Goal: Complete application form: Complete application form

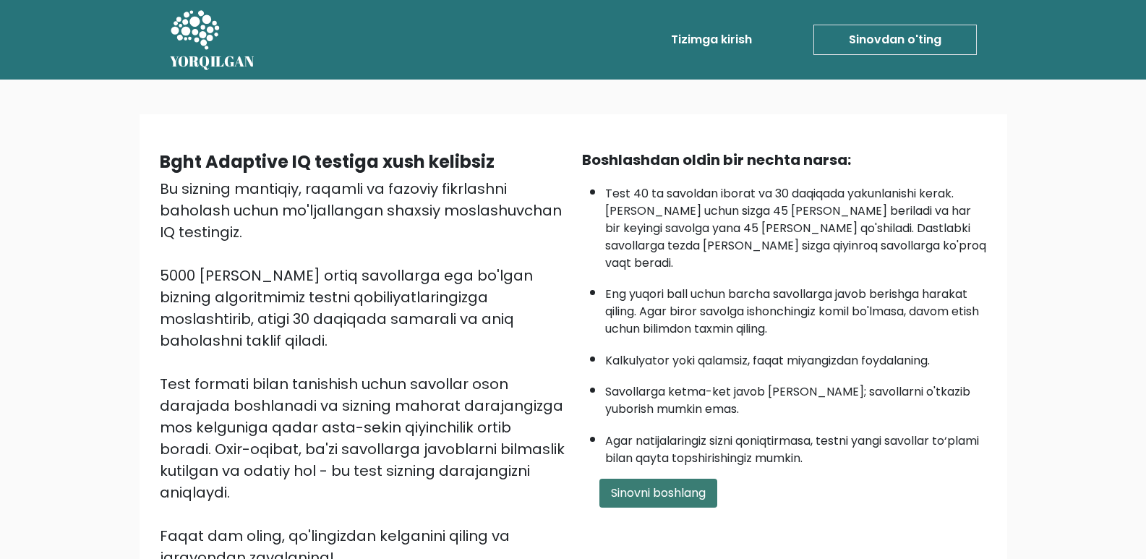
click at [635, 484] on font "Sinovni boshlang" at bounding box center [658, 492] width 95 height 17
drag, startPoint x: 680, startPoint y: 474, endPoint x: 666, endPoint y: 479, distance: 15.1
click at [677, 484] on font "Sinovni boshlang" at bounding box center [658, 492] width 95 height 17
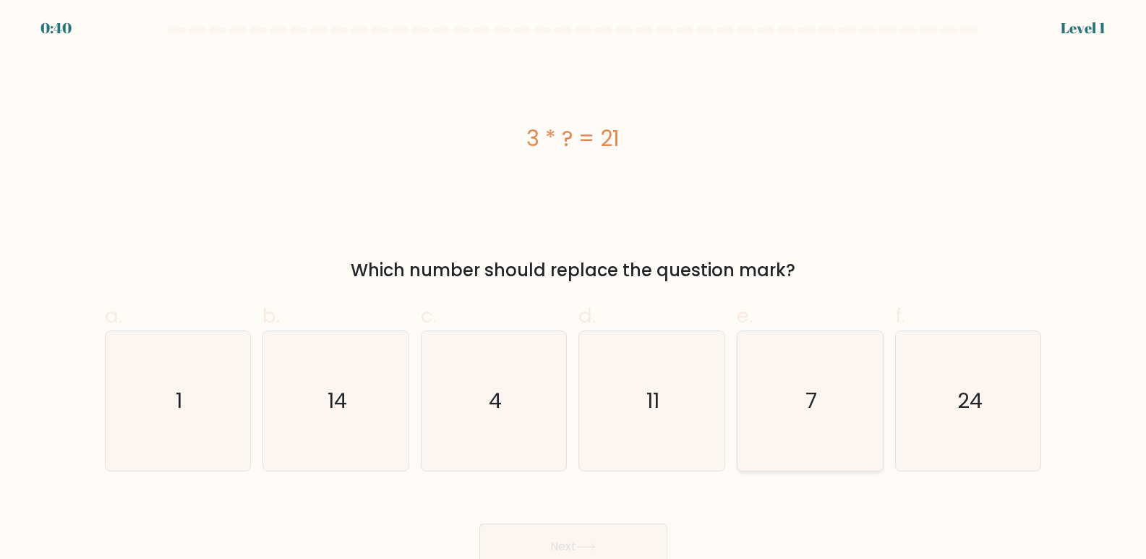
drag, startPoint x: 795, startPoint y: 390, endPoint x: 786, endPoint y: 392, distance: 9.5
click at [795, 390] on icon "7" at bounding box center [810, 401] width 140 height 140
click at [574, 289] on input "e. 7" at bounding box center [573, 284] width 1 height 9
radio input "true"
click at [621, 549] on button "Next" at bounding box center [573, 546] width 188 height 46
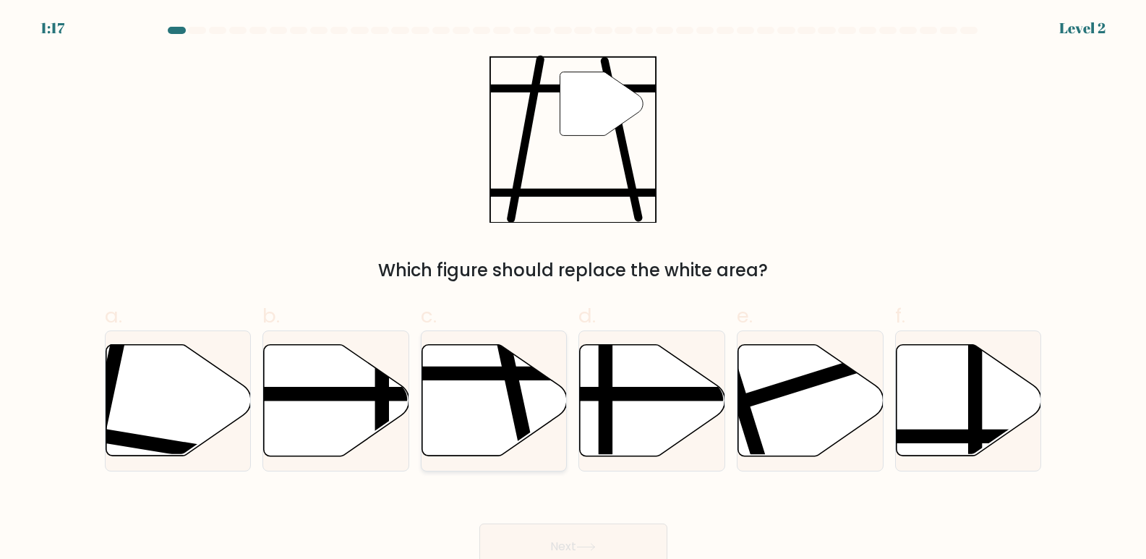
click at [502, 410] on icon at bounding box center [494, 400] width 145 height 111
click at [573, 289] on input "c." at bounding box center [573, 284] width 1 height 9
radio input "true"
click at [573, 541] on button "Next" at bounding box center [573, 546] width 188 height 46
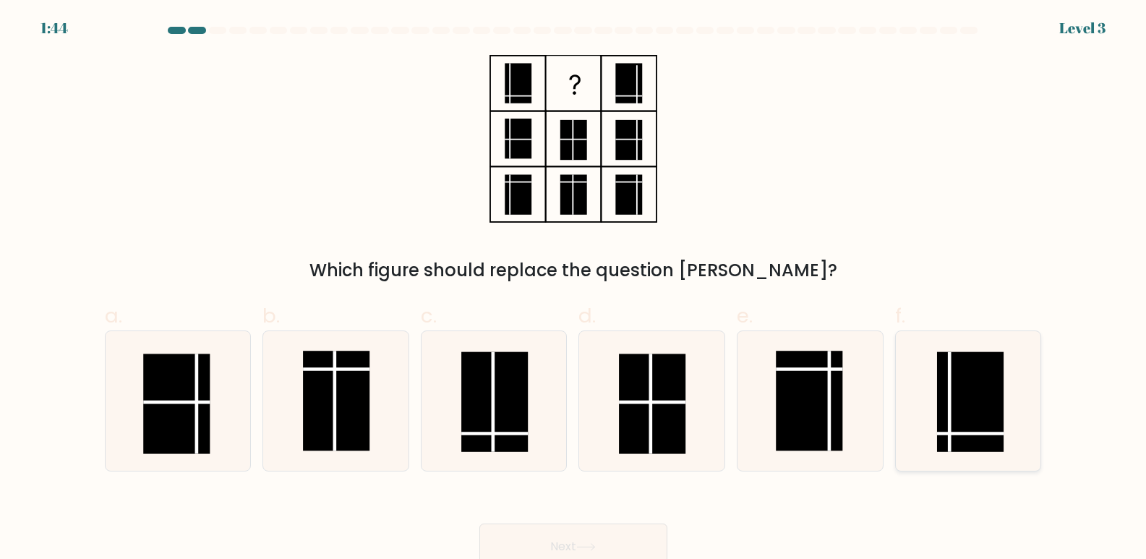
click at [969, 420] on rect at bounding box center [970, 402] width 67 height 100
click at [574, 289] on input "f." at bounding box center [573, 284] width 1 height 9
radio input "true"
click at [627, 530] on button "Next" at bounding box center [573, 546] width 188 height 46
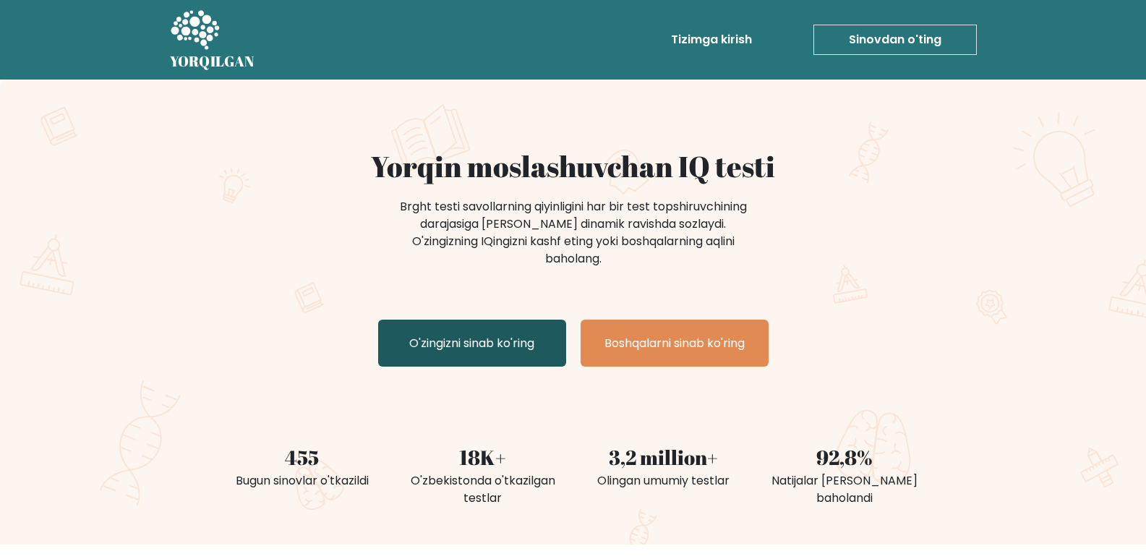
click at [505, 335] on font "O'zingizni sinab ko'ring" at bounding box center [471, 343] width 125 height 17
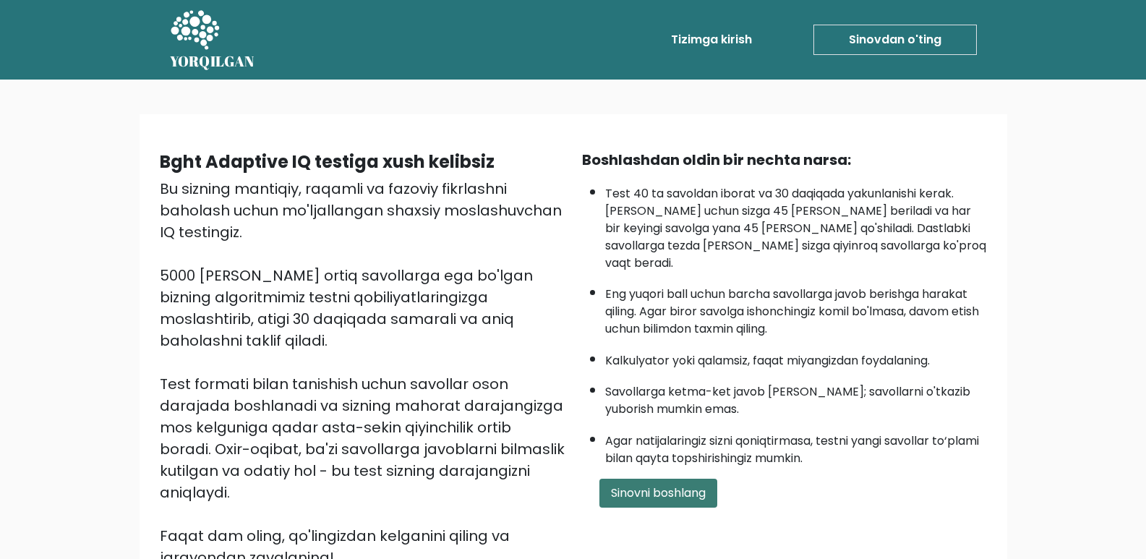
click at [653, 484] on font "Sinovni boshlang" at bounding box center [658, 492] width 95 height 17
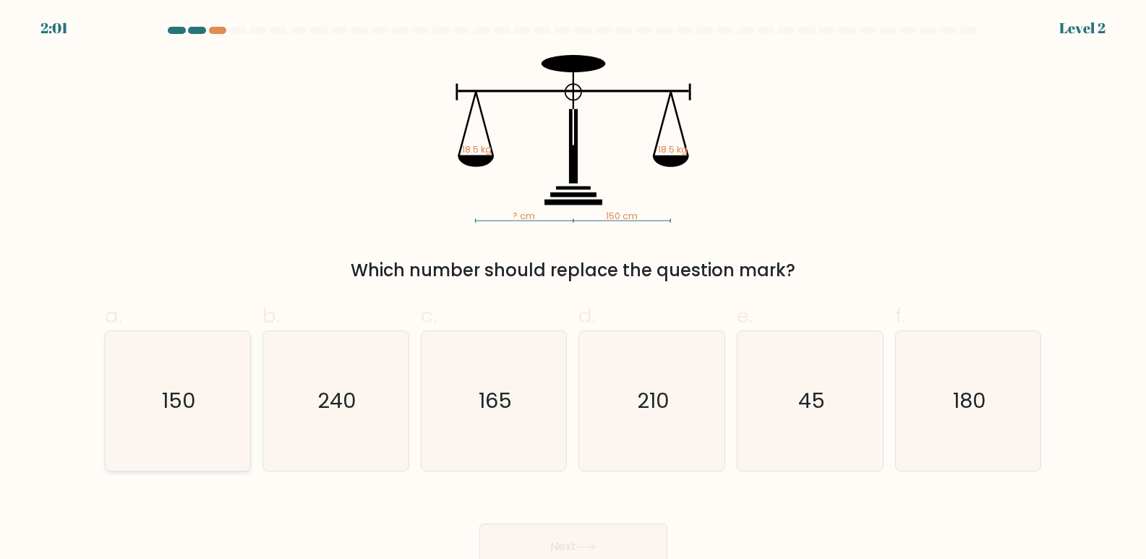
click at [118, 375] on icon "150" at bounding box center [178, 401] width 140 height 140
click at [573, 289] on input "a. 150" at bounding box center [573, 284] width 1 height 9
radio input "true"
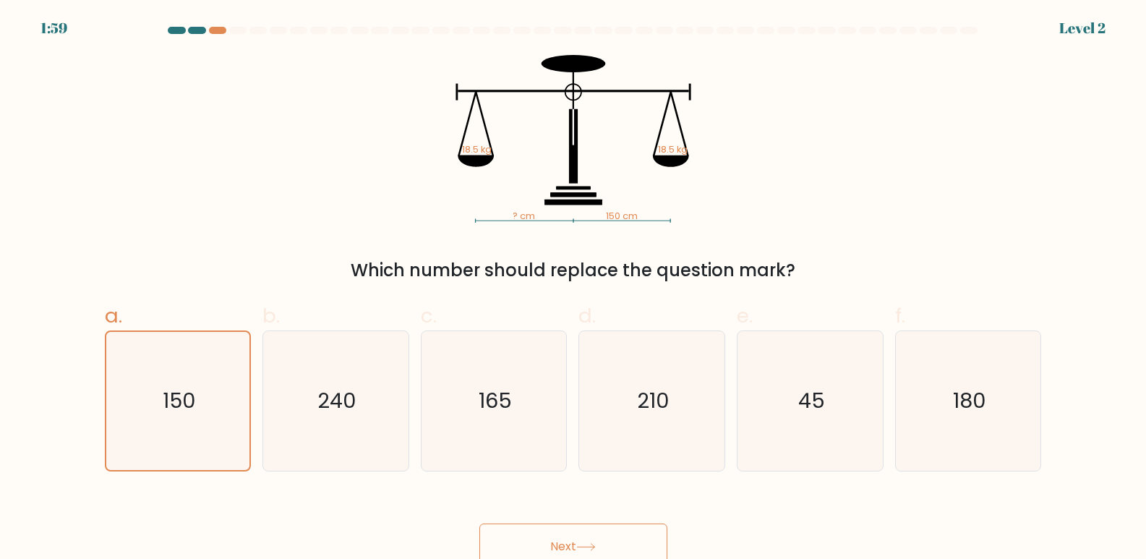
click at [612, 550] on button "Next" at bounding box center [573, 546] width 188 height 46
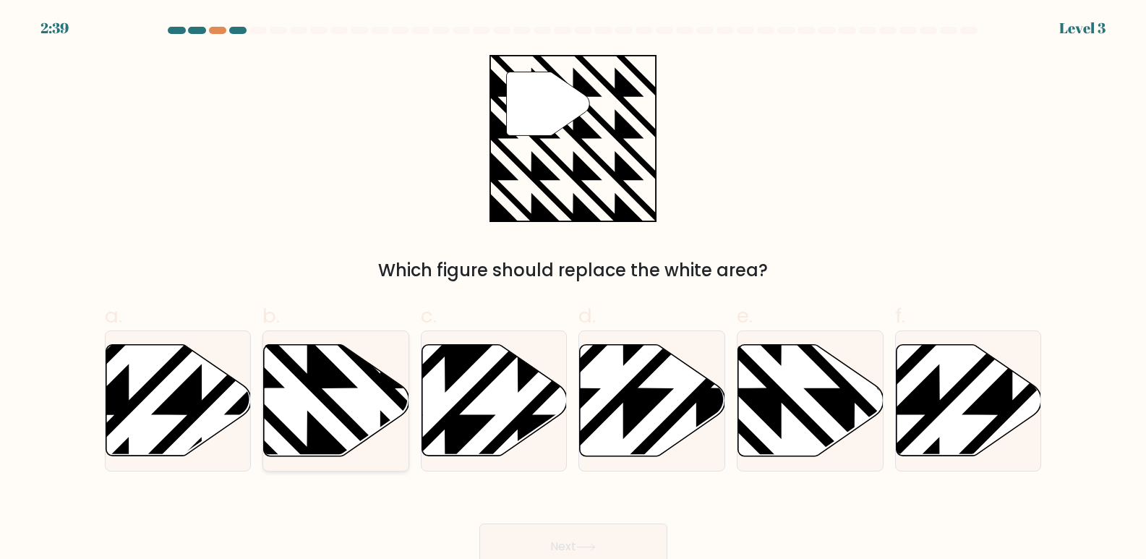
click at [388, 403] on icon at bounding box center [336, 400] width 145 height 111
click at [573, 289] on input "b." at bounding box center [573, 284] width 1 height 9
radio input "true"
click at [490, 538] on button "Next" at bounding box center [573, 546] width 188 height 46
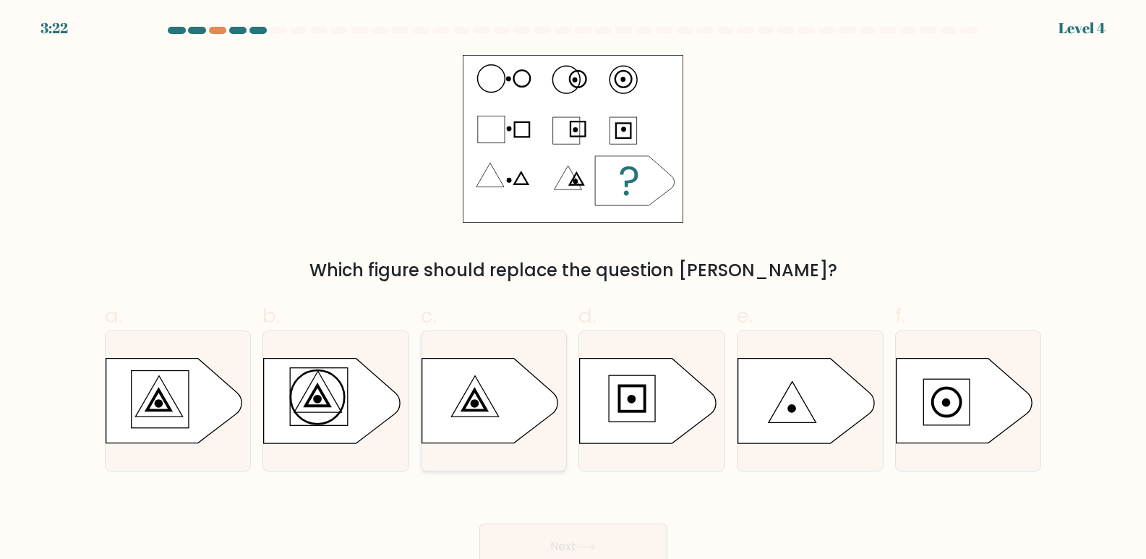
click at [492, 439] on icon at bounding box center [489, 401] width 136 height 85
click at [573, 289] on input "c." at bounding box center [573, 284] width 1 height 9
radio input "true"
click at [556, 426] on icon at bounding box center [494, 401] width 144 height 85
click at [573, 289] on input "c." at bounding box center [573, 284] width 1 height 9
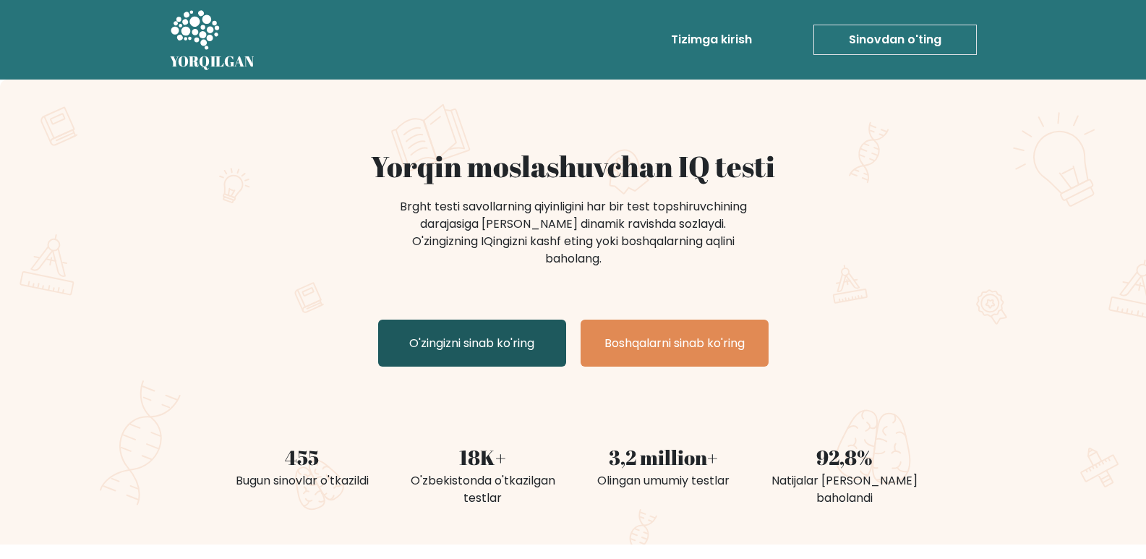
click at [507, 335] on link "O'zingizni sinab ko'ring" at bounding box center [472, 343] width 188 height 47
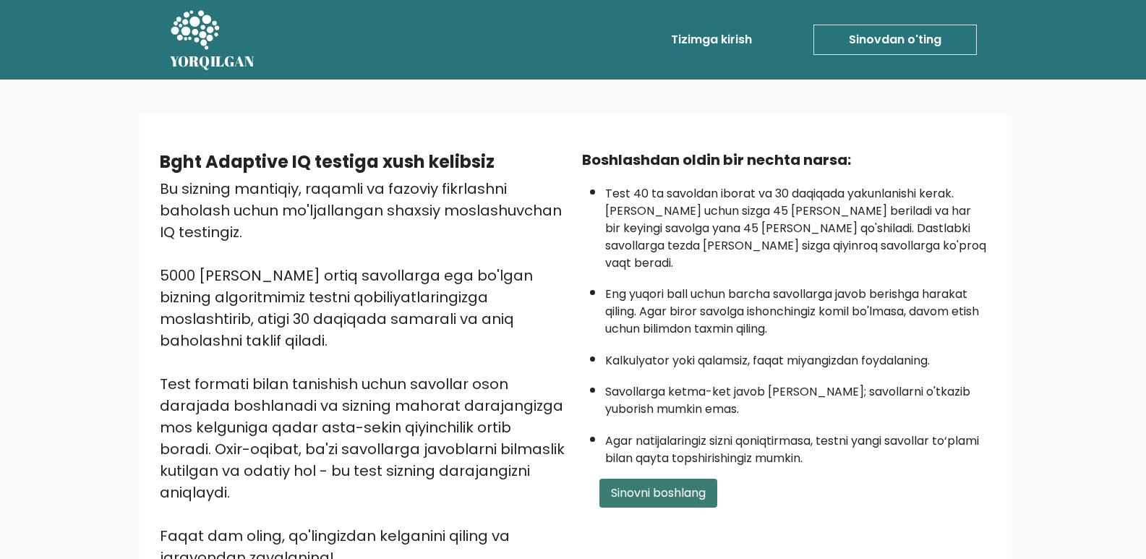
click at [672, 484] on font "Sinovni boshlang" at bounding box center [658, 492] width 95 height 17
click at [688, 484] on font "Sinovni boshlang" at bounding box center [658, 492] width 95 height 17
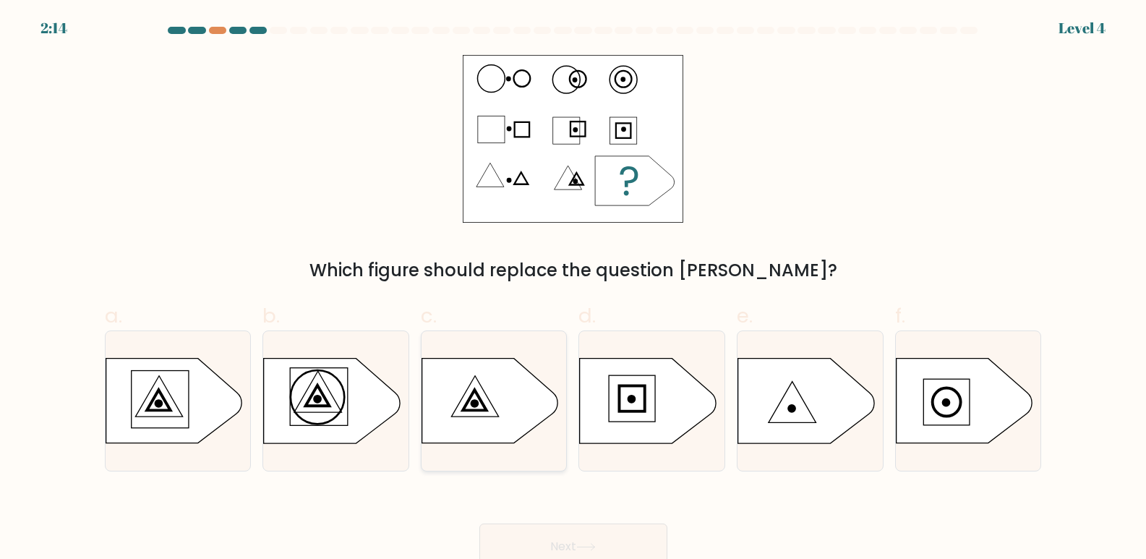
click at [550, 450] on div at bounding box center [494, 400] width 147 height 141
click at [573, 289] on input "c." at bounding box center [573, 284] width 1 height 9
radio input "true"
click at [556, 529] on button "Next" at bounding box center [573, 546] width 188 height 46
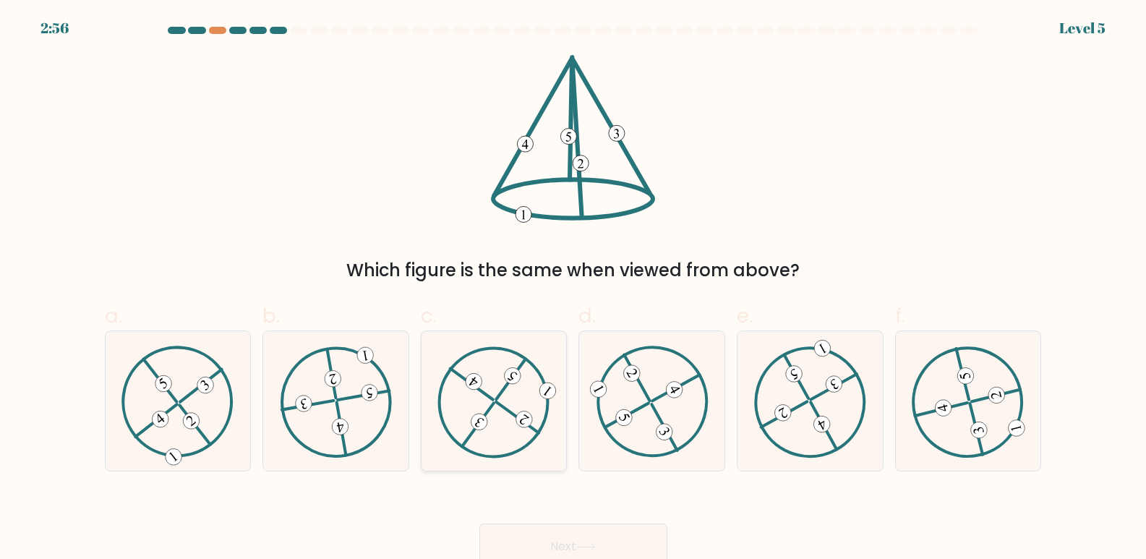
click at [527, 399] on icon at bounding box center [493, 401] width 113 height 111
click at [573, 289] on input "c." at bounding box center [573, 284] width 1 height 9
radio input "true"
click at [535, 529] on button "Next" at bounding box center [573, 546] width 188 height 46
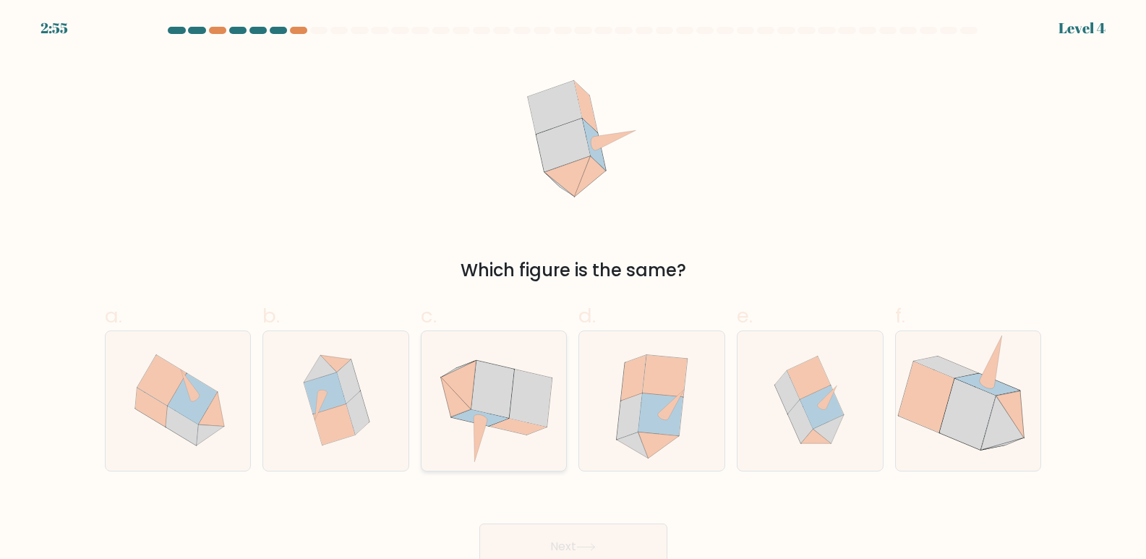
click at [559, 425] on icon at bounding box center [494, 401] width 142 height 140
click at [573, 289] on input "c." at bounding box center [573, 284] width 1 height 9
radio input "true"
click at [554, 534] on button "Next" at bounding box center [573, 546] width 188 height 46
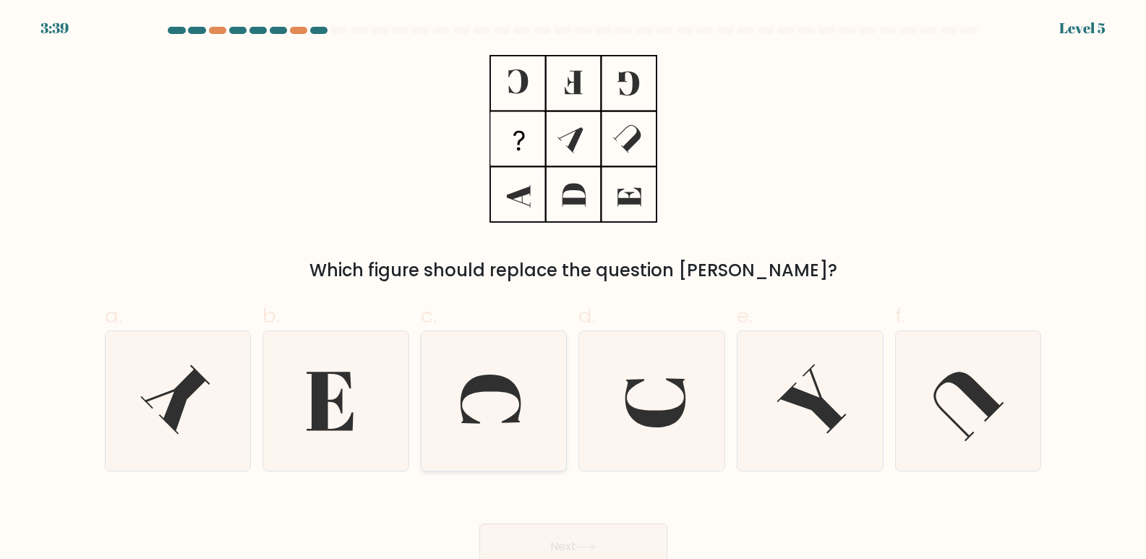
drag, startPoint x: 513, startPoint y: 431, endPoint x: 521, endPoint y: 479, distance: 48.5
click at [513, 432] on icon at bounding box center [494, 401] width 140 height 140
click at [573, 289] on input "c." at bounding box center [573, 284] width 1 height 9
radio input "true"
click at [548, 551] on button "Next" at bounding box center [573, 546] width 188 height 46
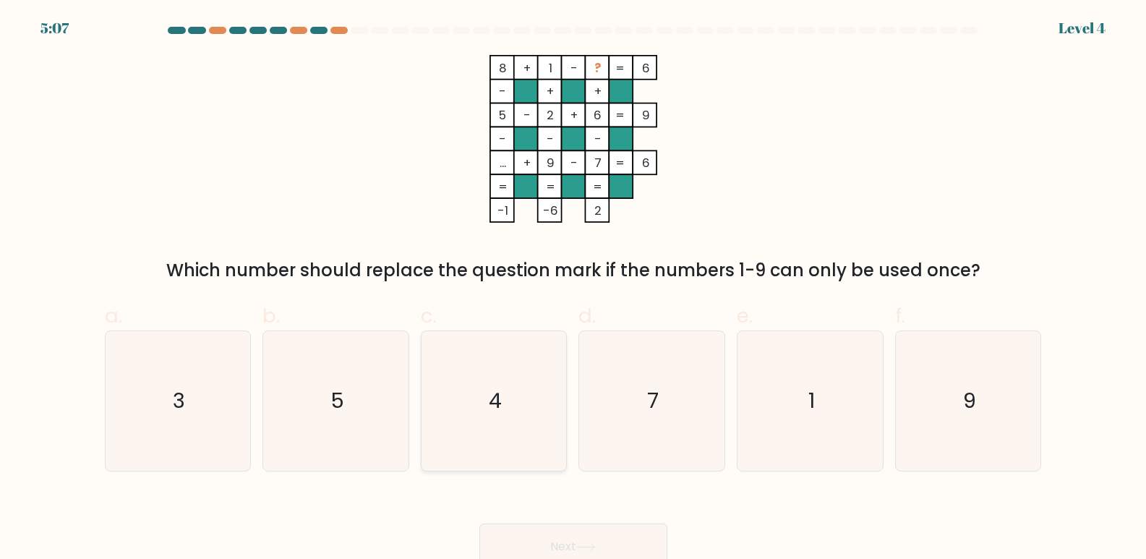
click at [522, 445] on icon "4" at bounding box center [494, 401] width 140 height 140
click at [573, 289] on input "c. 4" at bounding box center [573, 284] width 1 height 9
radio input "true"
click at [558, 543] on button "Next" at bounding box center [573, 546] width 188 height 46
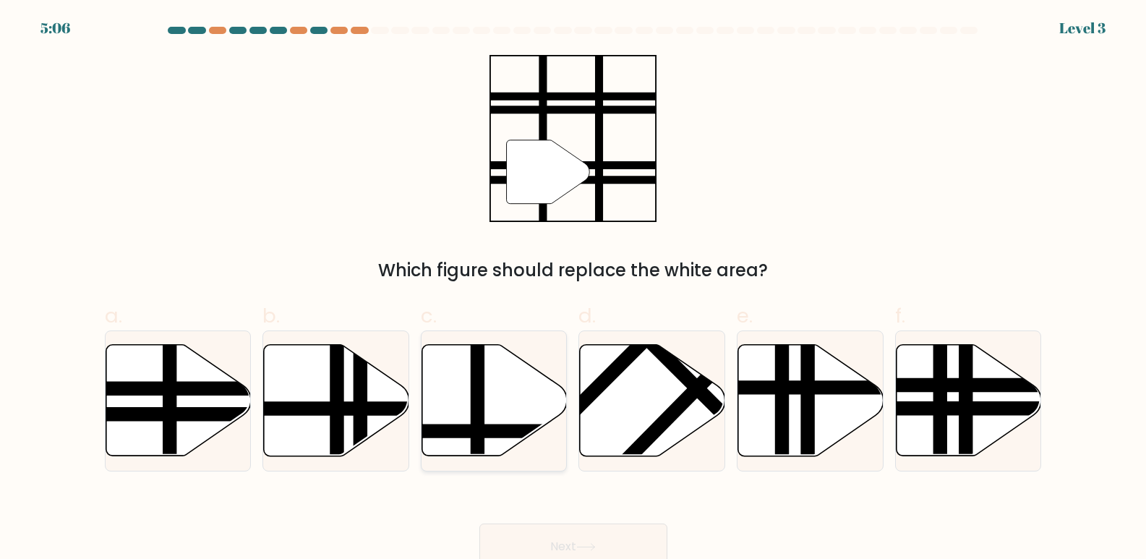
click at [520, 432] on icon at bounding box center [538, 432] width 293 height 0
click at [573, 289] on input "c." at bounding box center [573, 284] width 1 height 9
radio input "true"
click at [538, 541] on button "Next" at bounding box center [573, 546] width 188 height 46
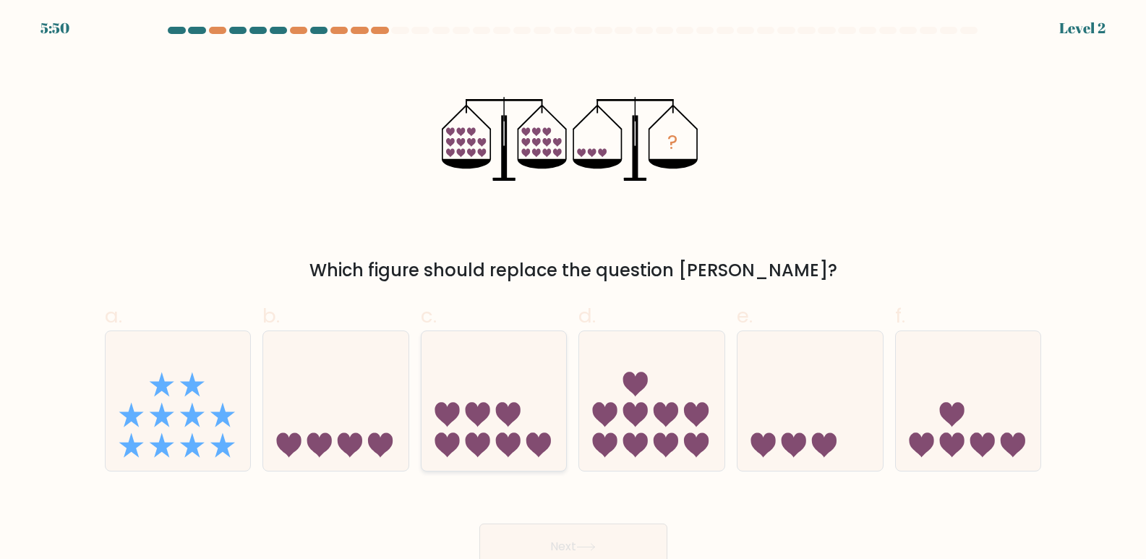
click at [500, 426] on icon at bounding box center [493, 401] width 145 height 120
click at [573, 289] on input "c." at bounding box center [573, 284] width 1 height 9
radio input "true"
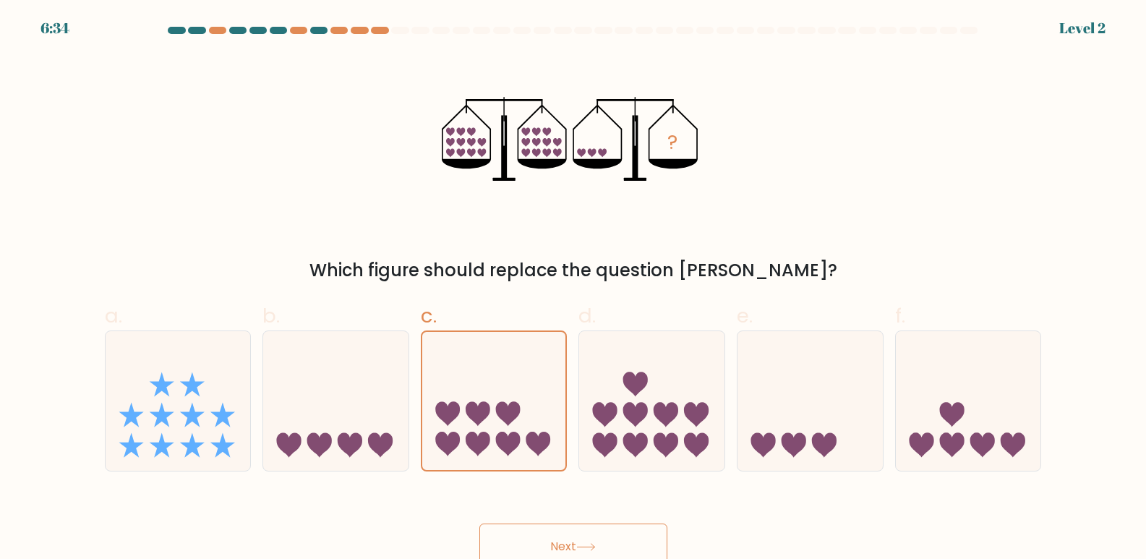
click at [539, 533] on button "Next" at bounding box center [573, 546] width 188 height 46
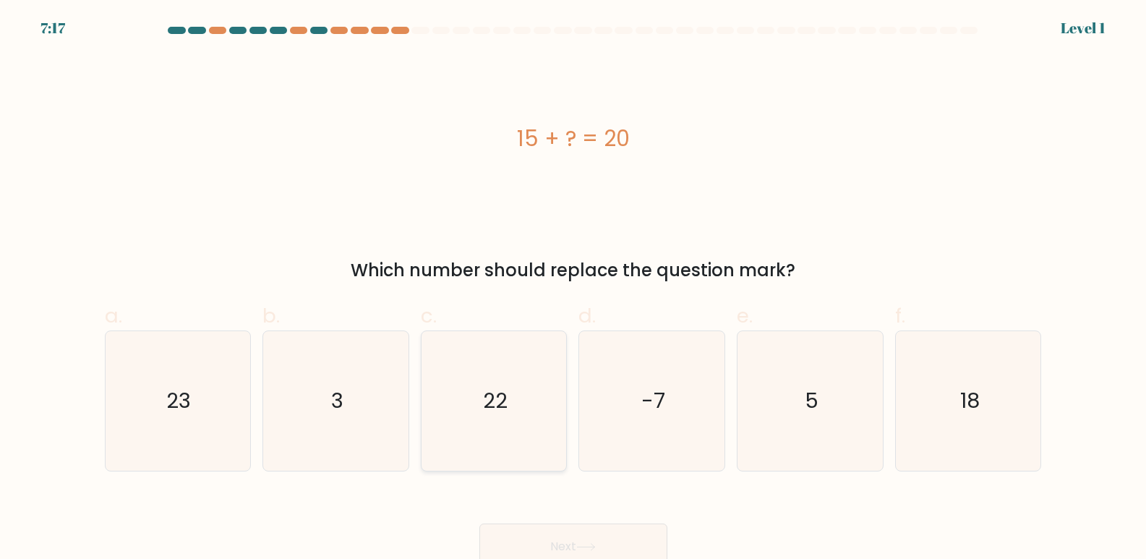
click at [514, 440] on icon "22" at bounding box center [494, 401] width 140 height 140
click at [573, 289] on input "c. 22" at bounding box center [573, 284] width 1 height 9
radio input "true"
click at [531, 527] on div "Next" at bounding box center [573, 529] width 954 height 81
click at [505, 529] on button "Next" at bounding box center [573, 546] width 188 height 46
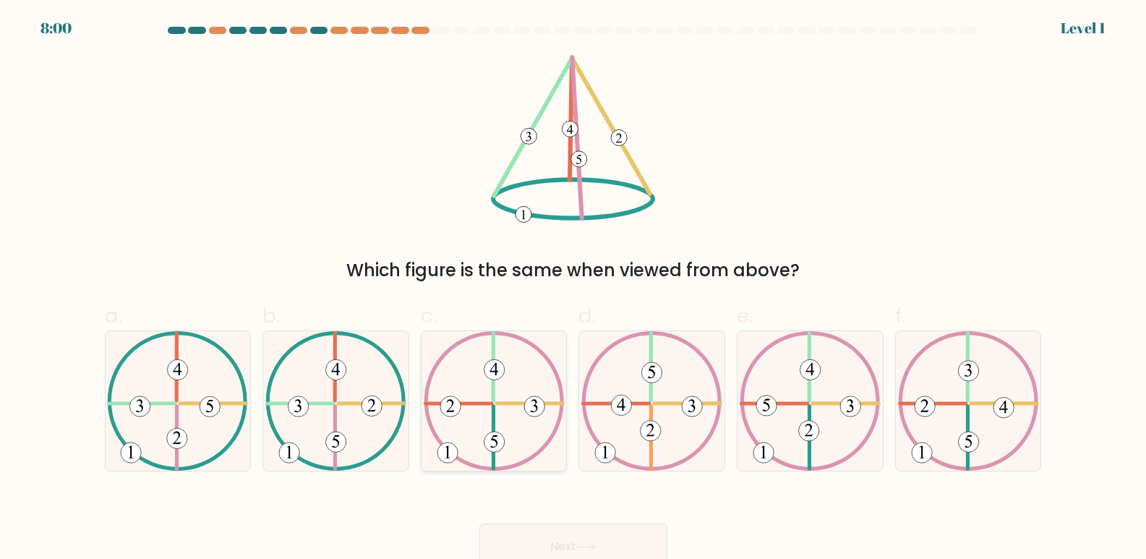
click at [518, 445] on icon at bounding box center [494, 401] width 141 height 140
click at [573, 289] on input "c." at bounding box center [573, 284] width 1 height 9
radio input "true"
click at [554, 539] on button "Next" at bounding box center [573, 546] width 188 height 46
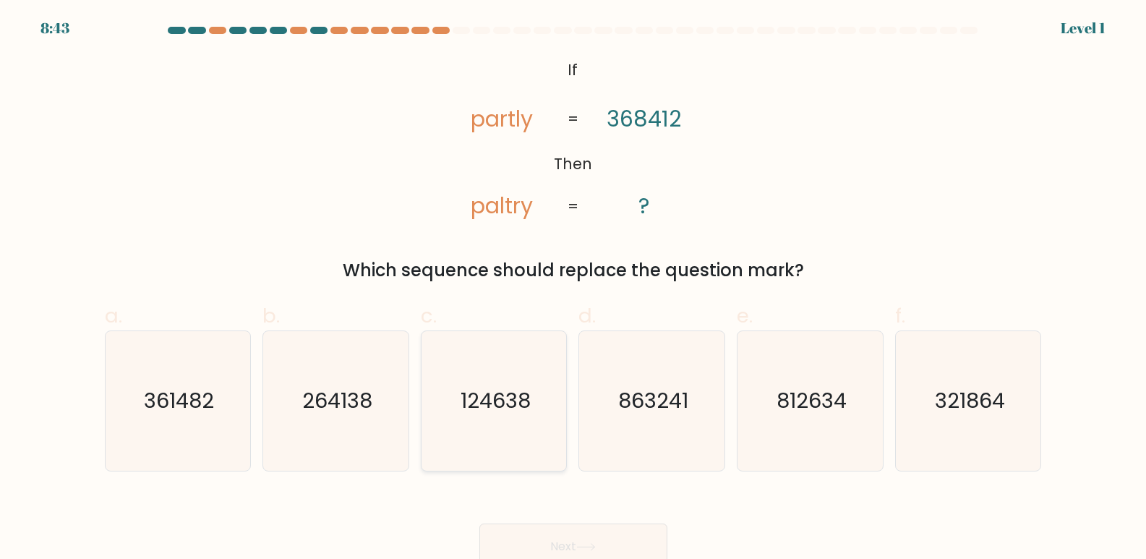
click at [502, 428] on icon "124638" at bounding box center [494, 401] width 140 height 140
click at [573, 289] on input "c. 124638" at bounding box center [573, 284] width 1 height 9
radio input "true"
click at [534, 542] on button "Next" at bounding box center [573, 546] width 188 height 46
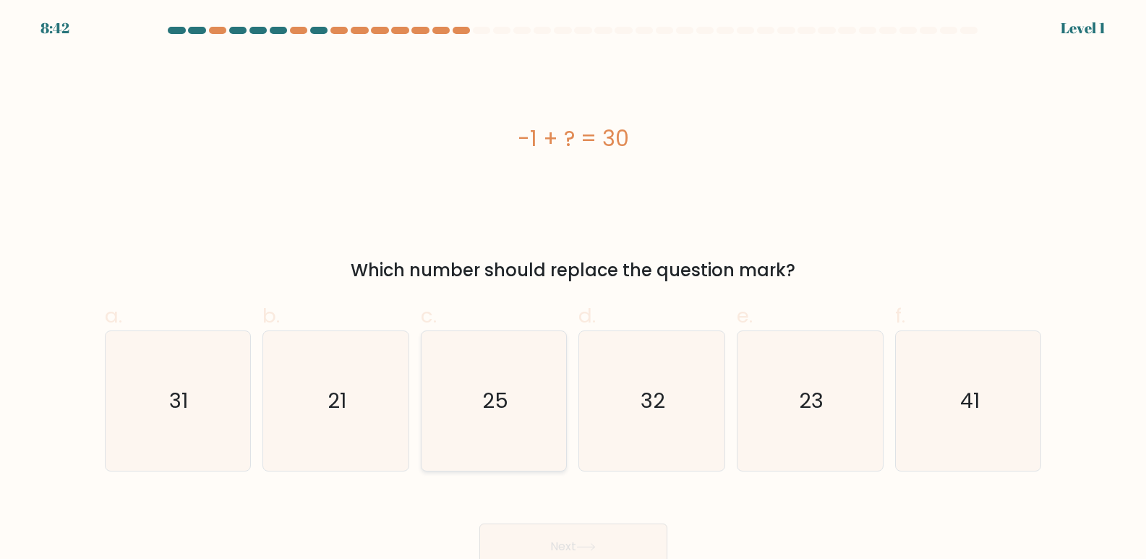
click at [520, 439] on icon "25" at bounding box center [494, 401] width 140 height 140
click at [573, 289] on input "c. 25" at bounding box center [573, 284] width 1 height 9
radio input "true"
click at [546, 522] on div "Next" at bounding box center [573, 529] width 954 height 81
click at [516, 454] on icon "25" at bounding box center [494, 401] width 138 height 138
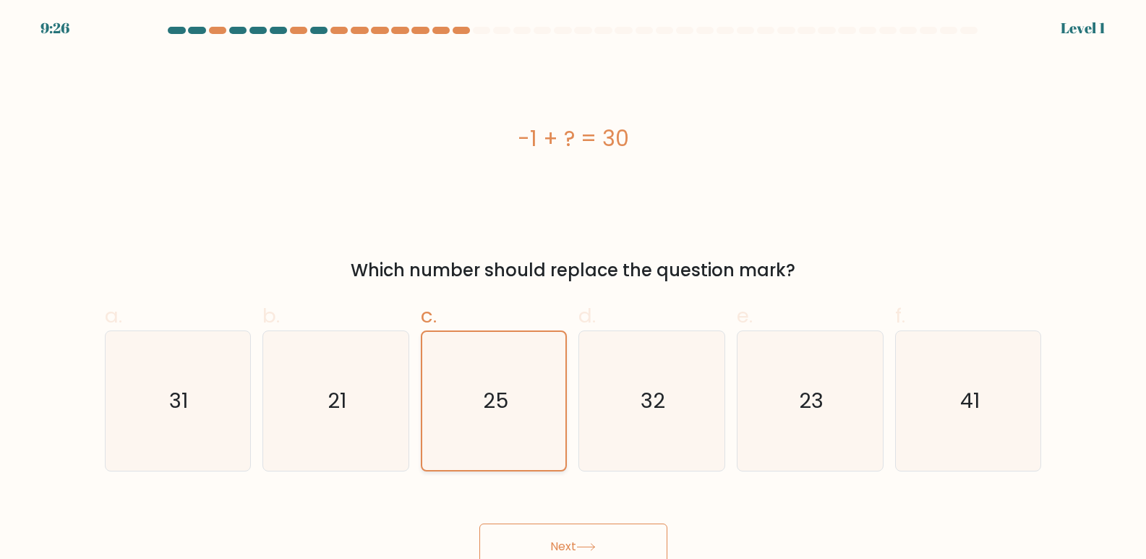
click at [573, 289] on input "c. 25" at bounding box center [573, 284] width 1 height 9
drag, startPoint x: 541, startPoint y: 547, endPoint x: 542, endPoint y: 537, distance: 10.1
click at [542, 546] on button "Next" at bounding box center [573, 546] width 188 height 46
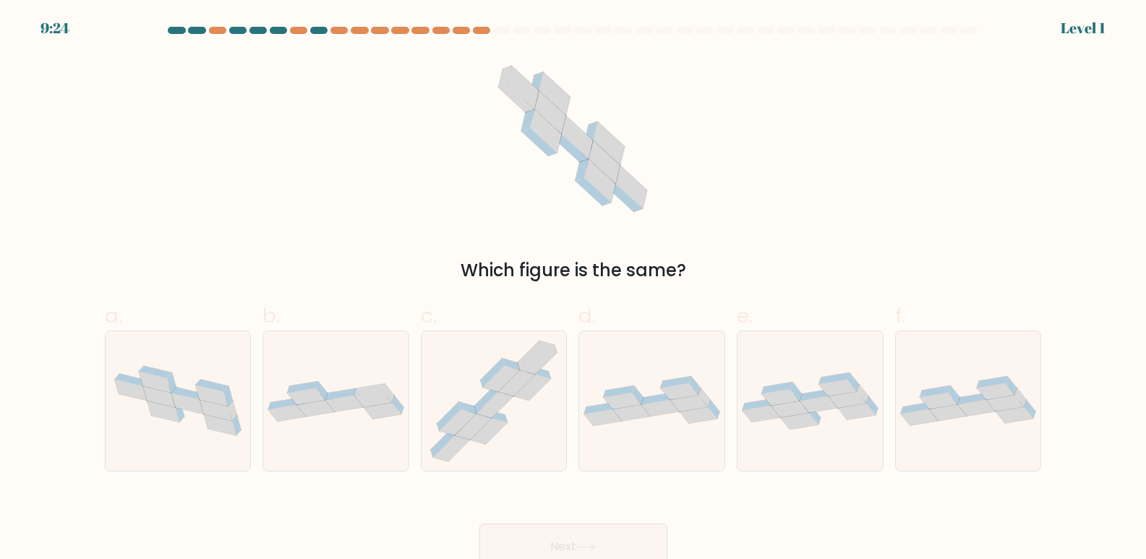
click at [517, 442] on icon at bounding box center [493, 401] width 145 height 139
click at [573, 289] on input "c." at bounding box center [573, 284] width 1 height 9
radio input "true"
drag, startPoint x: 555, startPoint y: 556, endPoint x: 555, endPoint y: 544, distance: 11.6
click at [555, 554] on button "Next" at bounding box center [573, 546] width 188 height 46
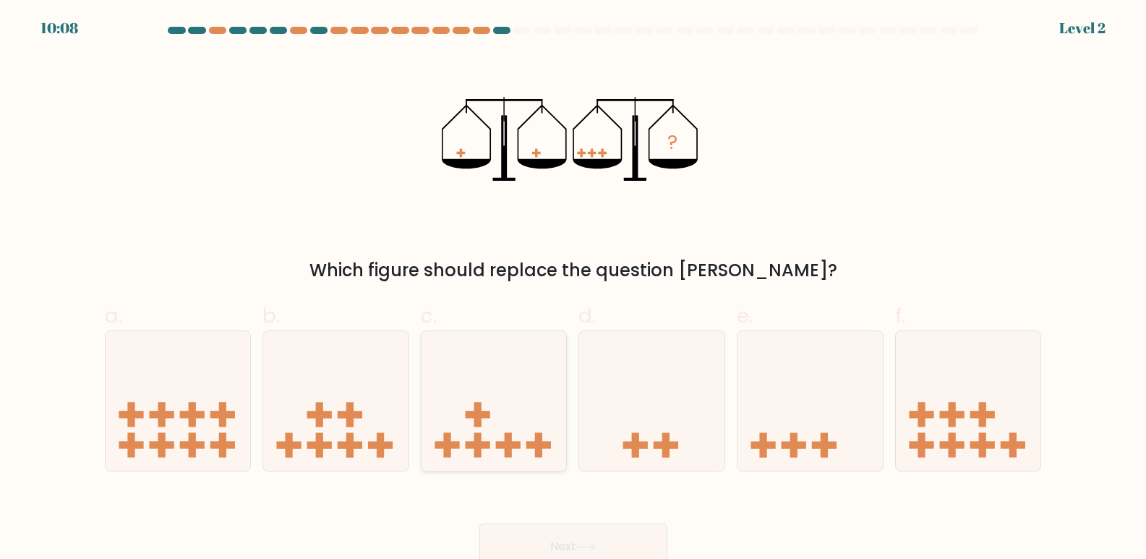
drag, startPoint x: 526, startPoint y: 431, endPoint x: 528, endPoint y: 505, distance: 73.8
click at [526, 432] on icon at bounding box center [493, 401] width 145 height 120
click at [573, 289] on input "c." at bounding box center [573, 284] width 1 height 9
radio input "true"
click at [533, 456] on icon at bounding box center [494, 400] width 144 height 119
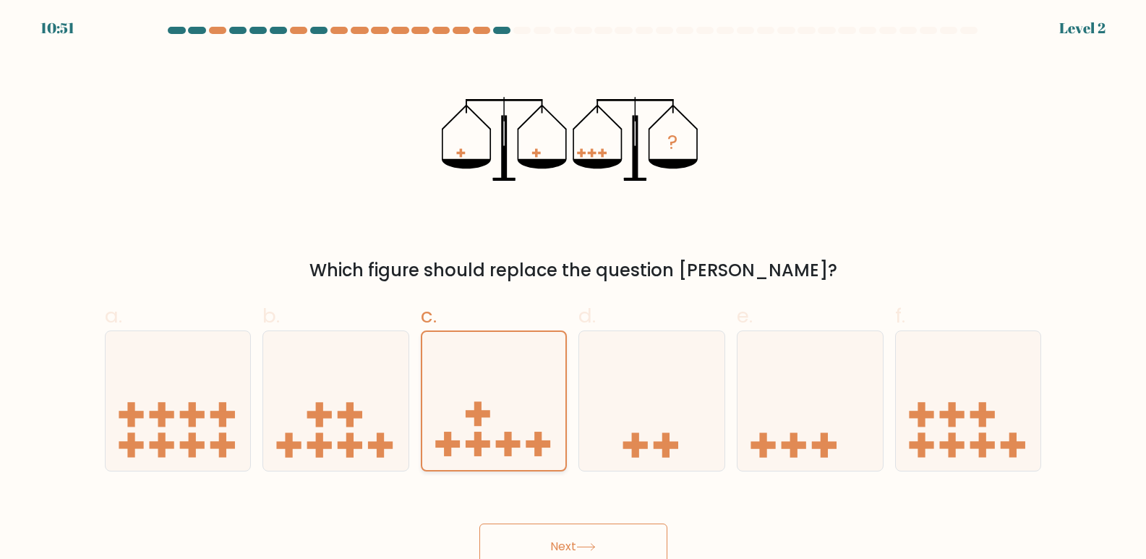
click at [573, 289] on input "c." at bounding box center [573, 284] width 1 height 9
click at [541, 552] on button "Next" at bounding box center [573, 546] width 188 height 46
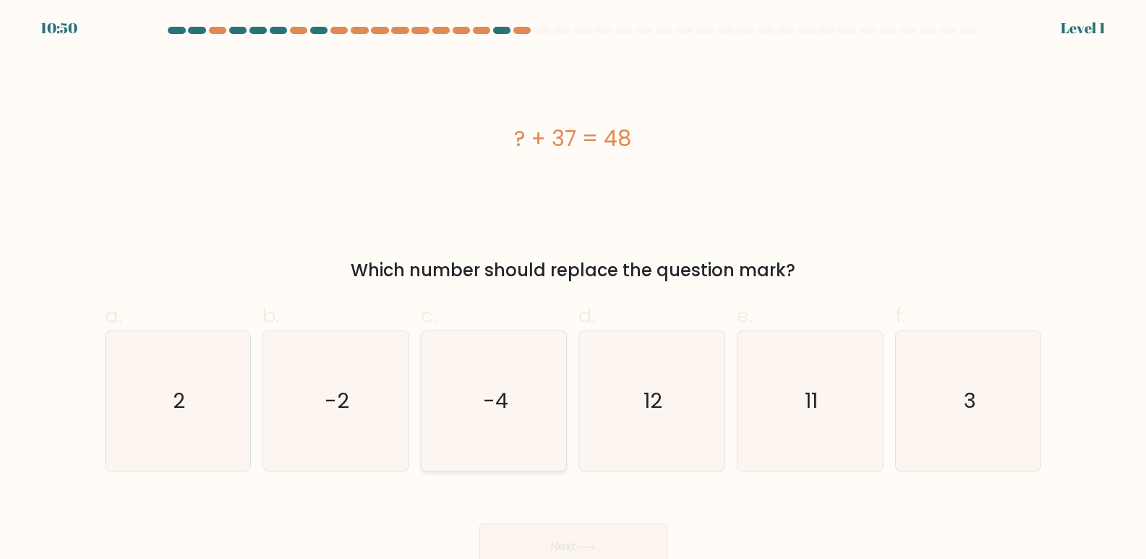
click at [528, 451] on icon "-4" at bounding box center [494, 401] width 140 height 140
click at [573, 289] on input "c. -4" at bounding box center [573, 284] width 1 height 9
radio input "true"
click at [551, 550] on button "Next" at bounding box center [573, 546] width 188 height 46
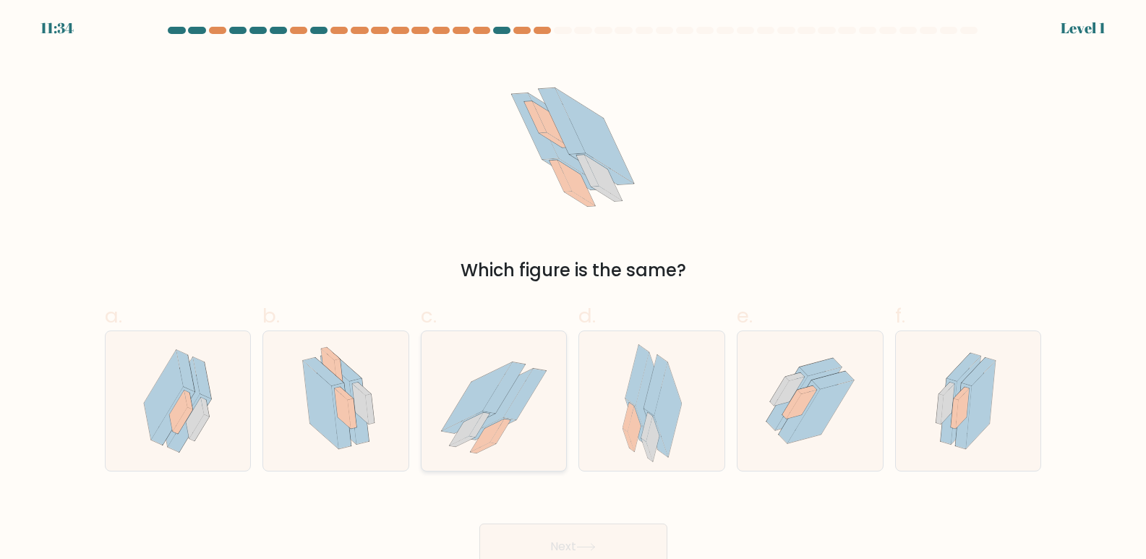
click at [536, 463] on icon at bounding box center [493, 400] width 145 height 129
click at [573, 289] on input "c." at bounding box center [573, 284] width 1 height 9
radio input "true"
click at [554, 554] on button "Next" at bounding box center [573, 546] width 188 height 46
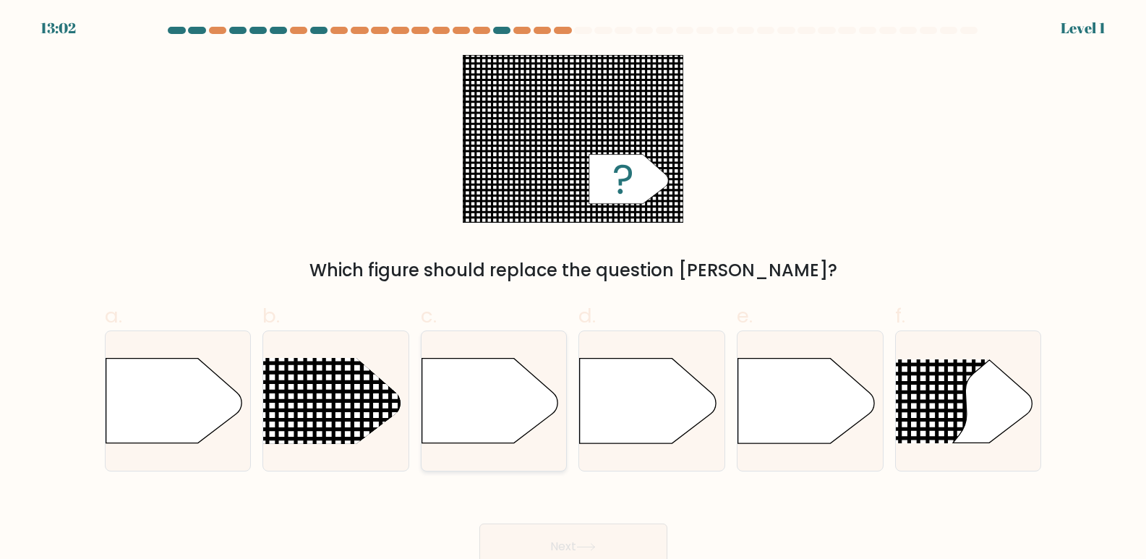
click at [530, 447] on div at bounding box center [494, 400] width 147 height 141
click at [573, 289] on input "c." at bounding box center [573, 284] width 1 height 9
radio input "true"
click at [553, 548] on button "Next" at bounding box center [573, 546] width 188 height 46
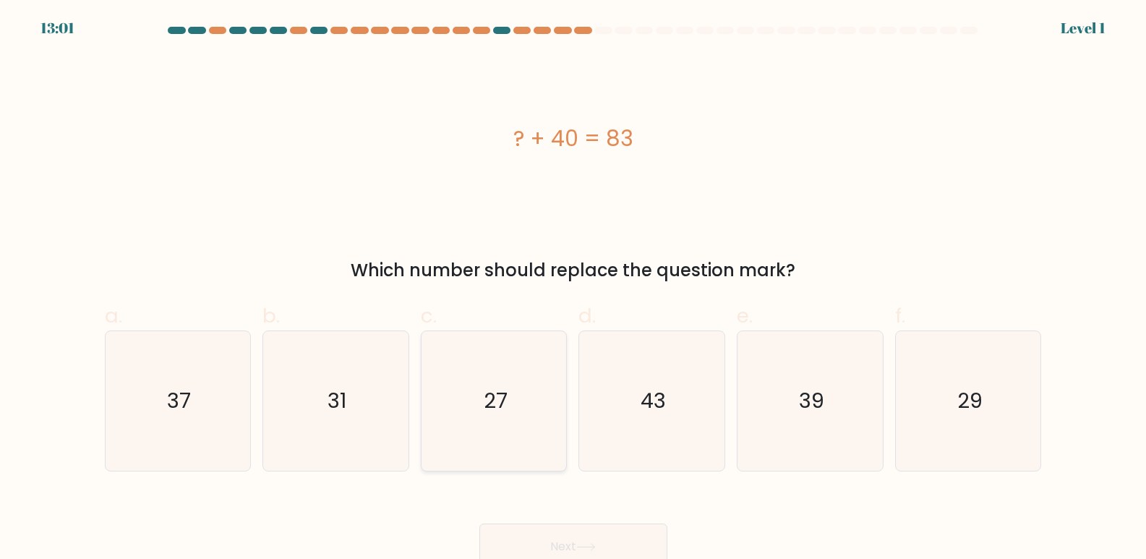
click at [537, 466] on icon "27" at bounding box center [494, 401] width 140 height 140
click at [573, 289] on input "c. 27" at bounding box center [573, 284] width 1 height 9
radio input "true"
click at [576, 552] on button "Next" at bounding box center [573, 546] width 188 height 46
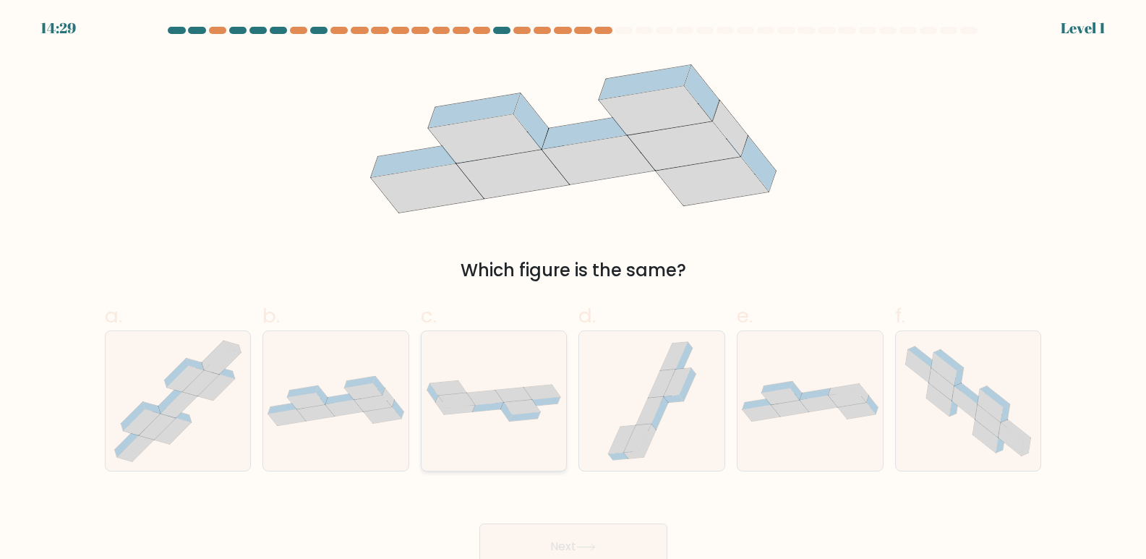
click at [556, 441] on div at bounding box center [494, 400] width 147 height 141
click at [573, 289] on input "c." at bounding box center [573, 284] width 1 height 9
radio input "true"
drag, startPoint x: 591, startPoint y: 541, endPoint x: 562, endPoint y: 492, distance: 57.0
click at [591, 539] on button "Next" at bounding box center [573, 546] width 188 height 46
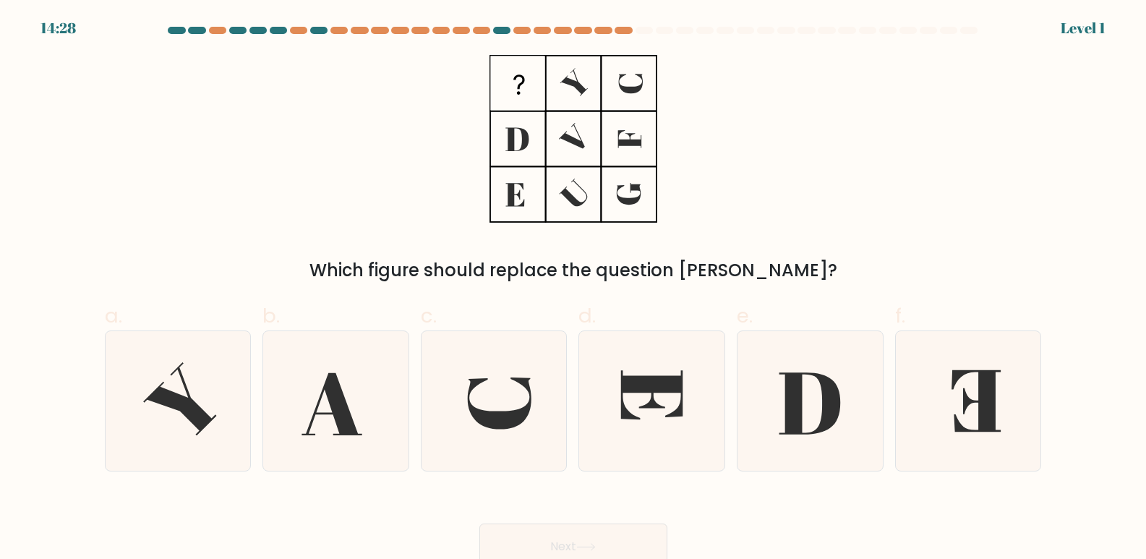
drag, startPoint x: 549, startPoint y: 470, endPoint x: 560, endPoint y: 509, distance: 40.7
click at [549, 471] on div at bounding box center [494, 400] width 147 height 141
click at [573, 289] on input "c." at bounding box center [573, 284] width 1 height 9
radio input "true"
click at [573, 544] on button "Next" at bounding box center [573, 546] width 188 height 46
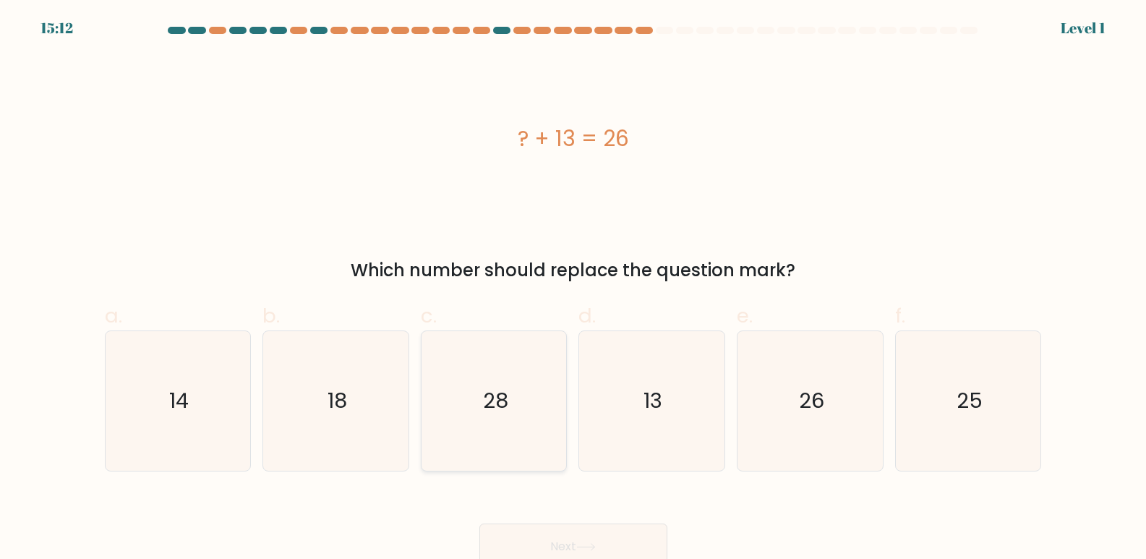
click at [532, 465] on icon "28" at bounding box center [494, 401] width 140 height 140
click at [573, 289] on input "c. 28" at bounding box center [573, 284] width 1 height 9
radio input "true"
click at [559, 546] on button "Next" at bounding box center [573, 546] width 188 height 46
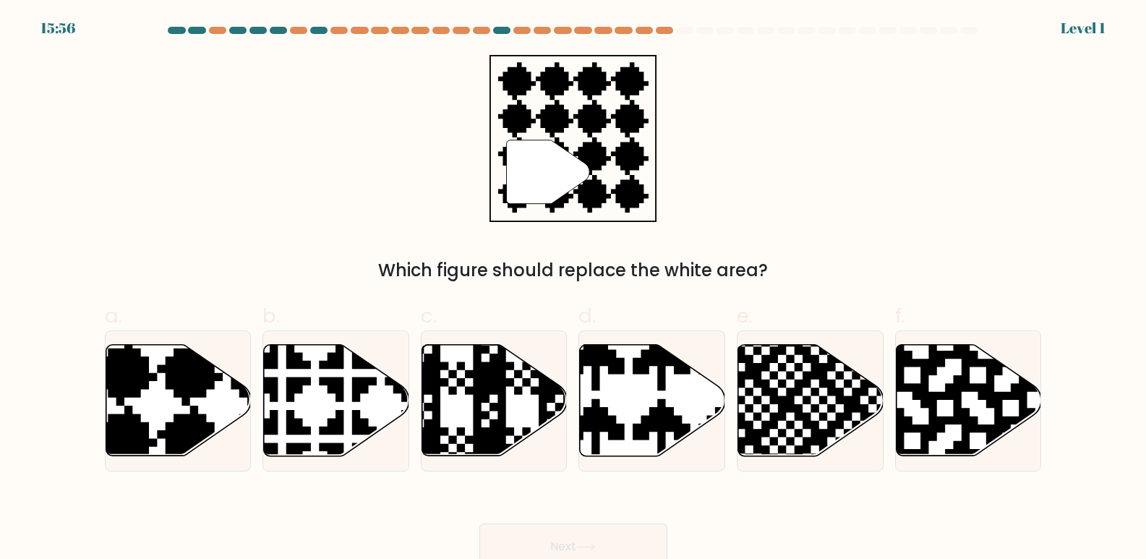
click at [544, 496] on div "Next" at bounding box center [573, 529] width 954 height 81
click at [559, 536] on button "Next" at bounding box center [573, 546] width 188 height 46
click at [519, 460] on div at bounding box center [494, 400] width 147 height 141
click at [573, 289] on input "c." at bounding box center [573, 284] width 1 height 9
radio input "true"
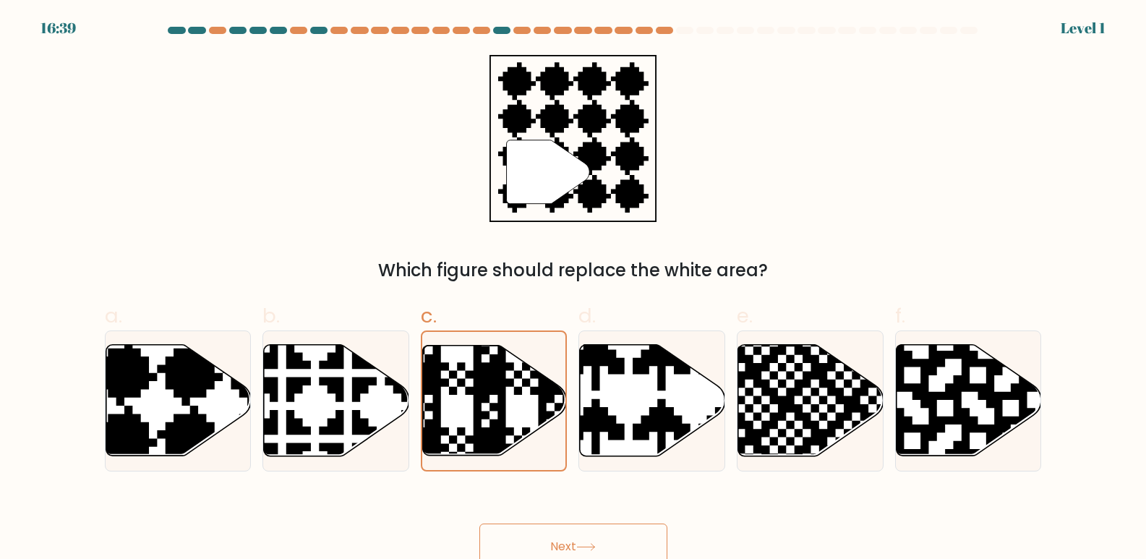
drag, startPoint x: 574, startPoint y: 525, endPoint x: 566, endPoint y: 525, distance: 8.0
click at [573, 524] on button "Next" at bounding box center [573, 546] width 188 height 46
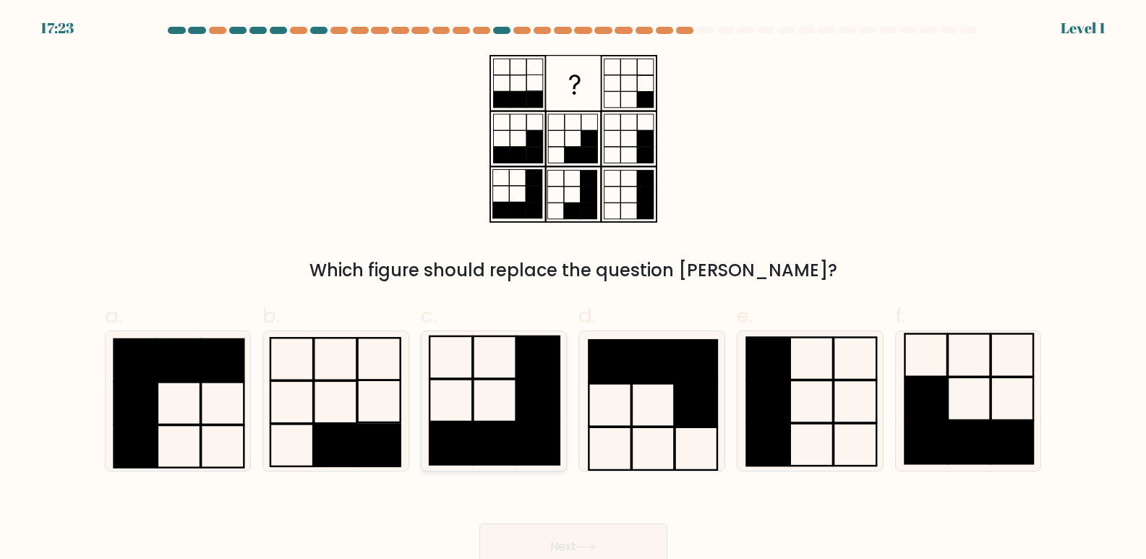
click at [466, 425] on rect at bounding box center [450, 443] width 43 height 42
click at [573, 289] on input "c." at bounding box center [573, 284] width 1 height 9
radio input "true"
click at [508, 521] on div "Next" at bounding box center [573, 529] width 954 height 81
click at [486, 459] on rect at bounding box center [494, 443] width 43 height 42
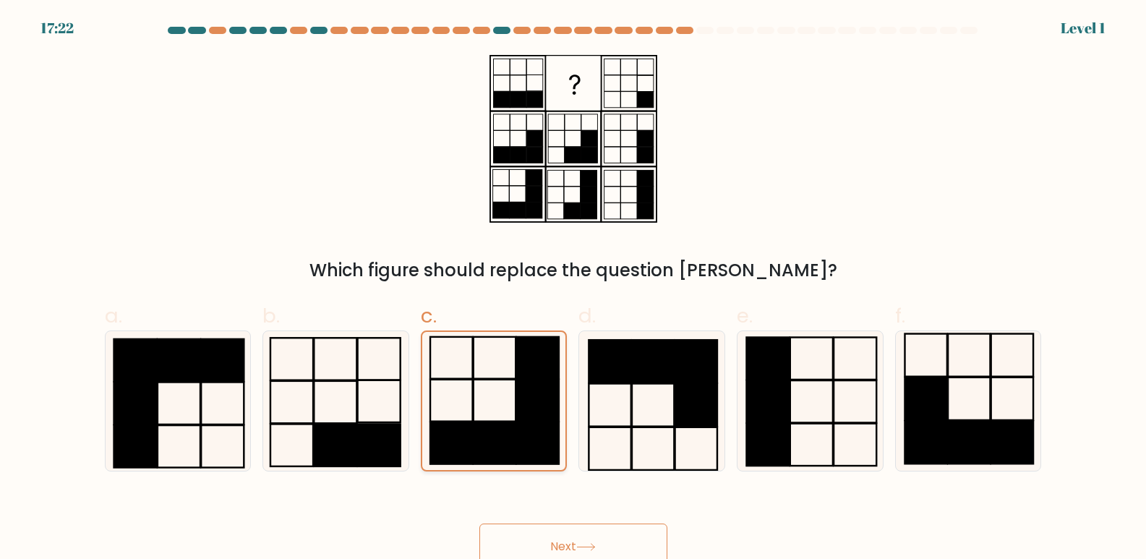
click at [573, 289] on input "c." at bounding box center [573, 284] width 1 height 9
click at [516, 533] on button "Next" at bounding box center [573, 546] width 188 height 46
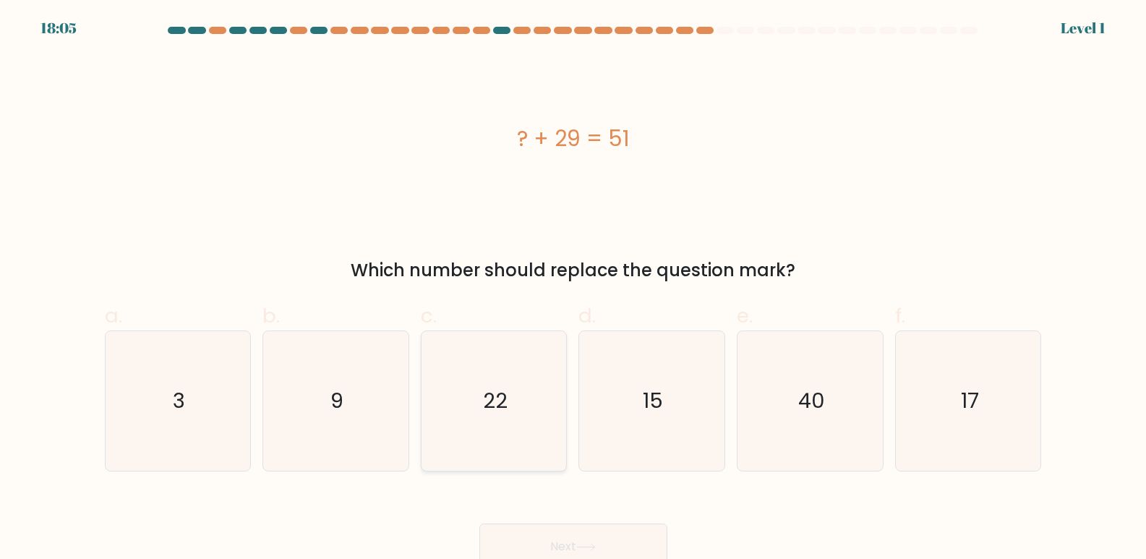
click at [521, 444] on icon "22" at bounding box center [494, 401] width 140 height 140
click at [573, 289] on input "c. 22" at bounding box center [573, 284] width 1 height 9
radio input "true"
click at [520, 539] on button "Next" at bounding box center [573, 546] width 188 height 46
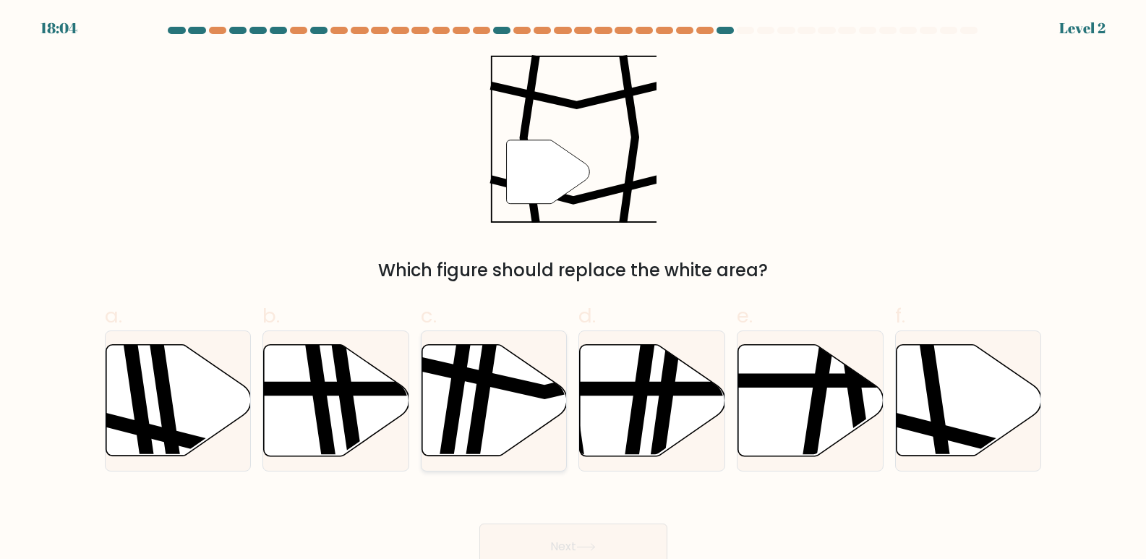
click at [543, 424] on icon at bounding box center [494, 400] width 145 height 111
click at [573, 289] on input "c." at bounding box center [573, 284] width 1 height 9
radio input "true"
click at [569, 546] on button "Next" at bounding box center [573, 546] width 188 height 46
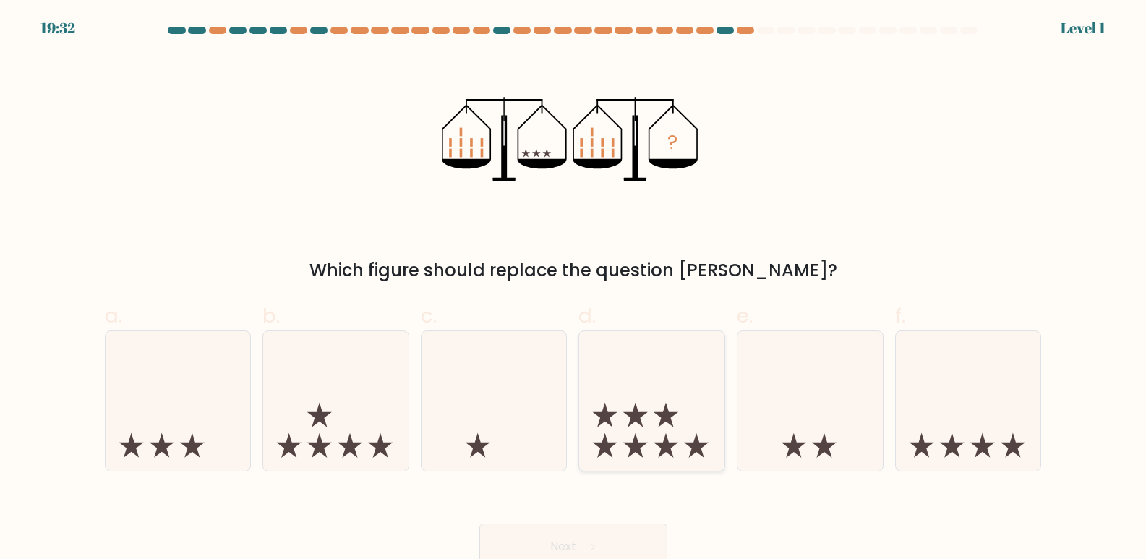
drag, startPoint x: 674, startPoint y: 441, endPoint x: 640, endPoint y: 467, distance: 43.4
click at [666, 446] on icon at bounding box center [651, 401] width 145 height 120
click at [574, 289] on input "d." at bounding box center [573, 284] width 1 height 9
radio input "true"
click at [611, 536] on button "Next" at bounding box center [573, 546] width 188 height 46
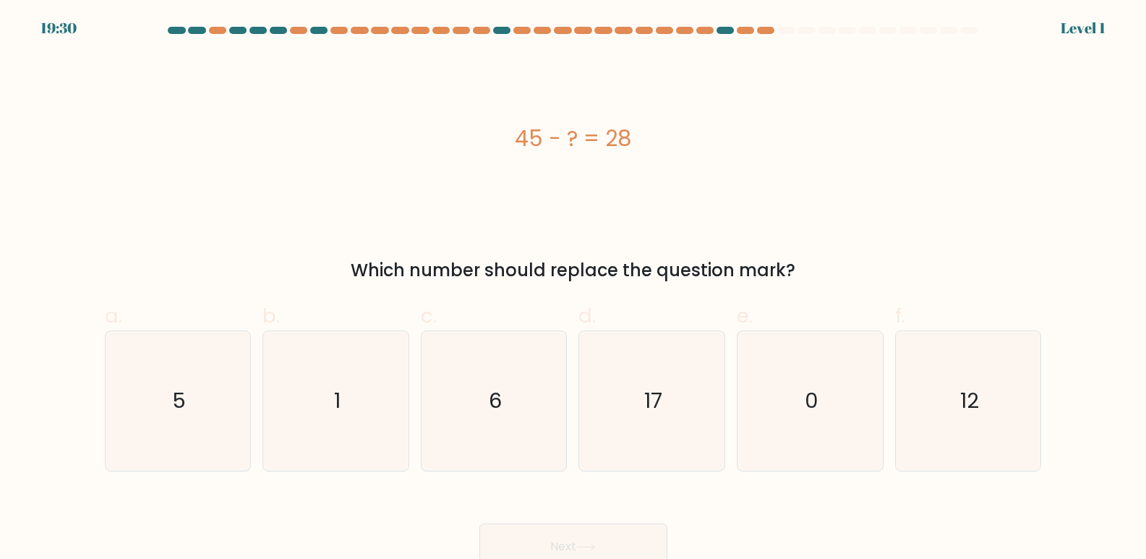
drag, startPoint x: 659, startPoint y: 450, endPoint x: 603, endPoint y: 474, distance: 60.6
click at [651, 451] on icon "17" at bounding box center [652, 401] width 140 height 140
click at [568, 549] on button "Next" at bounding box center [573, 546] width 188 height 46
click at [656, 448] on icon "17" at bounding box center [652, 401] width 140 height 140
click at [574, 289] on input "d. 17" at bounding box center [573, 284] width 1 height 9
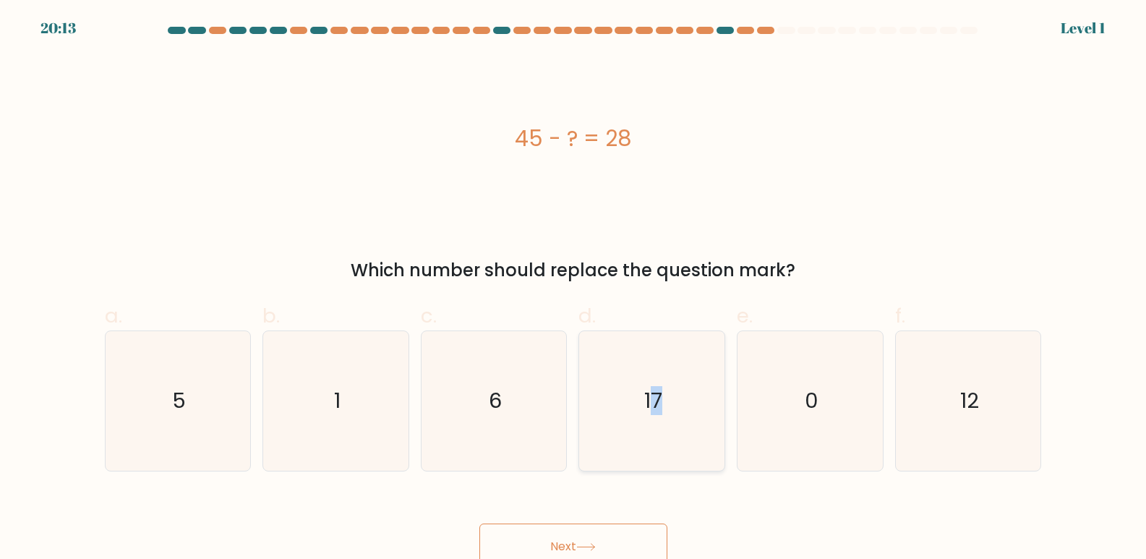
radio input "true"
click at [558, 531] on button "Next" at bounding box center [573, 546] width 188 height 46
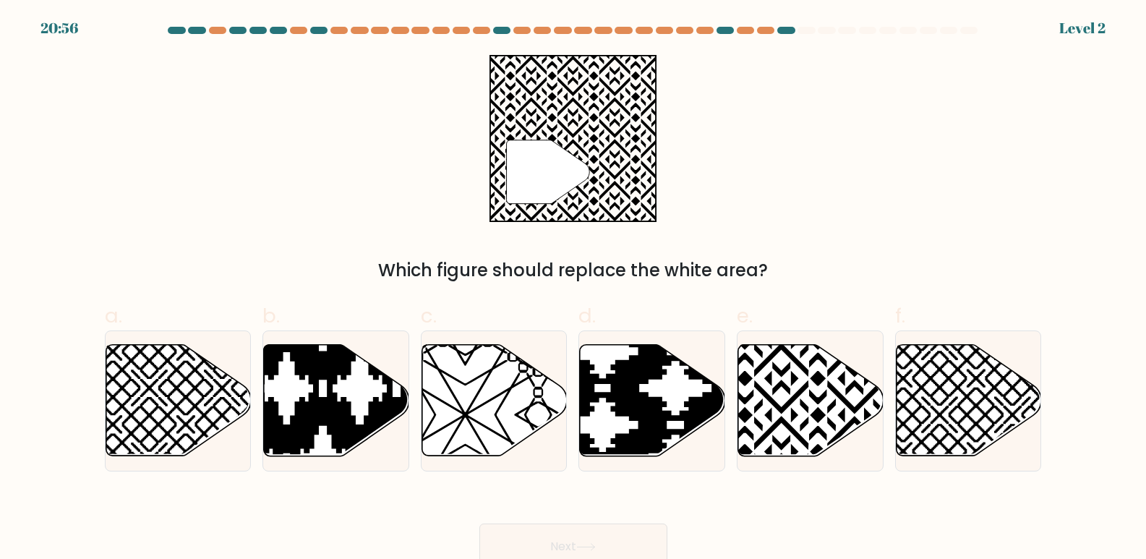
drag, startPoint x: 663, startPoint y: 419, endPoint x: 606, endPoint y: 486, distance: 88.2
click at [659, 419] on icon at bounding box center [603, 461] width 293 height 293
click at [574, 289] on input "d." at bounding box center [573, 284] width 1 height 9
radio input "true"
click at [581, 552] on button "Next" at bounding box center [573, 546] width 188 height 46
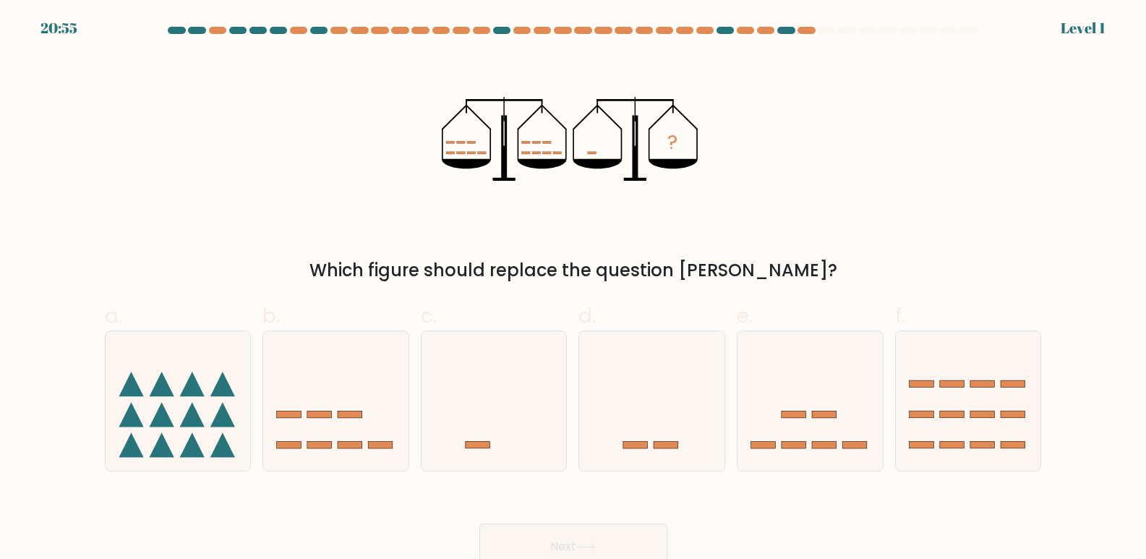
click at [629, 489] on div "Next" at bounding box center [573, 529] width 954 height 81
drag, startPoint x: 654, startPoint y: 447, endPoint x: 609, endPoint y: 493, distance: 64.9
click at [651, 448] on icon at bounding box center [651, 401] width 145 height 120
click at [574, 289] on input "d." at bounding box center [573, 284] width 1 height 9
radio input "true"
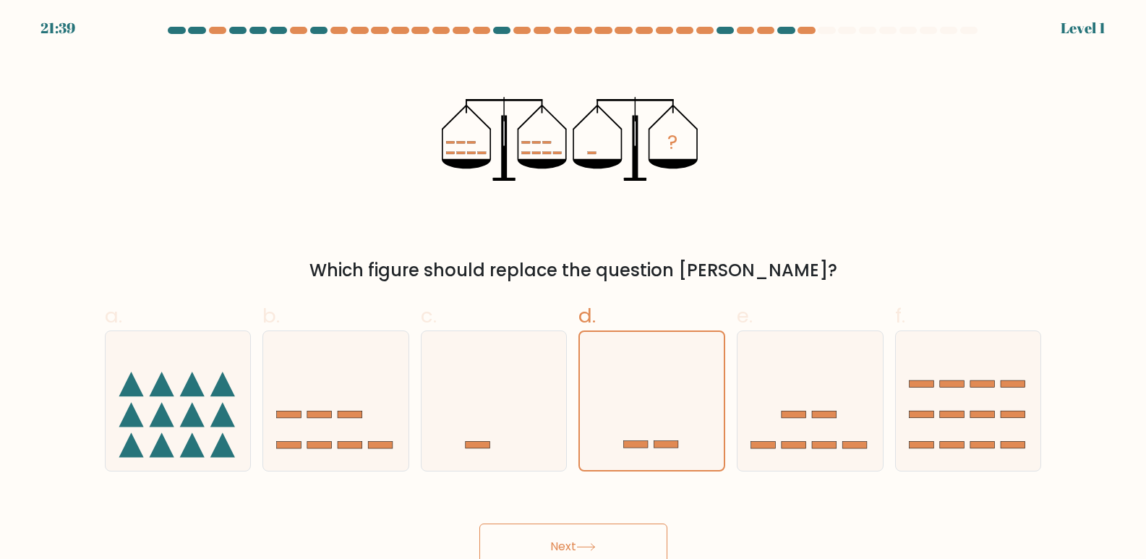
click at [583, 552] on button "Next" at bounding box center [573, 546] width 188 height 46
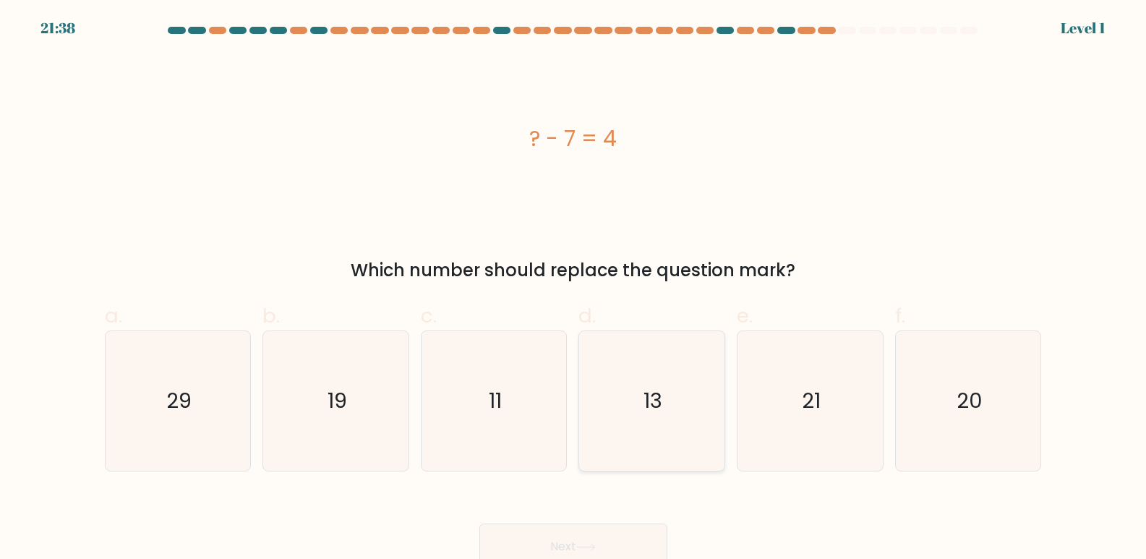
drag, startPoint x: 655, startPoint y: 437, endPoint x: 613, endPoint y: 466, distance: 50.9
click at [655, 437] on icon "13" at bounding box center [652, 401] width 140 height 140
click at [574, 289] on input "d. 13" at bounding box center [573, 284] width 1 height 9
radio input "true"
drag, startPoint x: 566, startPoint y: 546, endPoint x: 601, endPoint y: 503, distance: 55.5
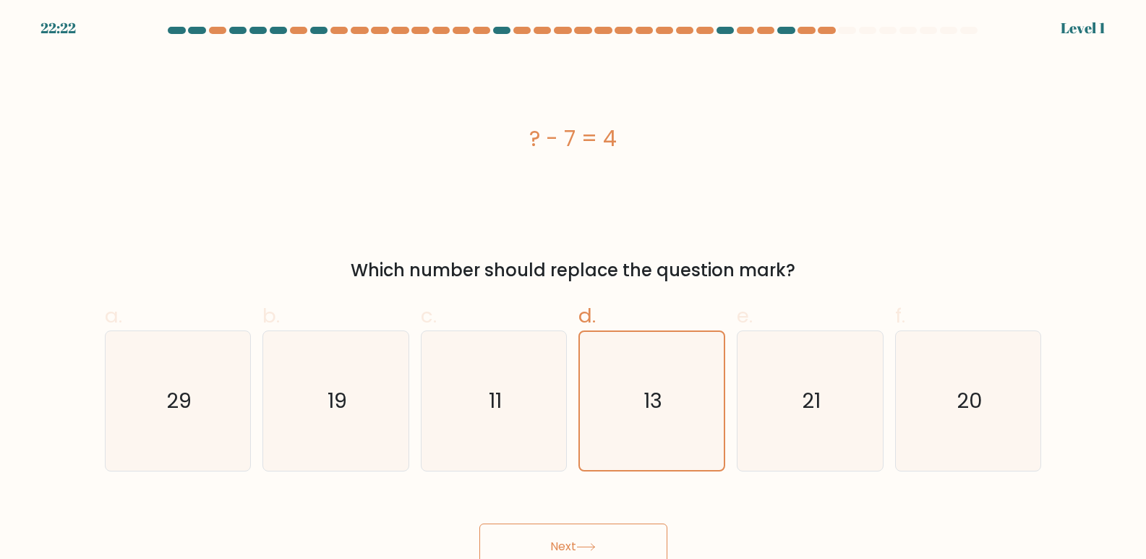
click at [566, 546] on button "Next" at bounding box center [573, 546] width 188 height 46
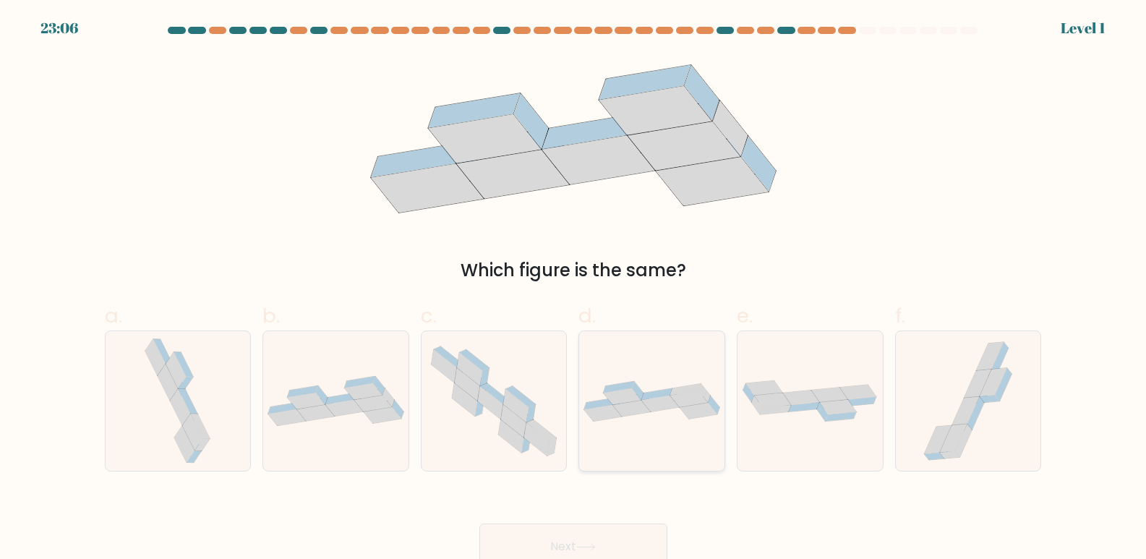
click at [643, 432] on div at bounding box center [651, 400] width 147 height 141
click at [574, 289] on input "d." at bounding box center [573, 284] width 1 height 9
radio input "true"
click at [570, 539] on button "Next" at bounding box center [573, 546] width 188 height 46
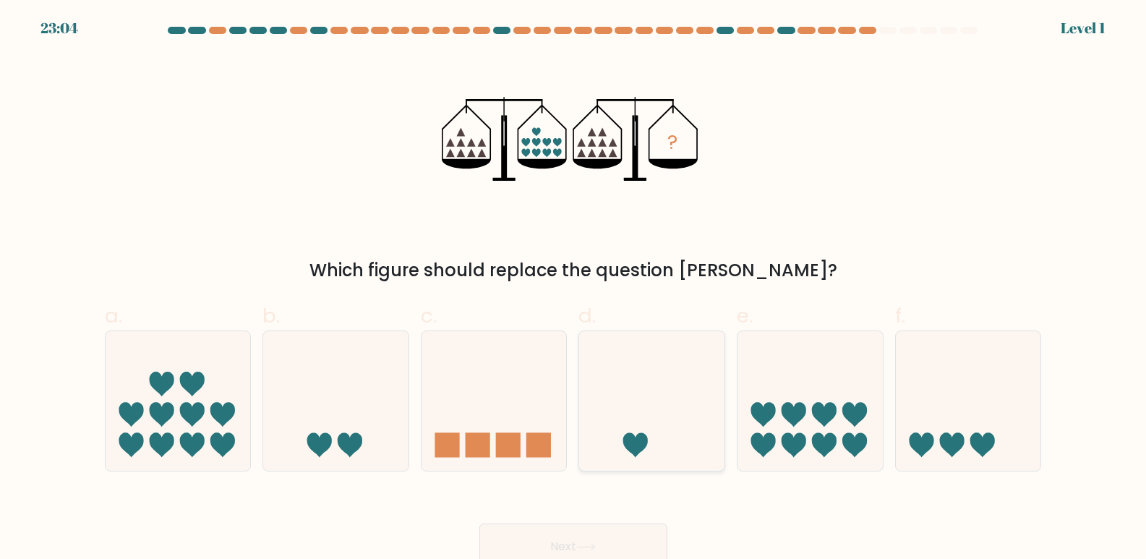
click at [653, 434] on icon at bounding box center [651, 401] width 145 height 120
click at [574, 289] on input "d." at bounding box center [573, 284] width 1 height 9
radio input "true"
click at [579, 547] on button "Next" at bounding box center [573, 546] width 188 height 46
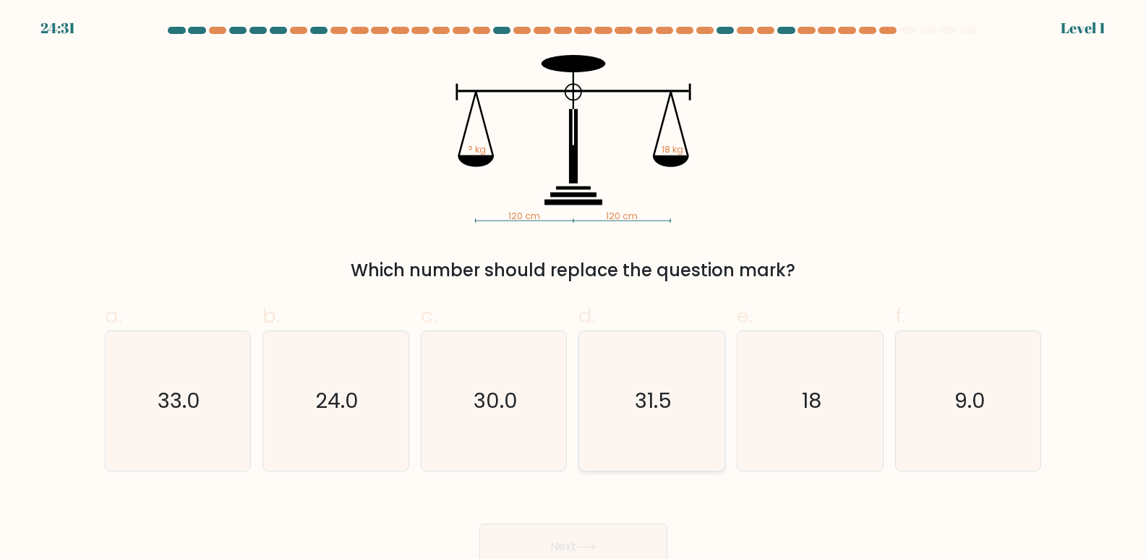
click at [661, 395] on text "31.5" at bounding box center [653, 401] width 37 height 29
click at [574, 289] on input "d. 31.5" at bounding box center [573, 284] width 1 height 9
radio input "true"
drag, startPoint x: 549, startPoint y: 552, endPoint x: 599, endPoint y: 523, distance: 57.7
click at [554, 549] on button "Next" at bounding box center [573, 546] width 188 height 46
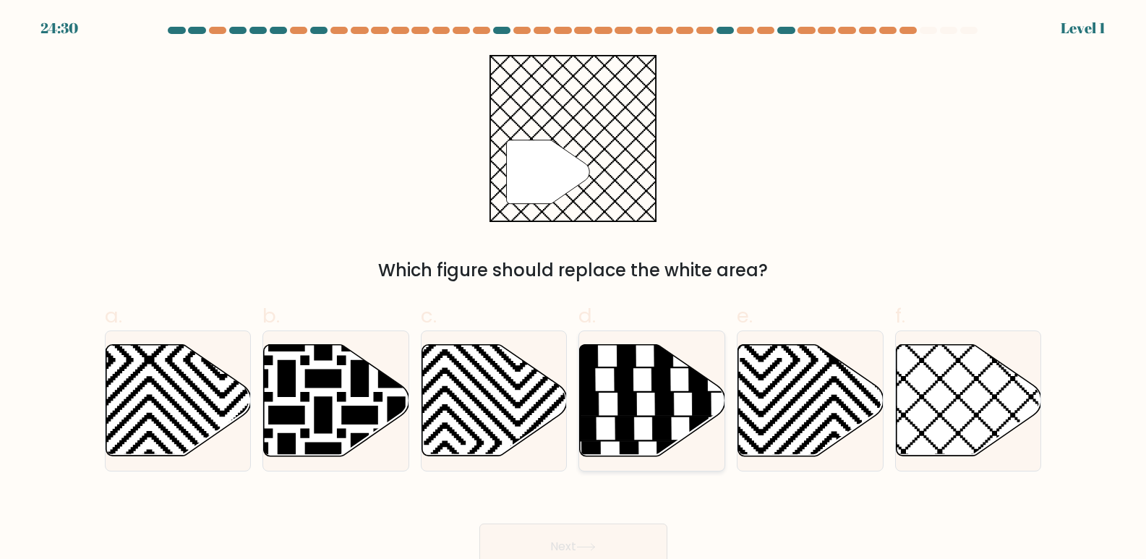
click at [640, 437] on icon at bounding box center [652, 400] width 145 height 111
click at [574, 289] on input "d." at bounding box center [573, 284] width 1 height 9
radio input "true"
click at [590, 547] on icon at bounding box center [585, 547] width 17 height 7
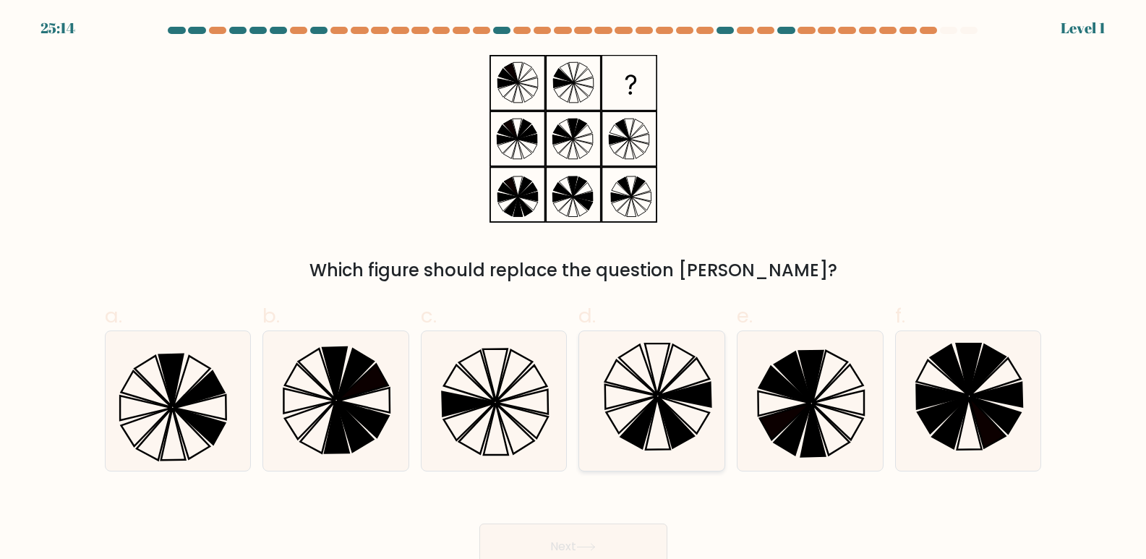
click at [635, 458] on icon at bounding box center [652, 401] width 140 height 140
click at [574, 289] on input "d." at bounding box center [573, 284] width 1 height 9
radio input "true"
click at [605, 535] on button "Next" at bounding box center [573, 546] width 188 height 46
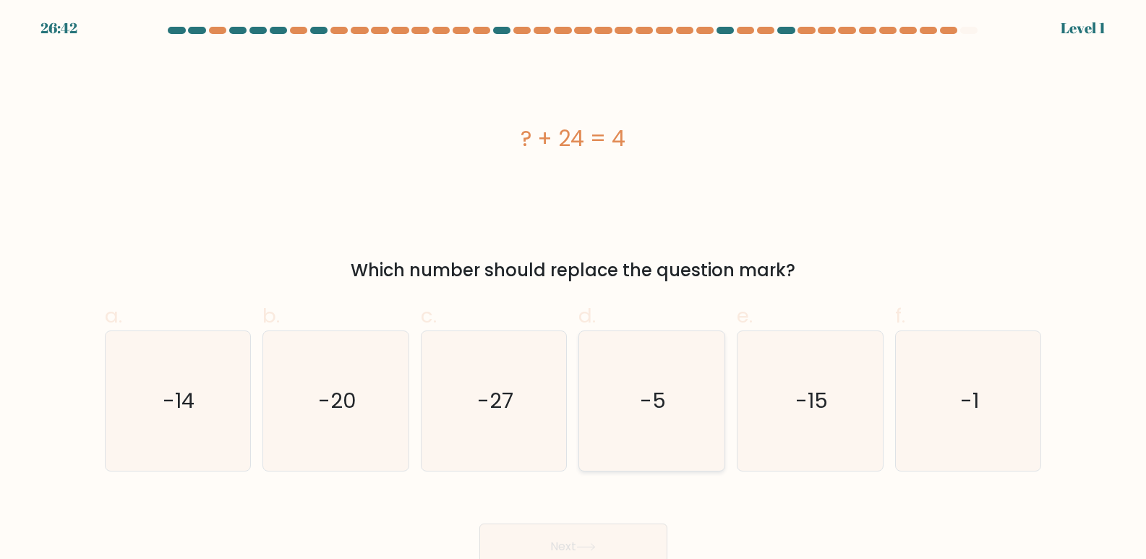
click at [631, 442] on icon "-5" at bounding box center [652, 401] width 140 height 140
click at [574, 289] on input "d. -5" at bounding box center [573, 284] width 1 height 9
radio input "true"
click at [588, 549] on icon at bounding box center [586, 547] width 20 height 8
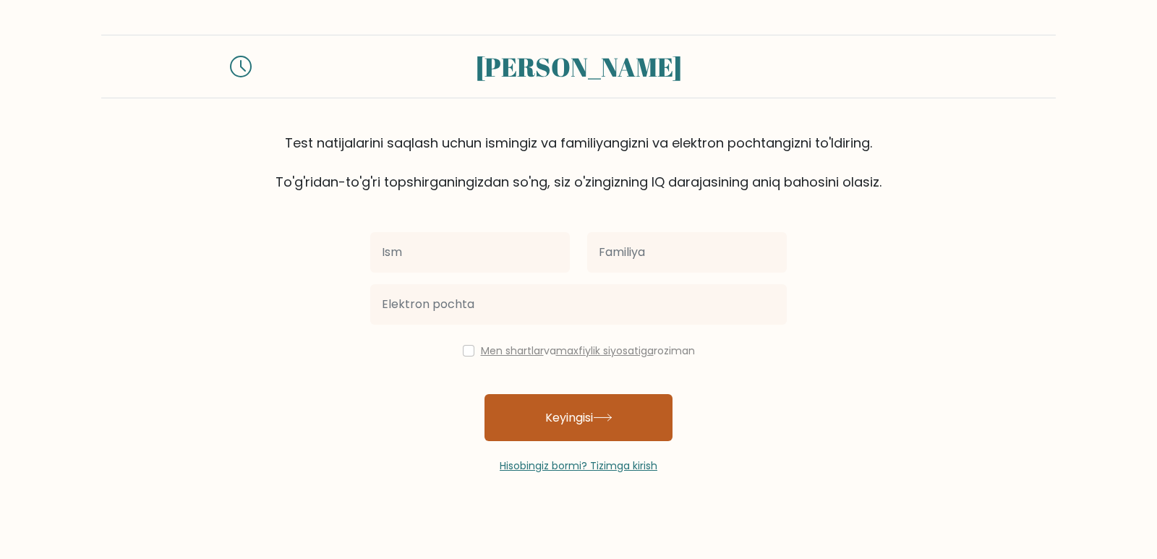
click at [589, 406] on button "Keyingisi" at bounding box center [578, 417] width 188 height 47
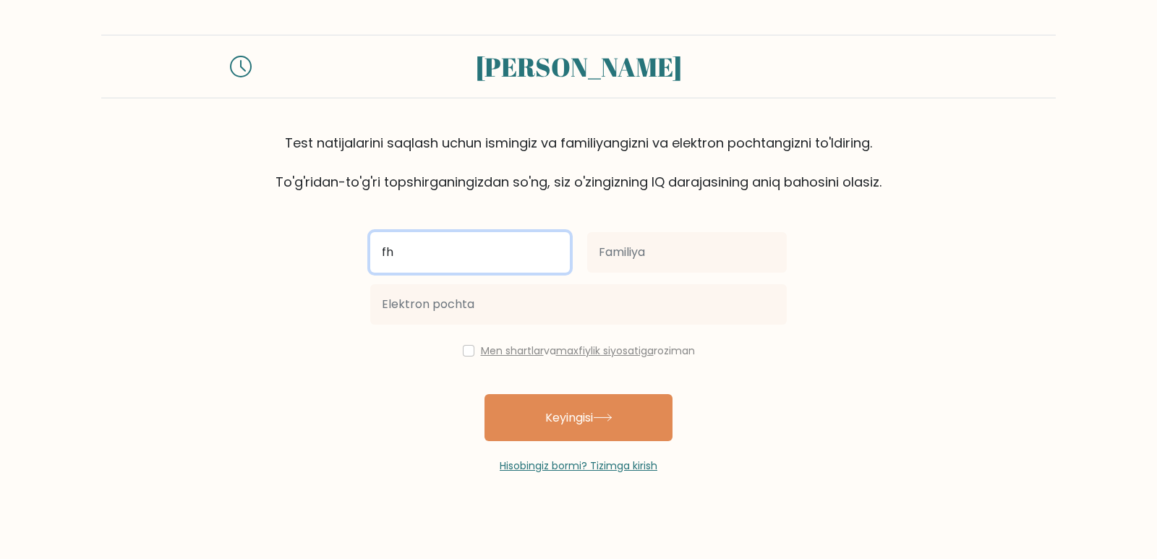
type input "fh"
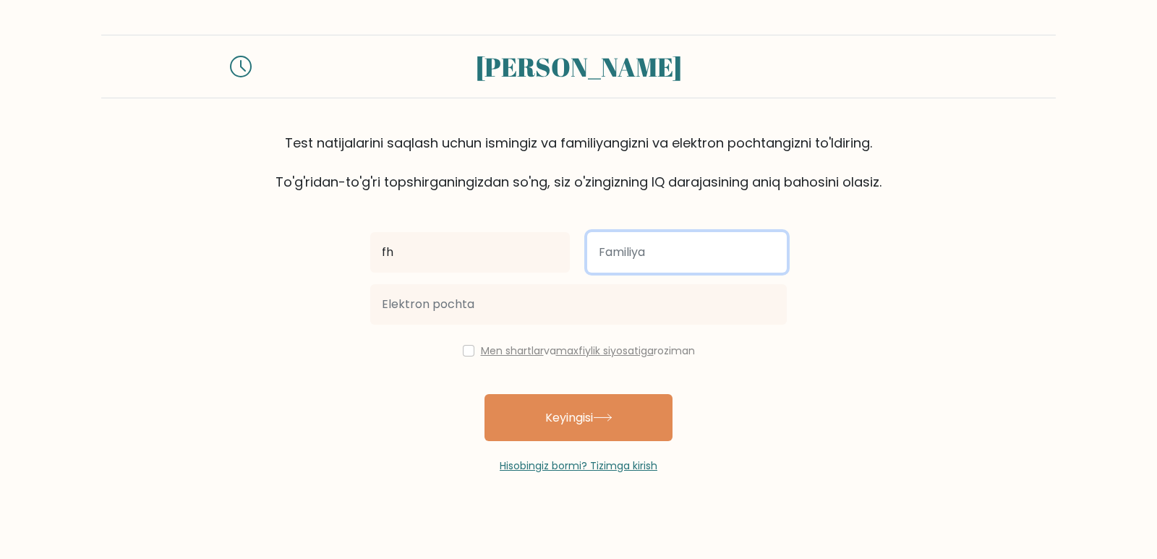
click at [674, 257] on input "text" at bounding box center [687, 252] width 200 height 40
type input "kic"
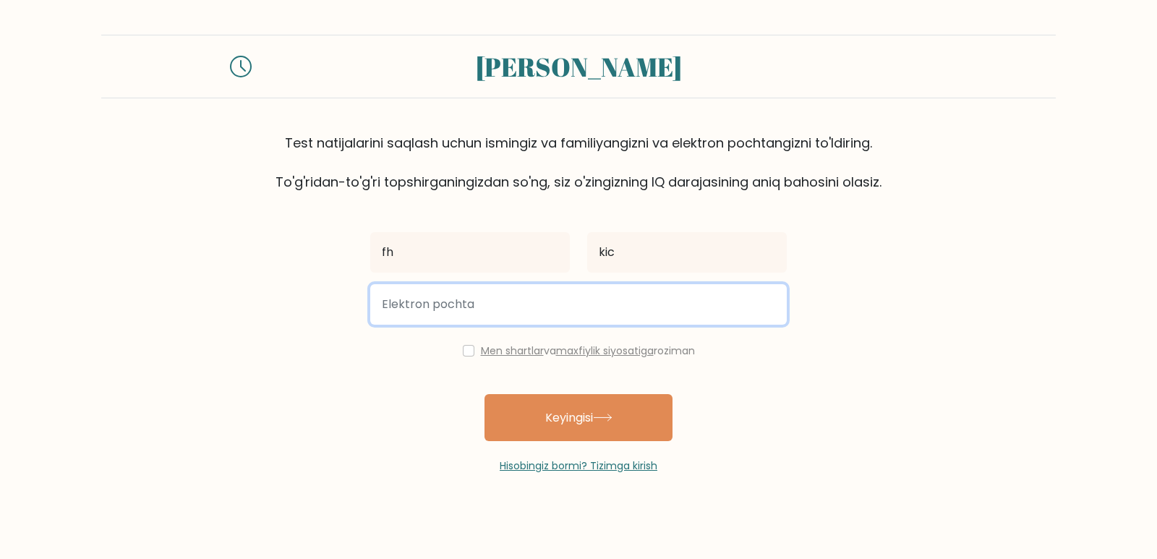
click at [575, 296] on input "email" at bounding box center [578, 304] width 416 height 40
type input "k"
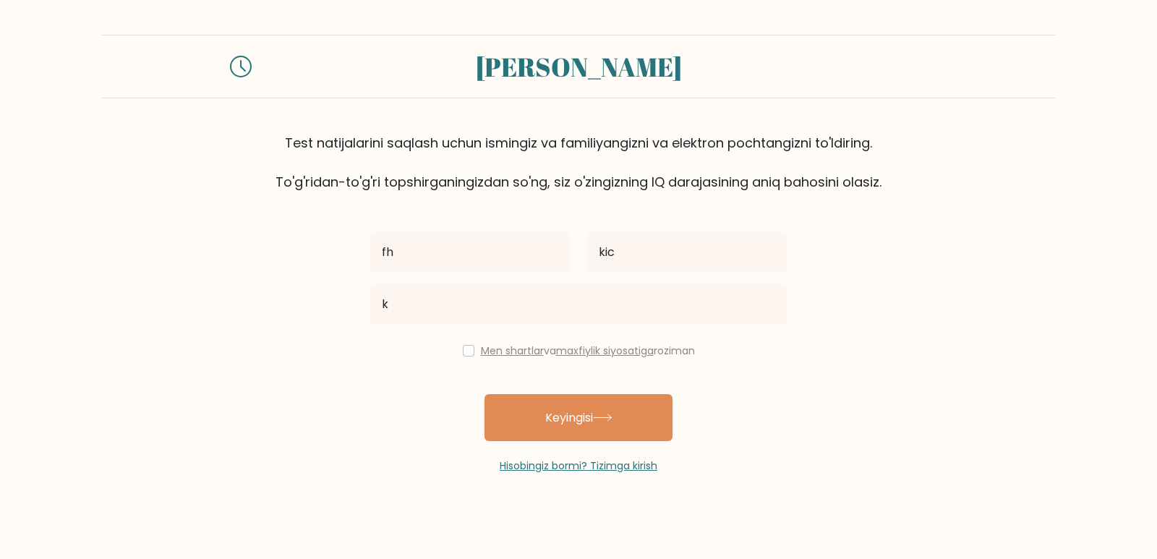
click at [544, 352] on font "va" at bounding box center [550, 350] width 12 height 14
click at [463, 352] on input "checkbox" at bounding box center [469, 351] width 12 height 12
checkbox input "true"
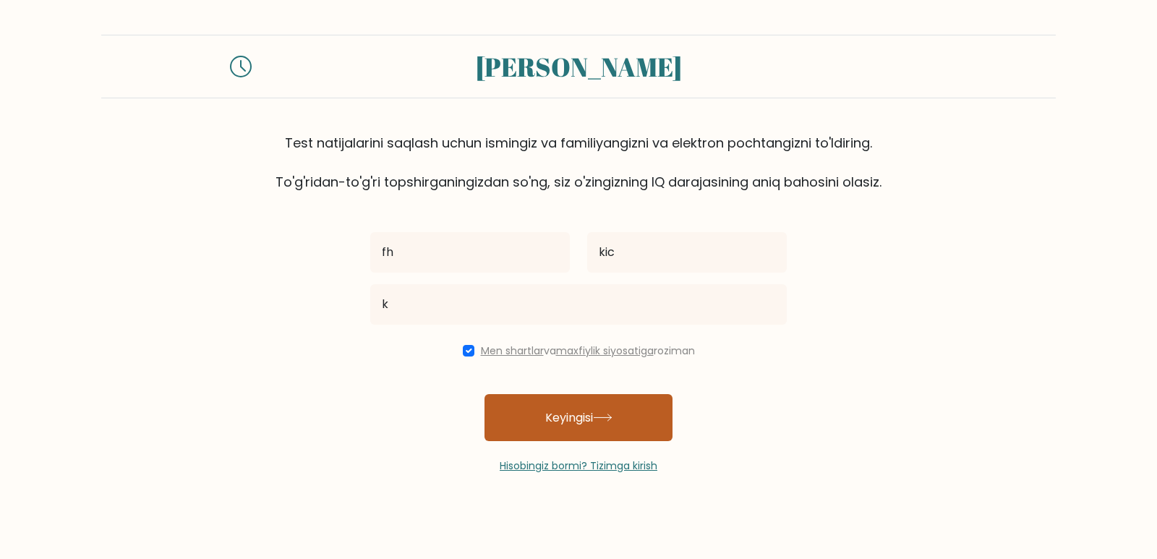
click at [522, 408] on button "Keyingisi" at bounding box center [578, 417] width 188 height 47
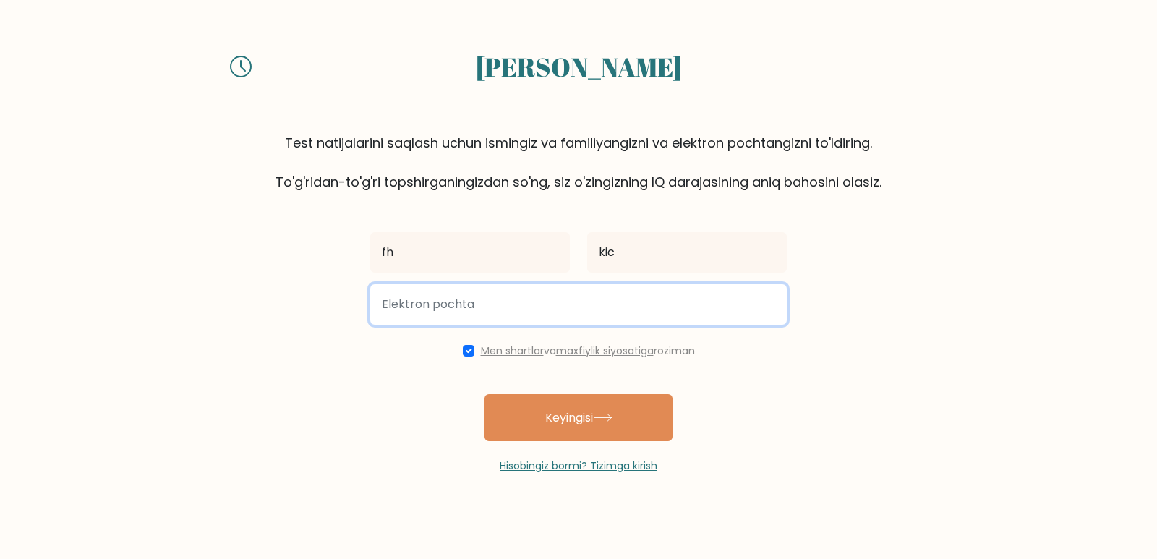
click at [470, 314] on input "email" at bounding box center [578, 304] width 416 height 40
type input "abbosa@2222gmail.com"
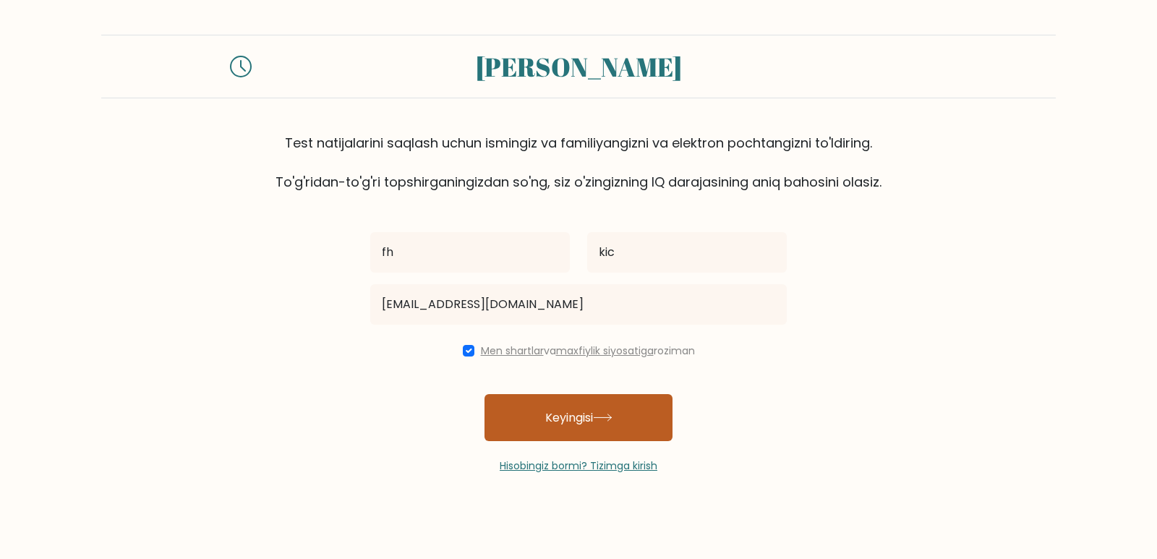
click at [567, 412] on font "Keyingisi" at bounding box center [569, 417] width 48 height 17
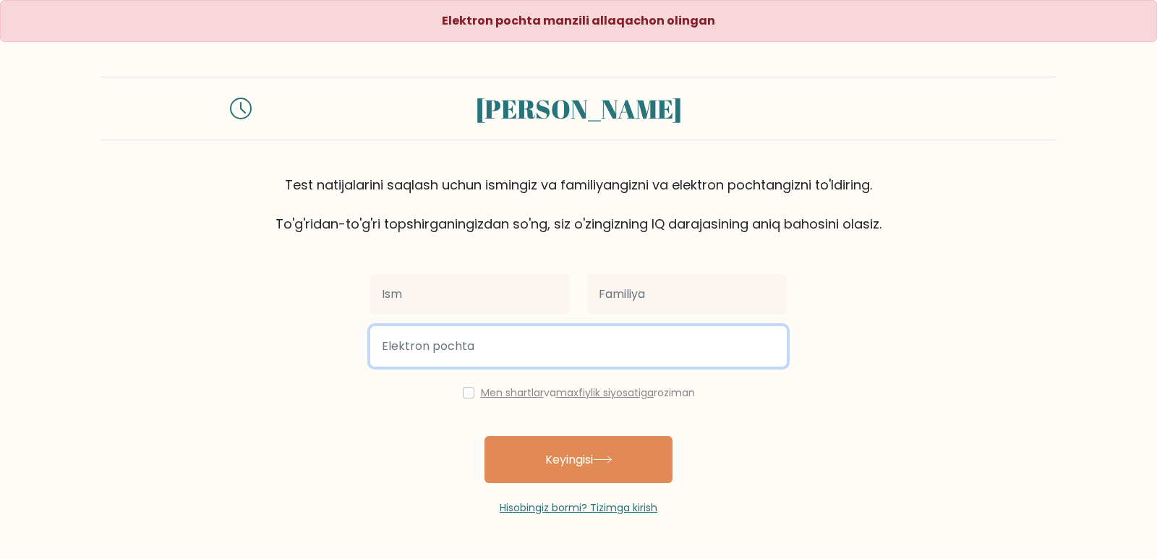
click at [505, 350] on input "email" at bounding box center [578, 346] width 416 height 40
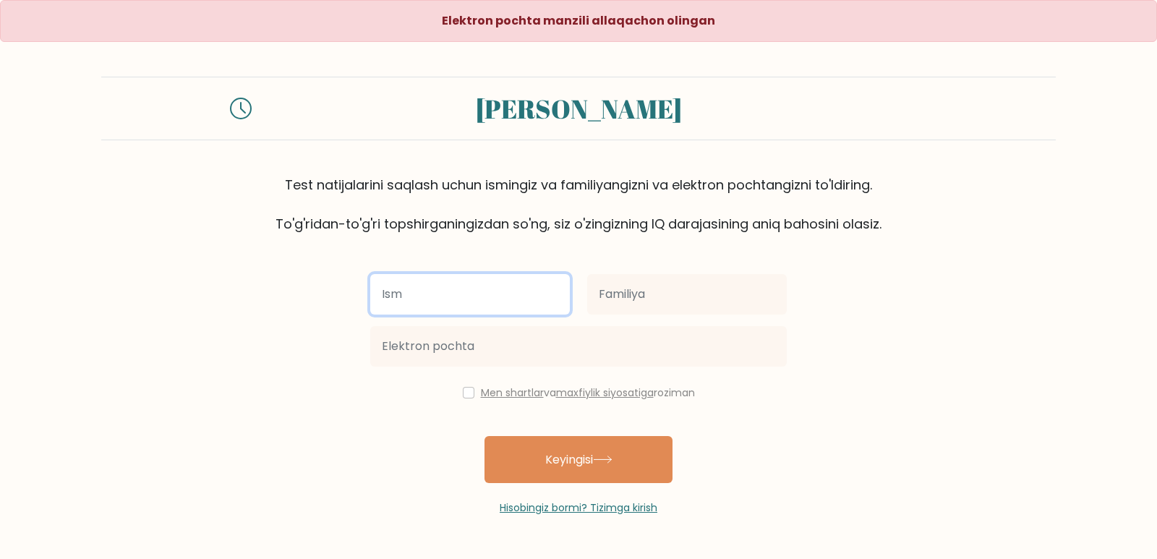
click at [446, 289] on input "text" at bounding box center [470, 294] width 200 height 40
type input "abbos"
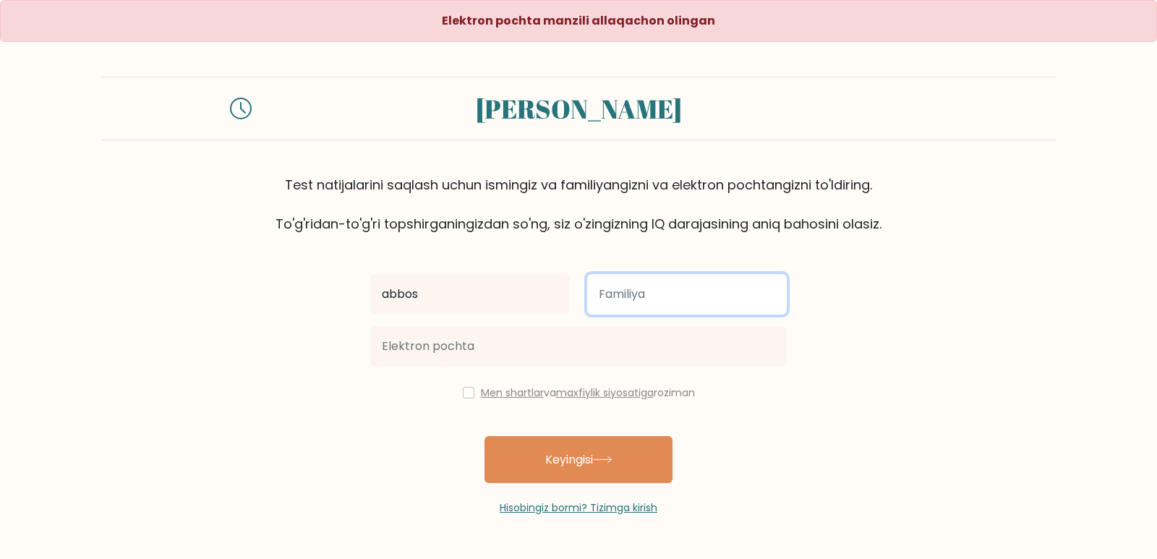
click at [648, 293] on input "text" at bounding box center [687, 294] width 200 height 40
type input "ergashev"
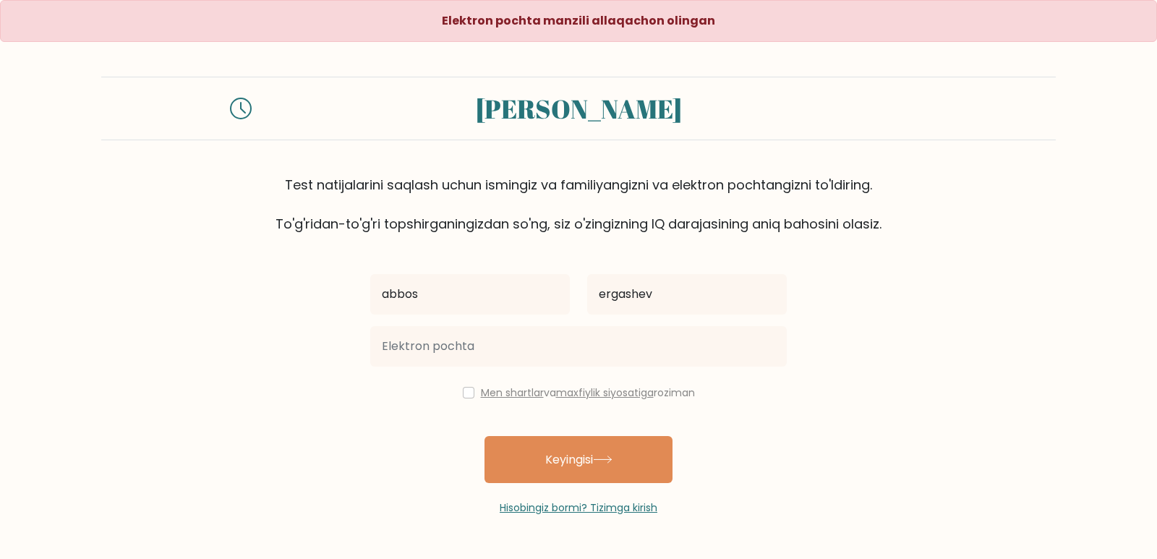
click at [572, 385] on font "maxfiylik siyosatiga" at bounding box center [605, 392] width 98 height 14
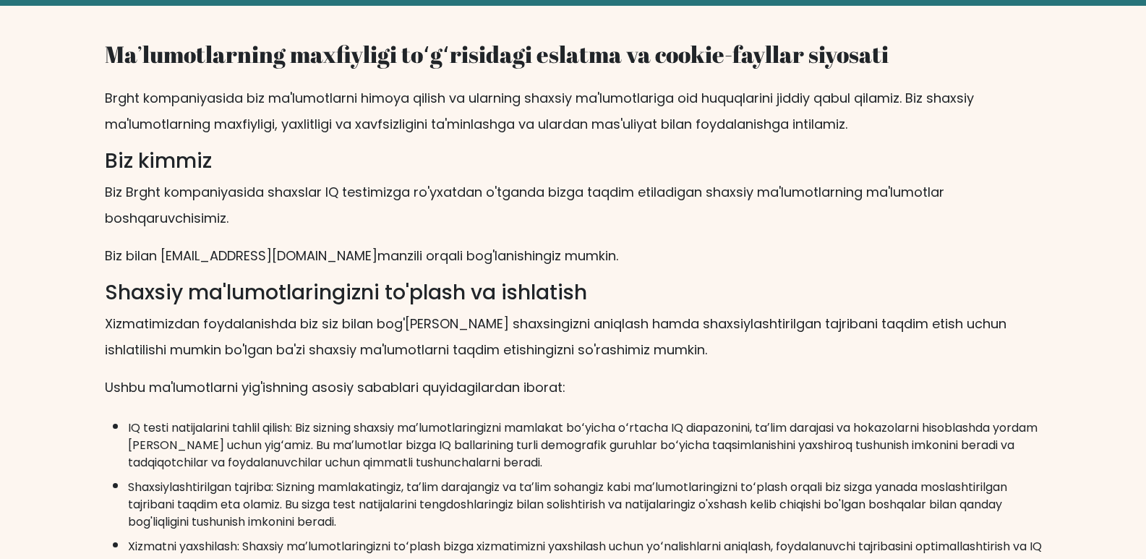
scroll to position [72, 0]
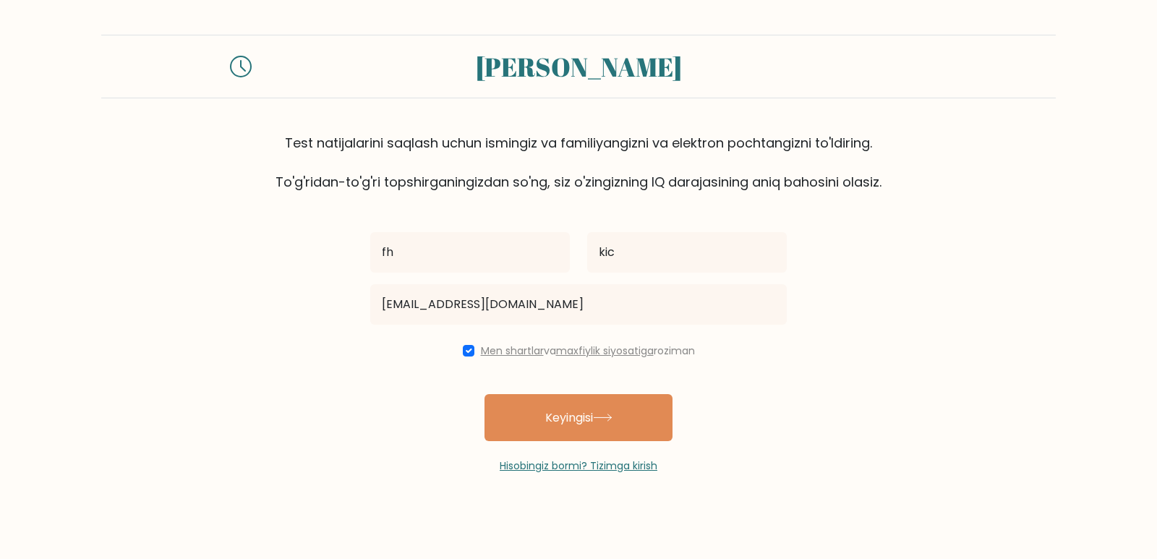
click at [544, 249] on input "fh" at bounding box center [470, 252] width 200 height 40
type input "f"
click at [545, 253] on input "text" at bounding box center [470, 252] width 200 height 40
type input "abbos"
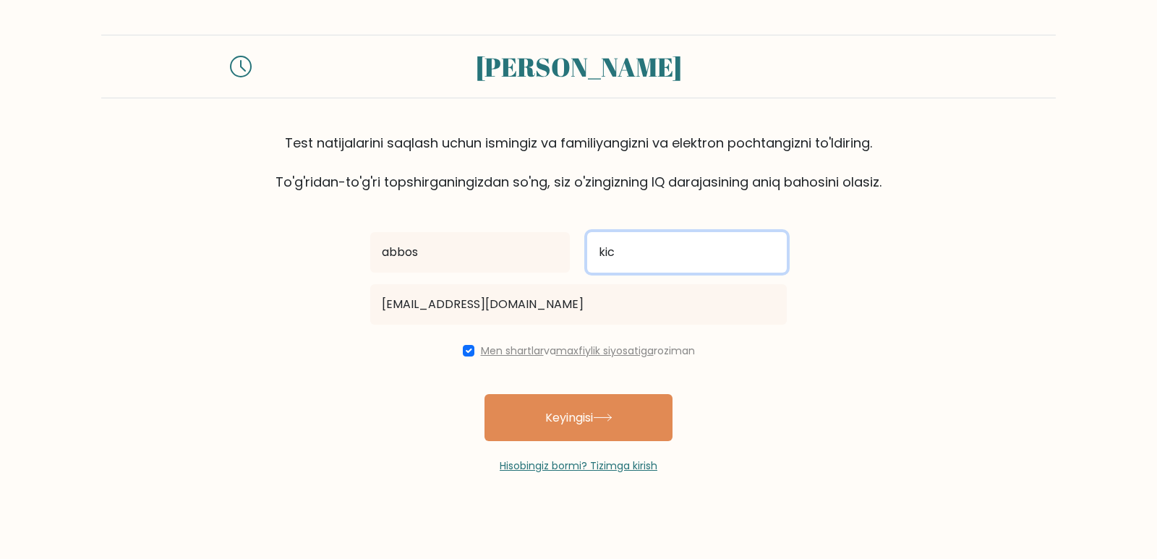
click at [677, 258] on input "kic" at bounding box center [687, 252] width 200 height 40
type input "k"
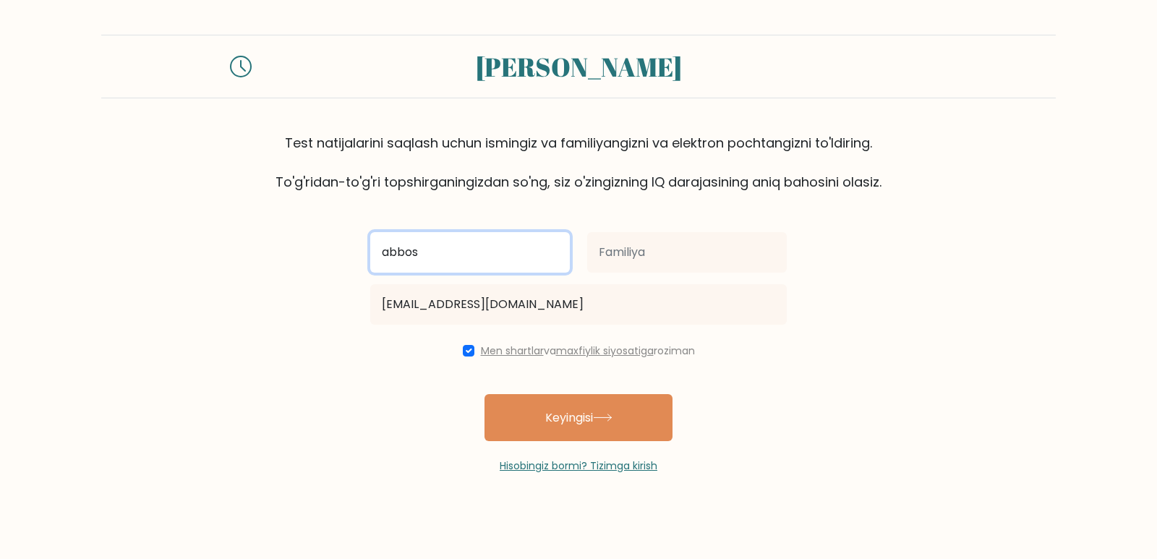
click at [456, 249] on input "abbos" at bounding box center [470, 252] width 200 height 40
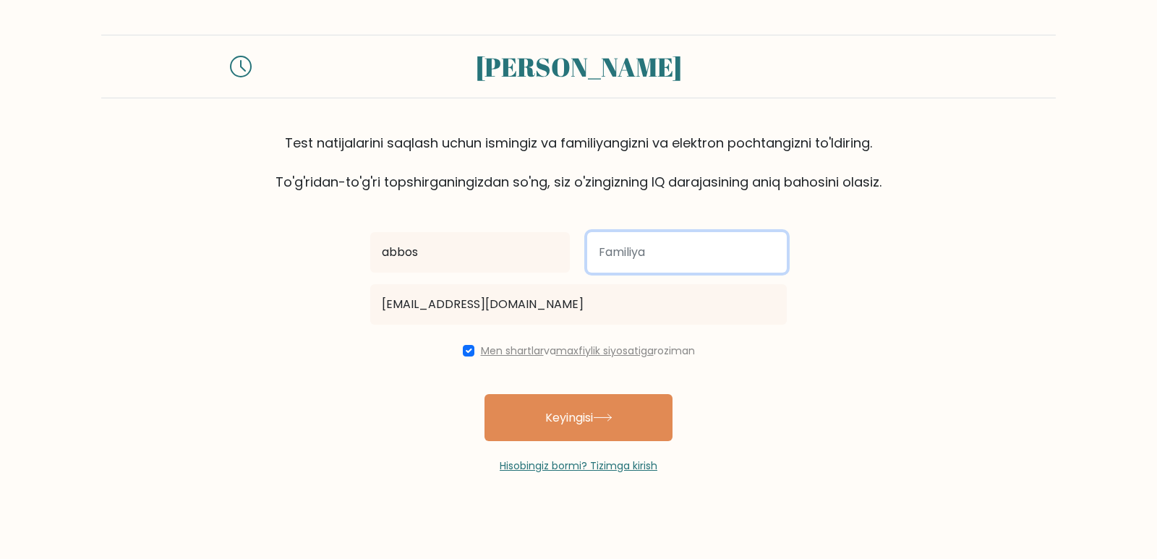
click at [654, 254] on input "text" at bounding box center [687, 252] width 200 height 40
type input "ergashev"
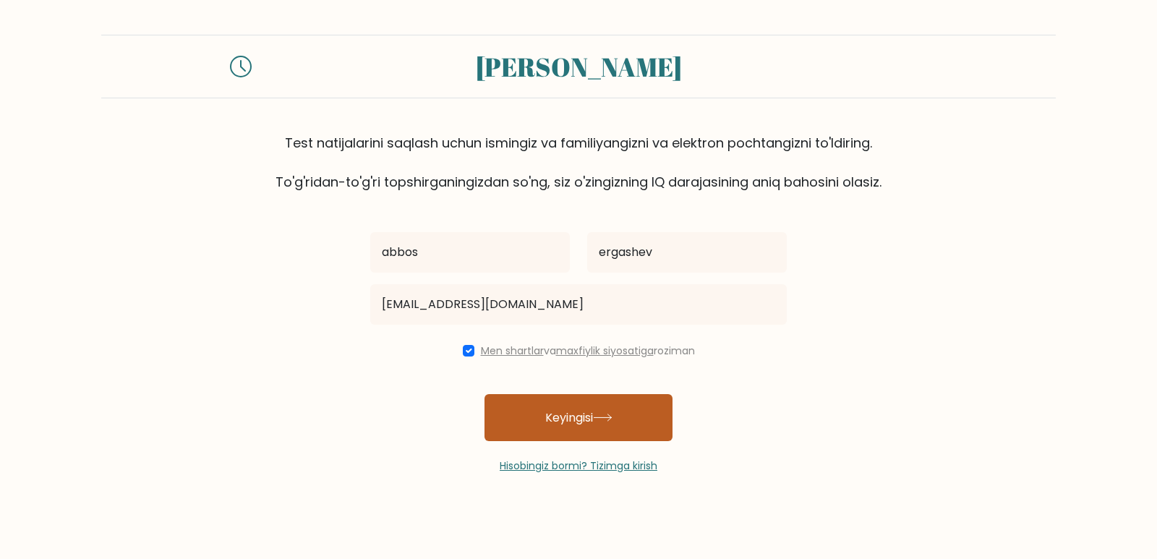
click at [565, 405] on button "Keyingisi" at bounding box center [578, 417] width 188 height 47
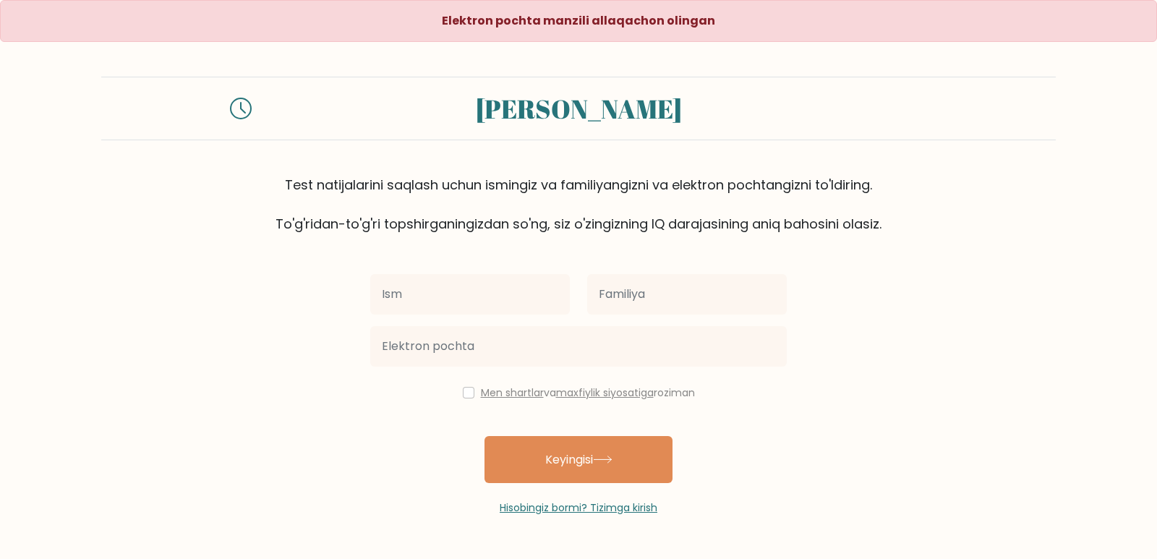
click at [420, 286] on input "text" at bounding box center [470, 294] width 200 height 40
type input "abbos"
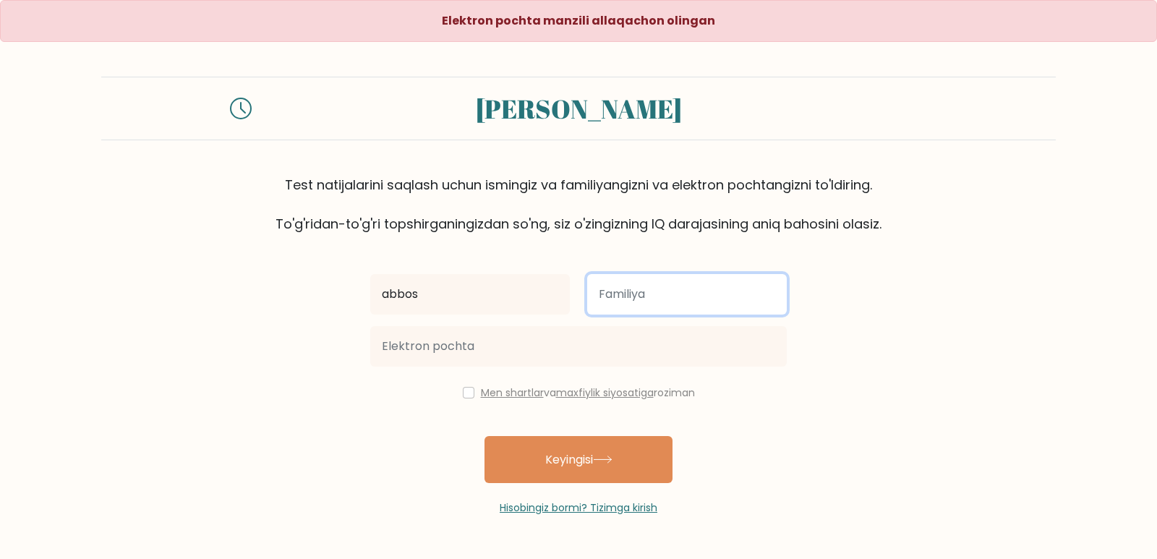
click at [653, 296] on input "text" at bounding box center [687, 294] width 200 height 40
type input "aa"
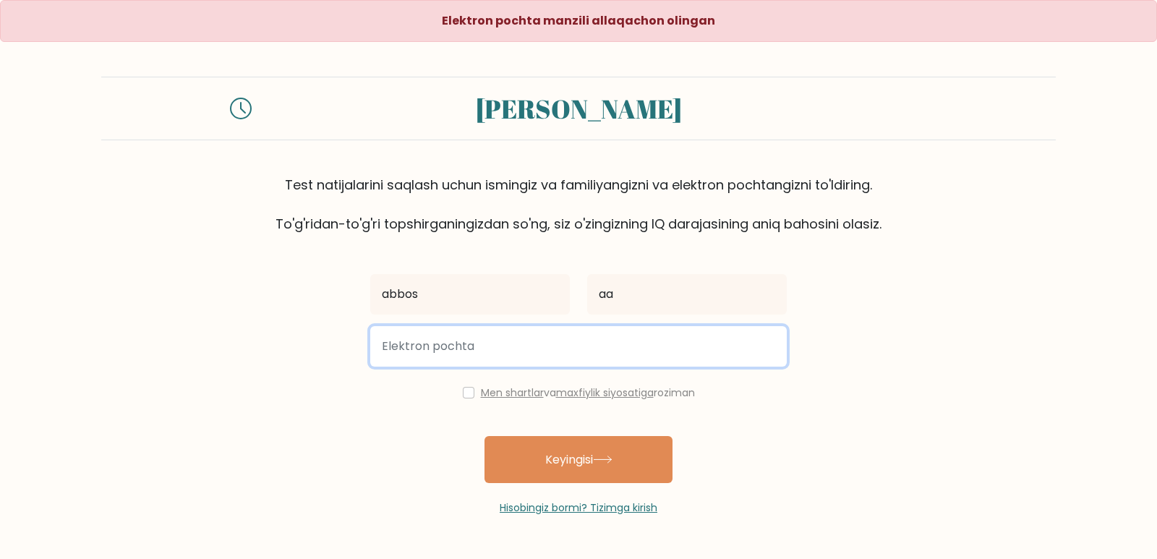
click at [520, 357] on input "email" at bounding box center [578, 346] width 416 height 40
type input "abbosa@22xa22gmail.com"
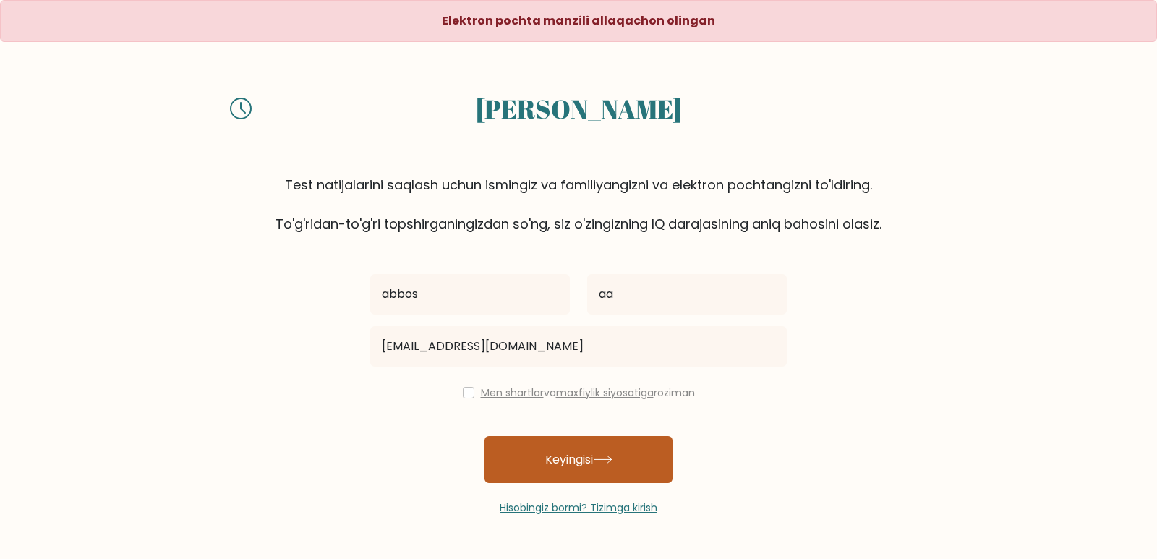
click at [545, 452] on font "Keyingisi" at bounding box center [569, 459] width 48 height 17
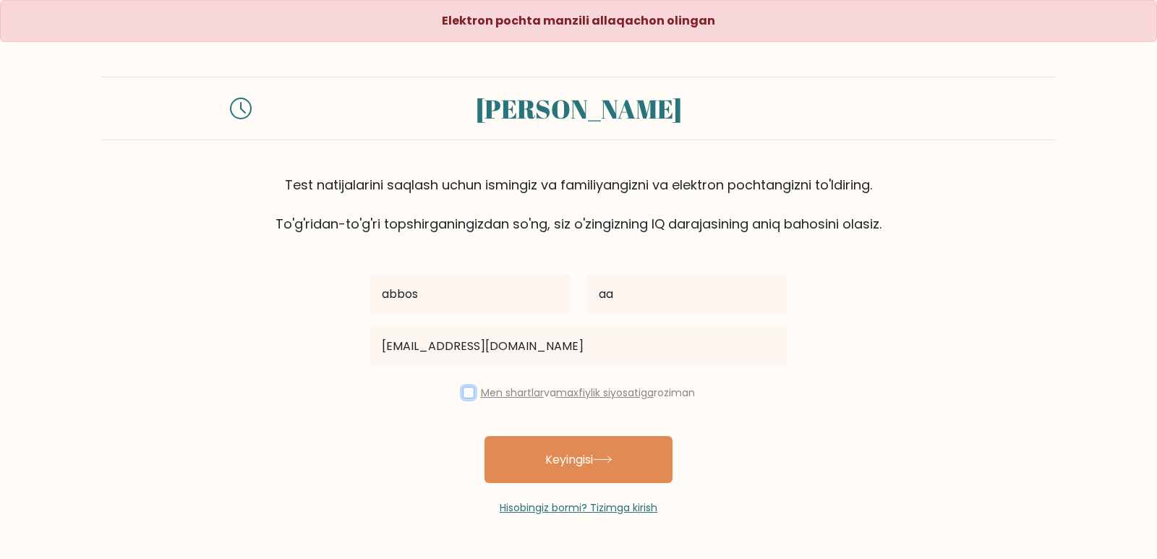
click at [465, 393] on input "checkbox" at bounding box center [469, 393] width 12 height 12
checkbox input "true"
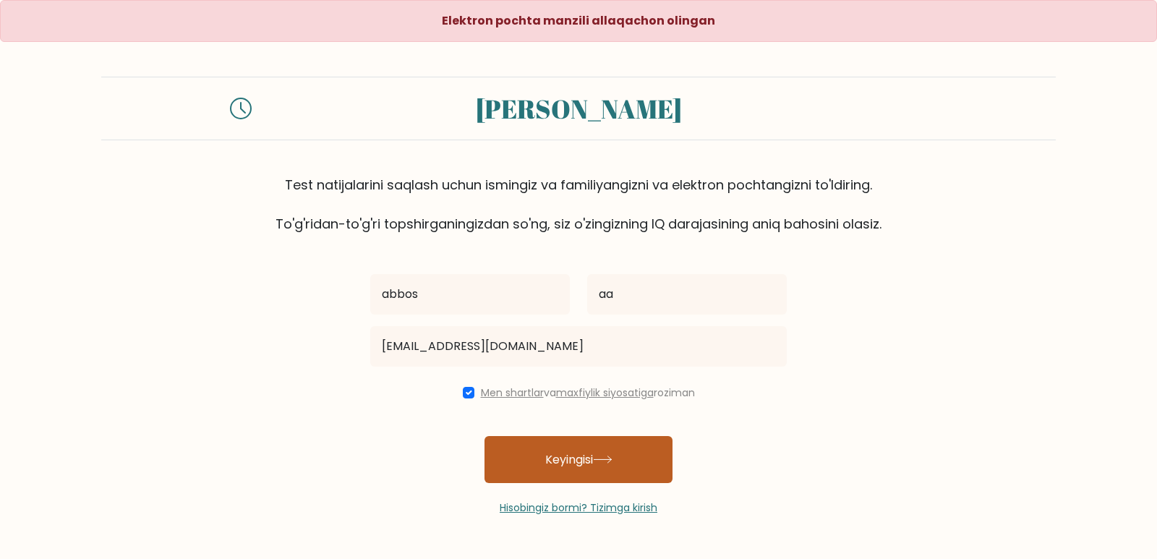
click at [504, 449] on button "Keyingisi" at bounding box center [578, 459] width 188 height 47
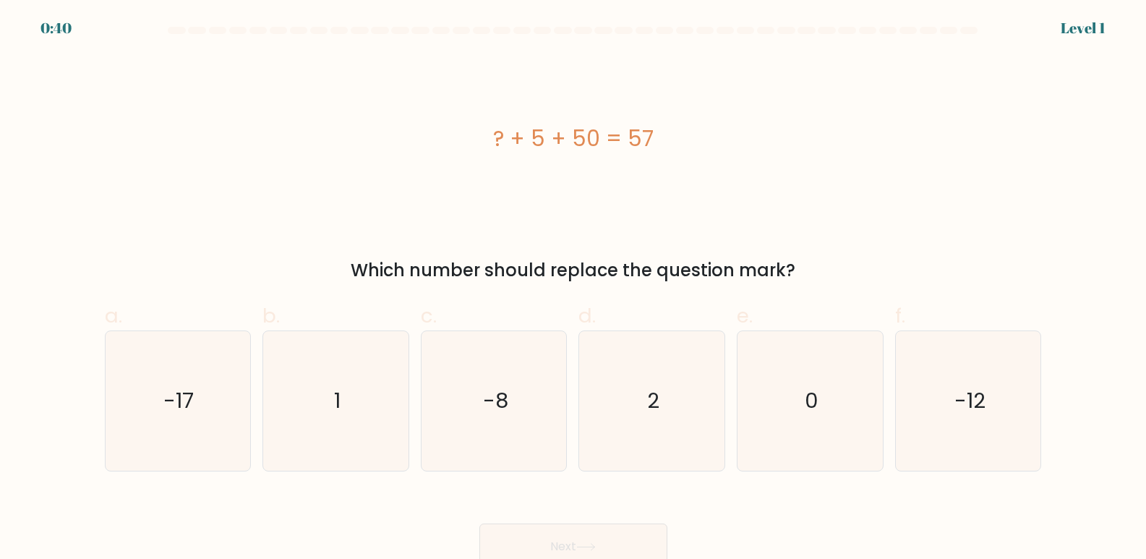
drag, startPoint x: 674, startPoint y: 416, endPoint x: 571, endPoint y: 480, distance: 120.8
click at [650, 421] on icon "2" at bounding box center [652, 401] width 140 height 140
click at [554, 531] on button "Next" at bounding box center [573, 546] width 188 height 46
click at [678, 439] on icon "2" at bounding box center [652, 401] width 140 height 140
click at [574, 289] on input "d. 2" at bounding box center [573, 284] width 1 height 9
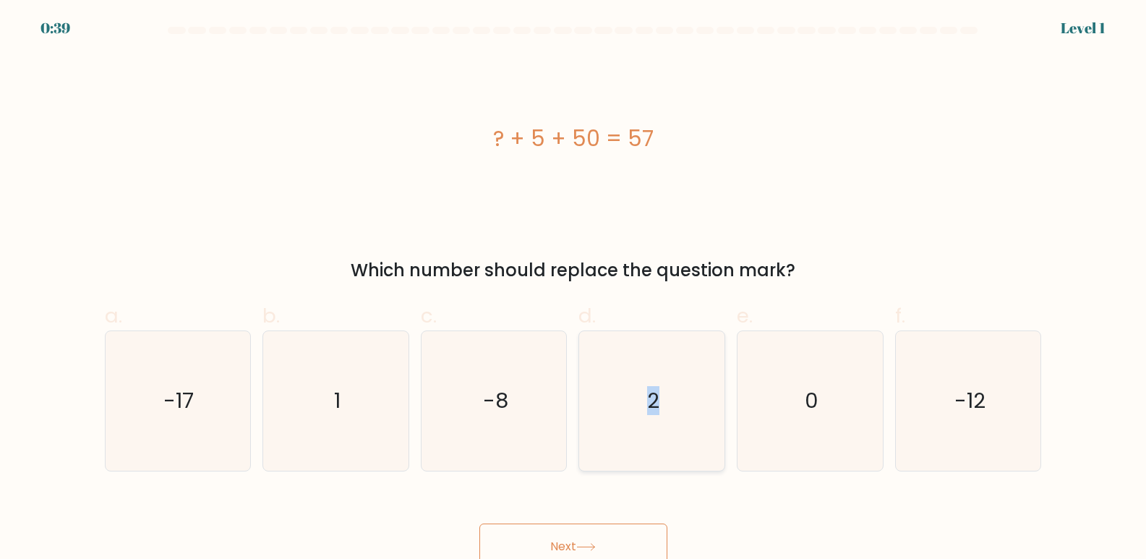
radio input "true"
click at [582, 547] on icon at bounding box center [585, 547] width 17 height 7
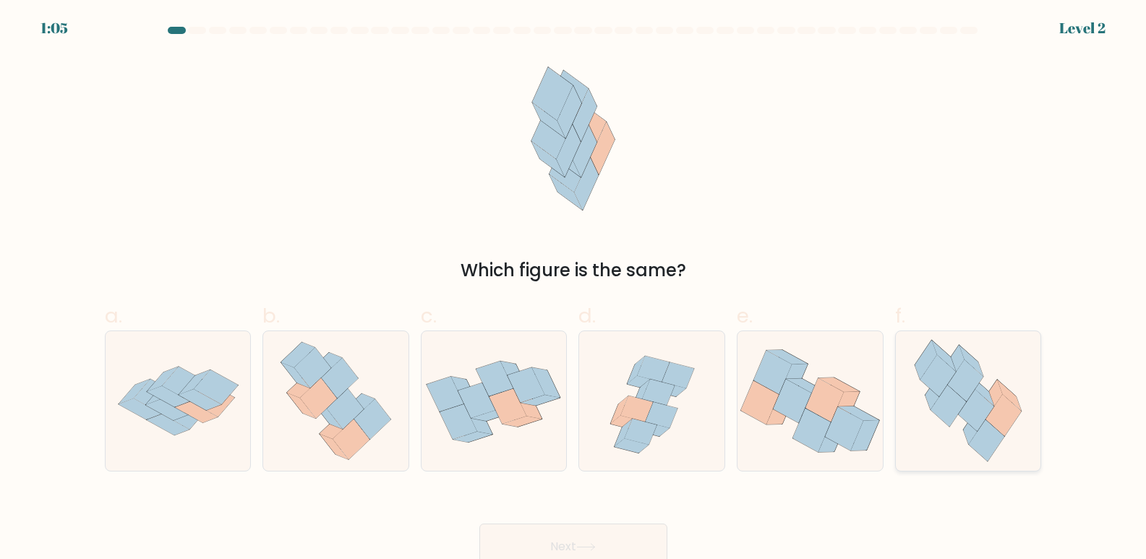
click at [954, 371] on icon at bounding box center [937, 376] width 35 height 42
click at [574, 289] on input "f." at bounding box center [573, 284] width 1 height 9
radio input "true"
click at [548, 533] on button "Next" at bounding box center [573, 546] width 188 height 46
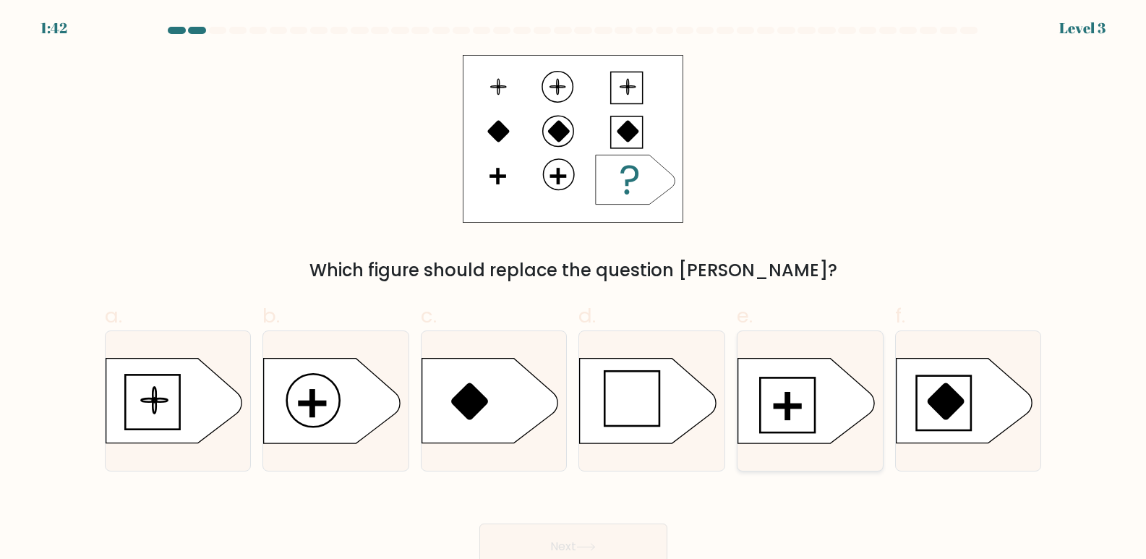
click at [820, 421] on icon at bounding box center [806, 401] width 136 height 85
click at [574, 289] on input "e." at bounding box center [573, 284] width 1 height 9
radio input "true"
click at [615, 532] on button "Next" at bounding box center [573, 546] width 188 height 46
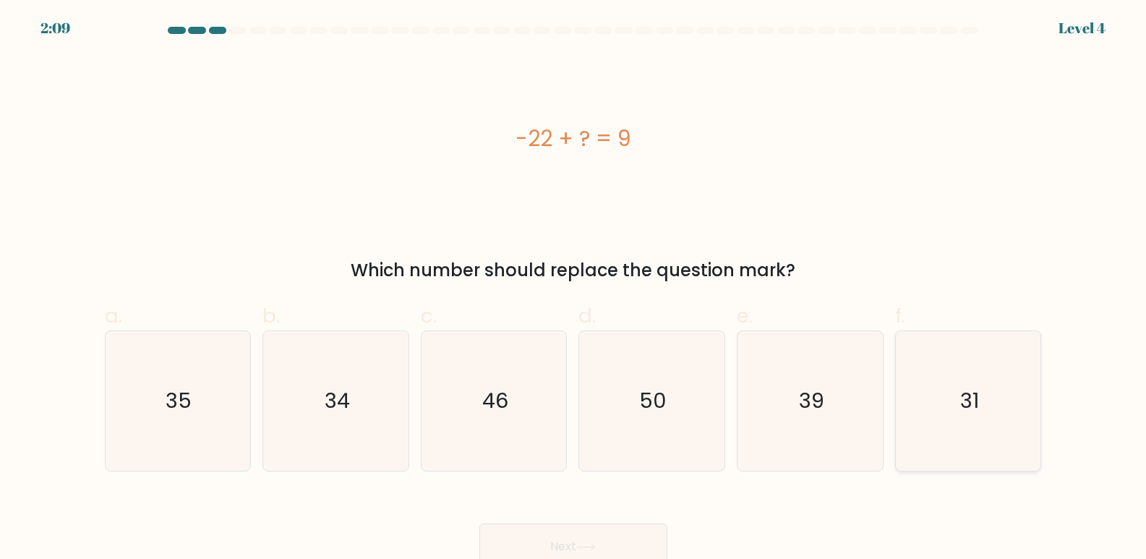
click at [973, 413] on text "31" at bounding box center [969, 401] width 19 height 29
click at [574, 289] on input "f. 31" at bounding box center [573, 284] width 1 height 9
radio input "true"
click at [603, 547] on button "Next" at bounding box center [573, 546] width 188 height 46
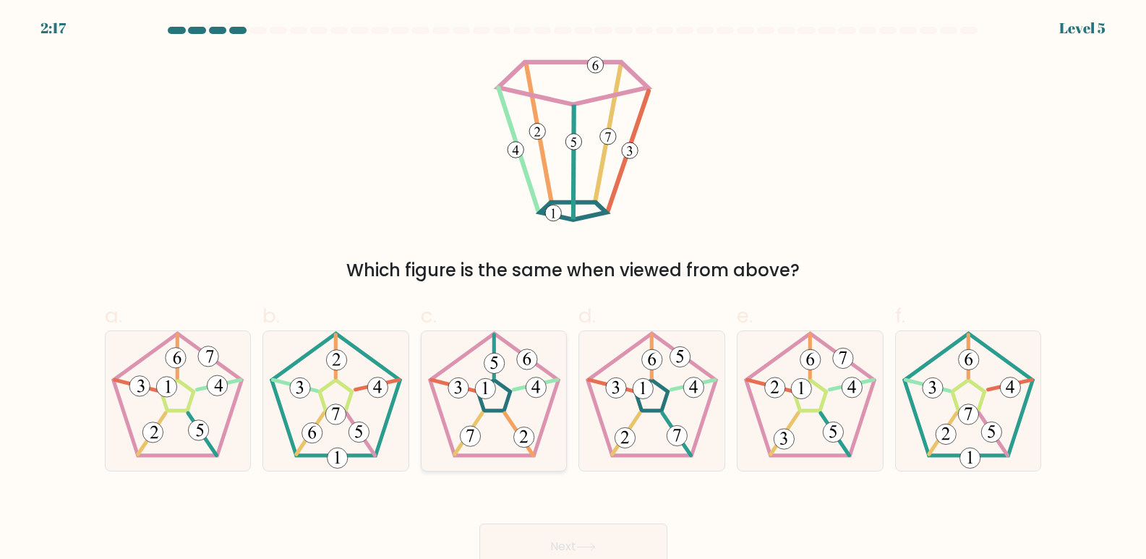
click at [531, 422] on icon at bounding box center [494, 401] width 140 height 140
click at [573, 289] on input "c." at bounding box center [573, 284] width 1 height 9
radio input "true"
click at [549, 548] on button "Next" at bounding box center [573, 546] width 188 height 46
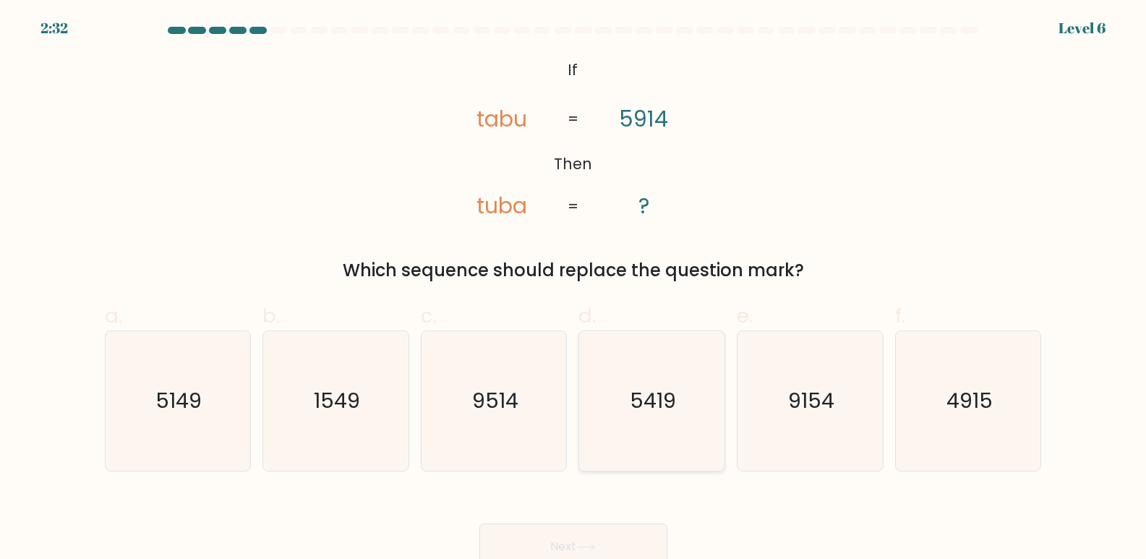
click at [643, 447] on icon "5419" at bounding box center [652, 401] width 140 height 140
click at [574, 289] on input "d. 5419" at bounding box center [573, 284] width 1 height 9
radio input "true"
click at [587, 541] on button "Next" at bounding box center [573, 546] width 188 height 46
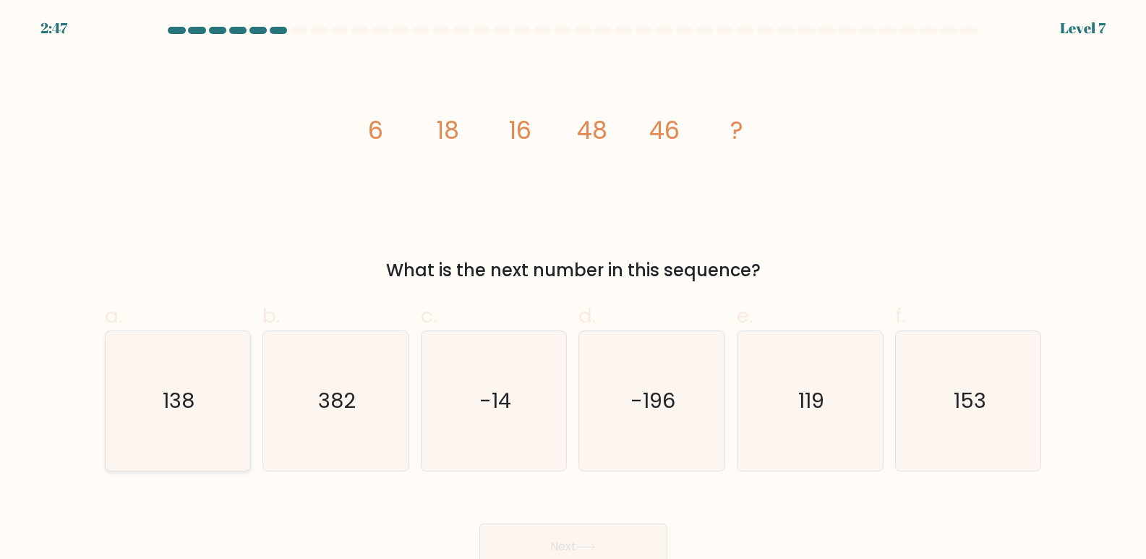
click at [167, 393] on text "138" at bounding box center [179, 401] width 32 height 29
click at [573, 289] on input "a. 138" at bounding box center [573, 284] width 1 height 9
radio input "true"
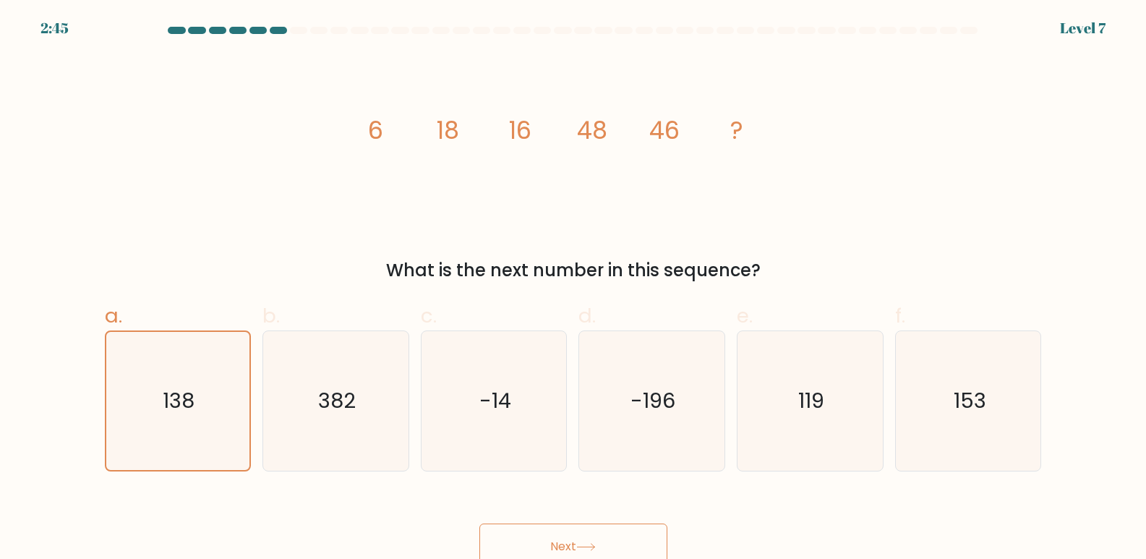
click at [507, 546] on button "Next" at bounding box center [573, 546] width 188 height 46
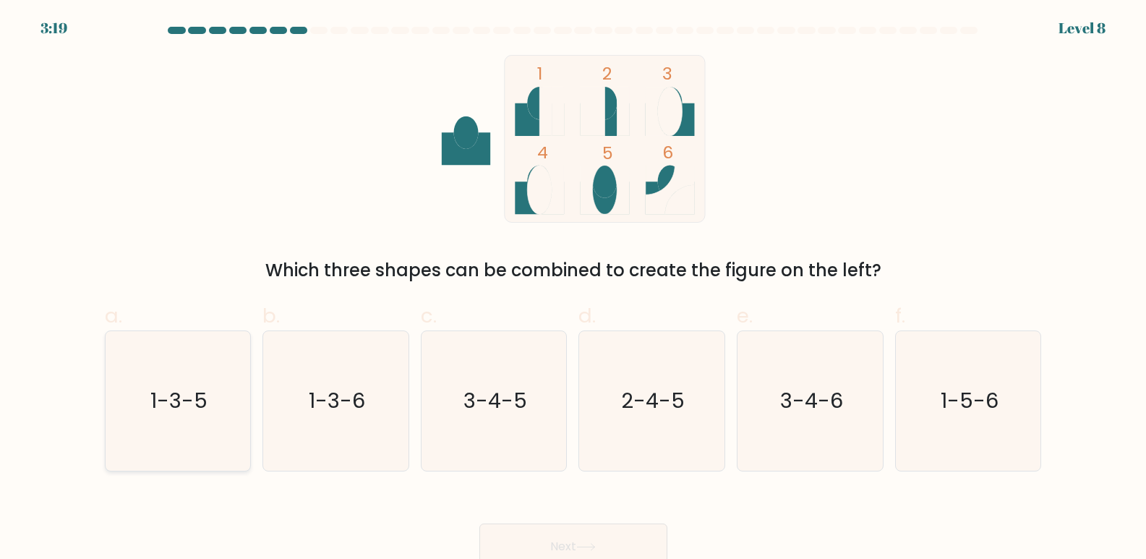
click at [132, 343] on icon "1-3-5" at bounding box center [178, 401] width 140 height 140
click at [573, 289] on input "a. 1-3-5" at bounding box center [573, 284] width 1 height 9
radio input "true"
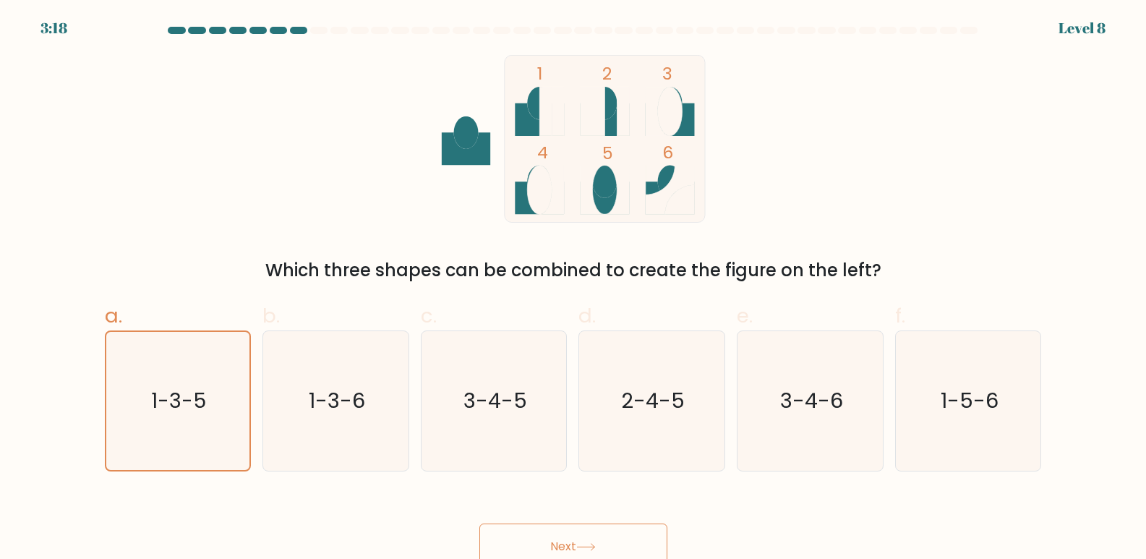
click at [591, 539] on button "Next" at bounding box center [573, 546] width 188 height 46
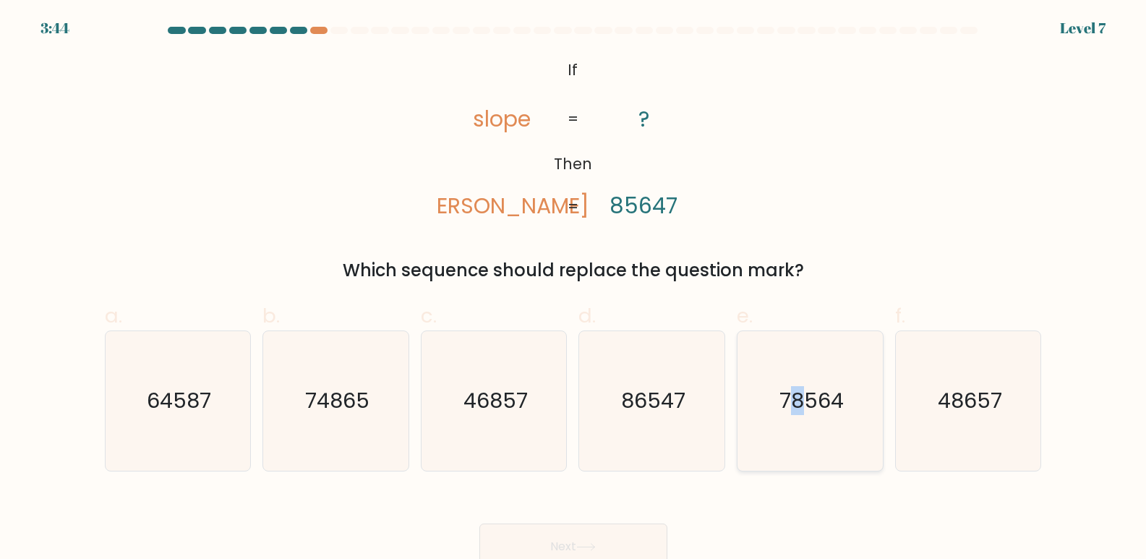
drag, startPoint x: 797, startPoint y: 354, endPoint x: 779, endPoint y: 366, distance: 21.9
click at [798, 355] on icon "78564" at bounding box center [810, 401] width 140 height 140
click at [616, 542] on button "Next" at bounding box center [573, 546] width 188 height 46
click at [819, 429] on icon "78564" at bounding box center [810, 401] width 140 height 140
click at [574, 289] on input "e. 78564" at bounding box center [573, 284] width 1 height 9
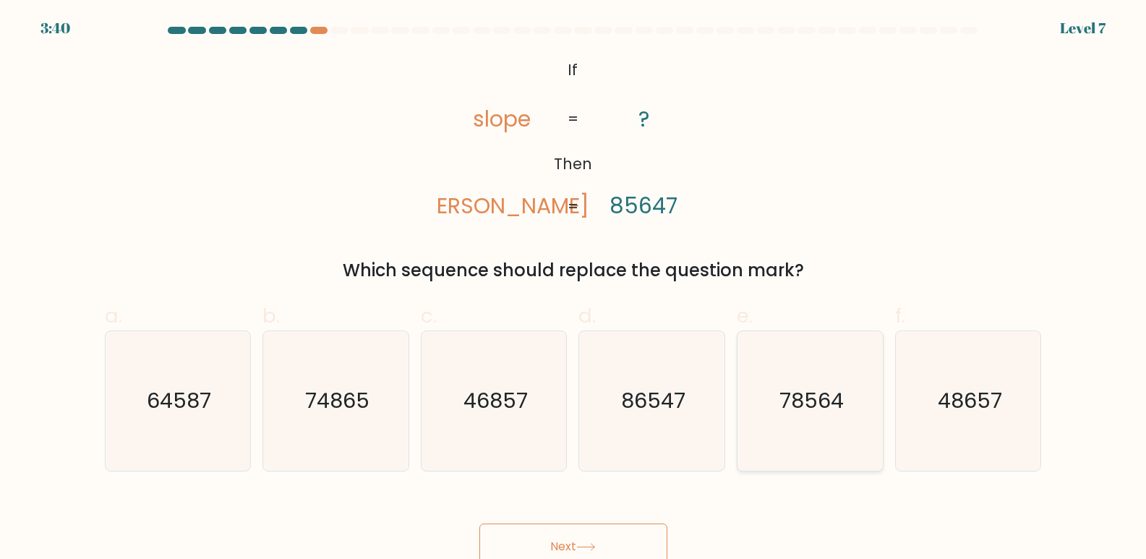
radio input "true"
click at [639, 553] on button "Next" at bounding box center [573, 546] width 188 height 46
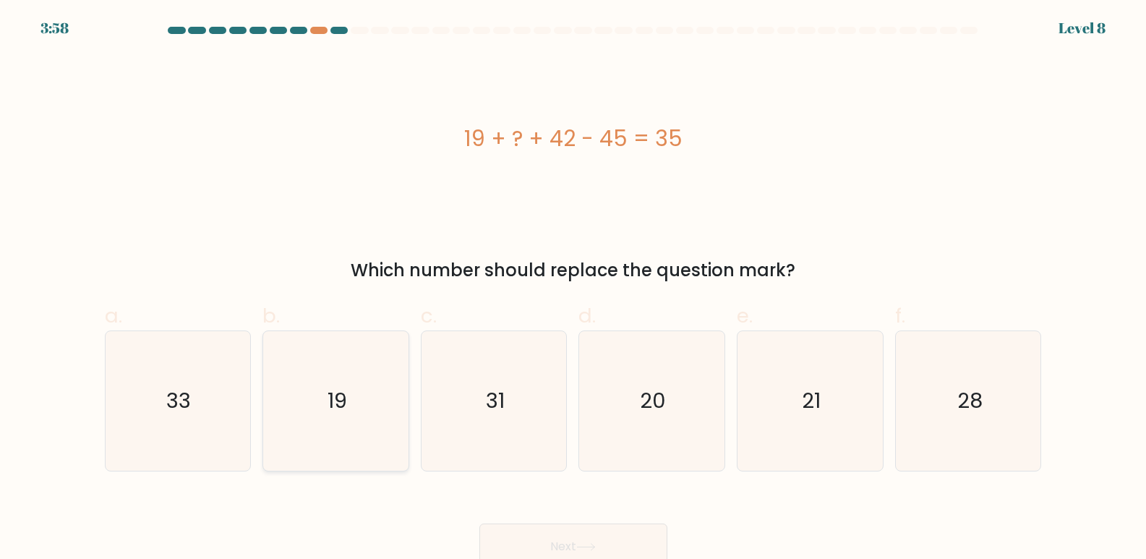
click at [356, 418] on icon "19" at bounding box center [336, 401] width 140 height 140
click at [573, 289] on input "b. 19" at bounding box center [573, 284] width 1 height 9
radio input "true"
click at [592, 541] on button "Next" at bounding box center [573, 546] width 188 height 46
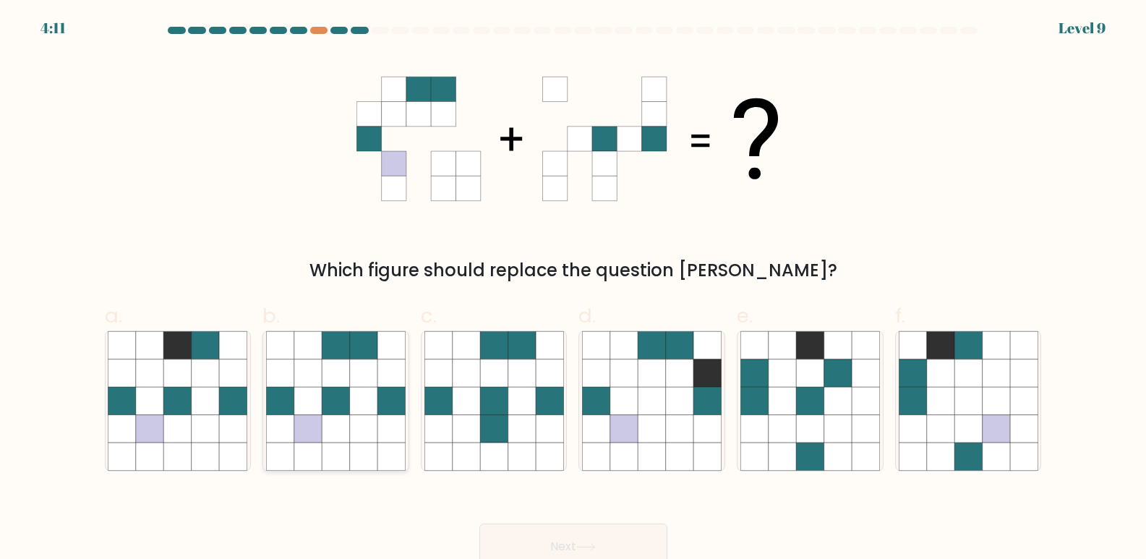
click at [374, 371] on icon at bounding box center [363, 372] width 27 height 27
click at [573, 289] on input "b." at bounding box center [573, 284] width 1 height 9
radio input "true"
click at [554, 539] on button "Next" at bounding box center [573, 546] width 188 height 46
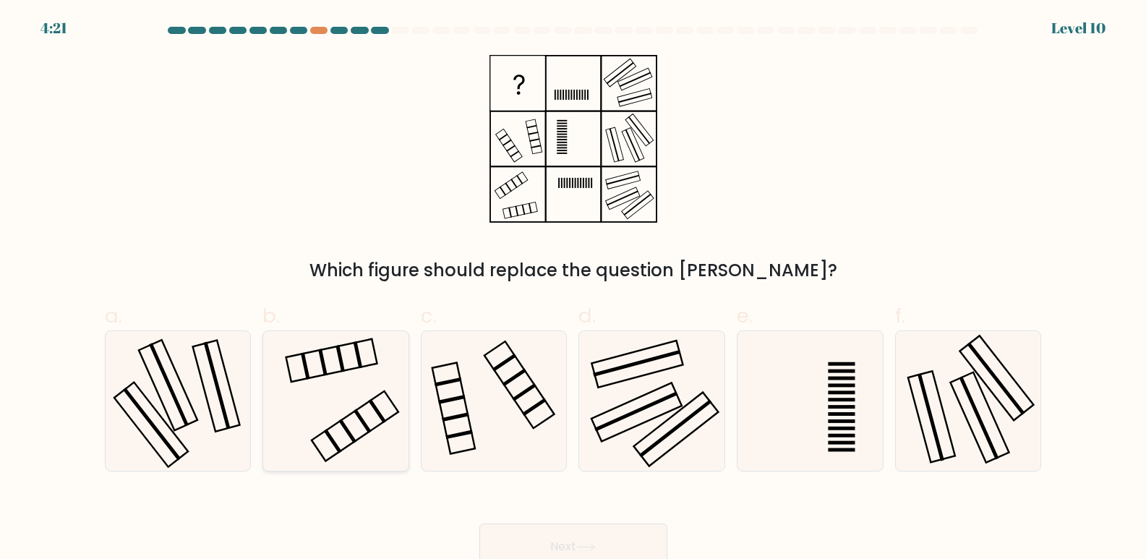
click at [307, 363] on icon at bounding box center [336, 401] width 140 height 140
click at [573, 289] on input "b." at bounding box center [573, 284] width 1 height 9
radio input "true"
click at [549, 539] on button "Next" at bounding box center [573, 546] width 188 height 46
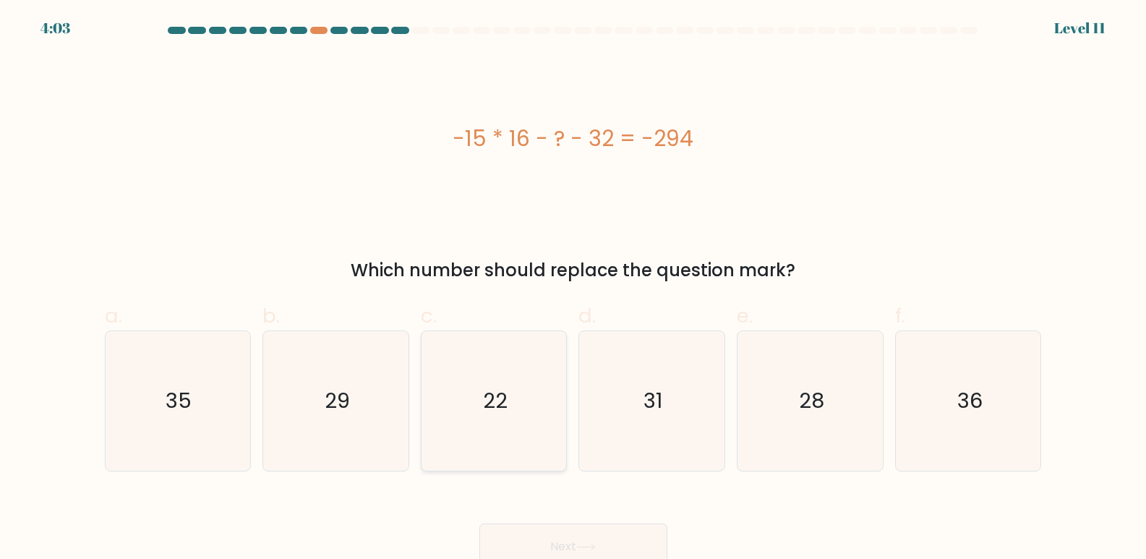
click at [539, 448] on icon "22" at bounding box center [494, 401] width 140 height 140
click at [573, 289] on input "c. 22" at bounding box center [573, 284] width 1 height 9
radio input "true"
click at [604, 535] on button "Next" at bounding box center [573, 546] width 188 height 46
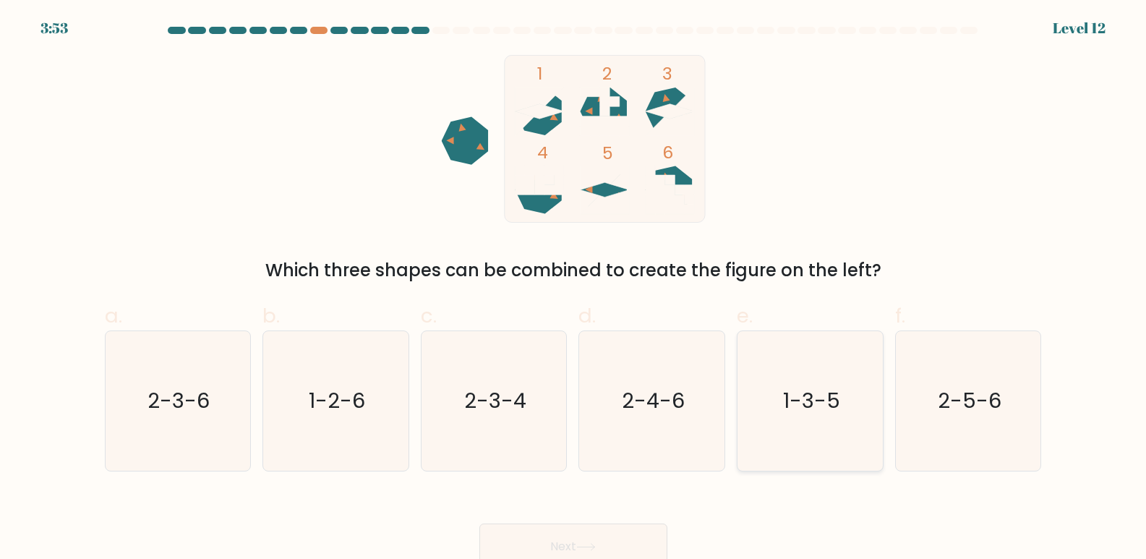
click at [847, 411] on icon "1-3-5" at bounding box center [810, 401] width 140 height 140
click at [574, 289] on input "e. 1-3-5" at bounding box center [573, 284] width 1 height 9
radio input "true"
click at [622, 546] on button "Next" at bounding box center [573, 546] width 188 height 46
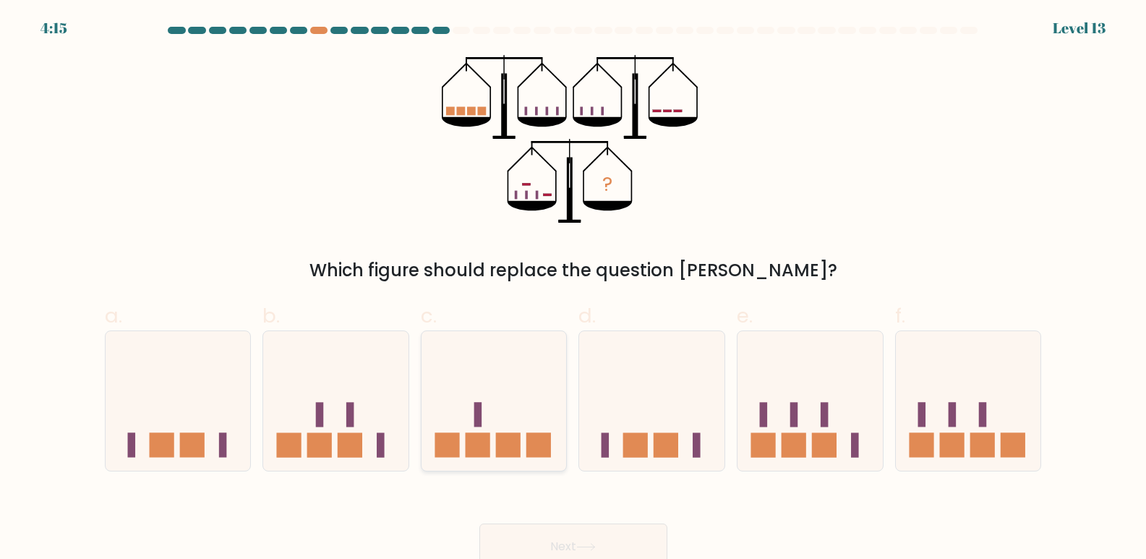
click at [511, 369] on icon at bounding box center [493, 401] width 145 height 120
click at [573, 289] on input "c." at bounding box center [573, 284] width 1 height 9
radio input "true"
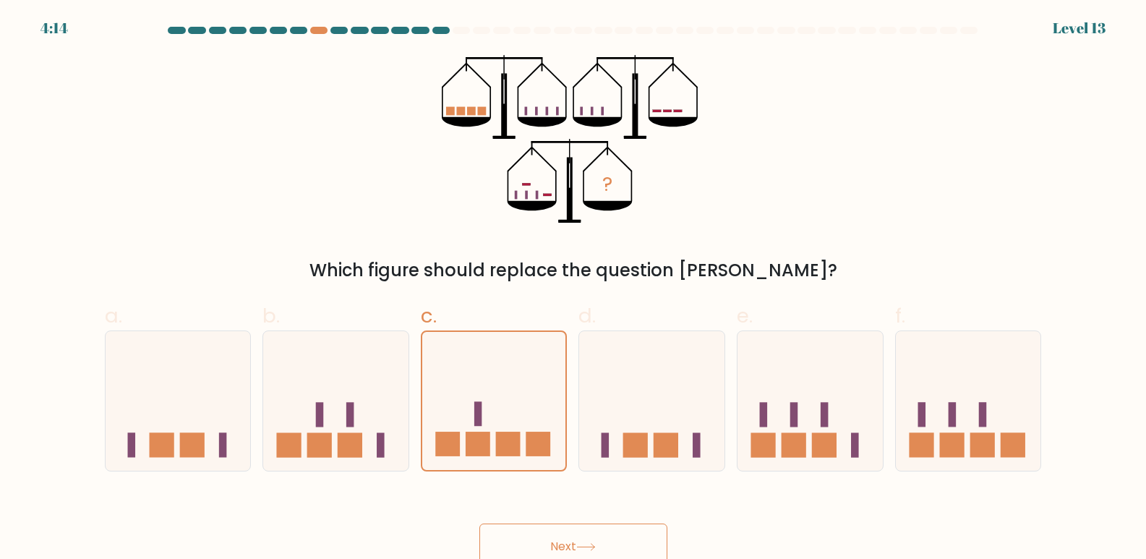
click at [546, 548] on button "Next" at bounding box center [573, 546] width 188 height 46
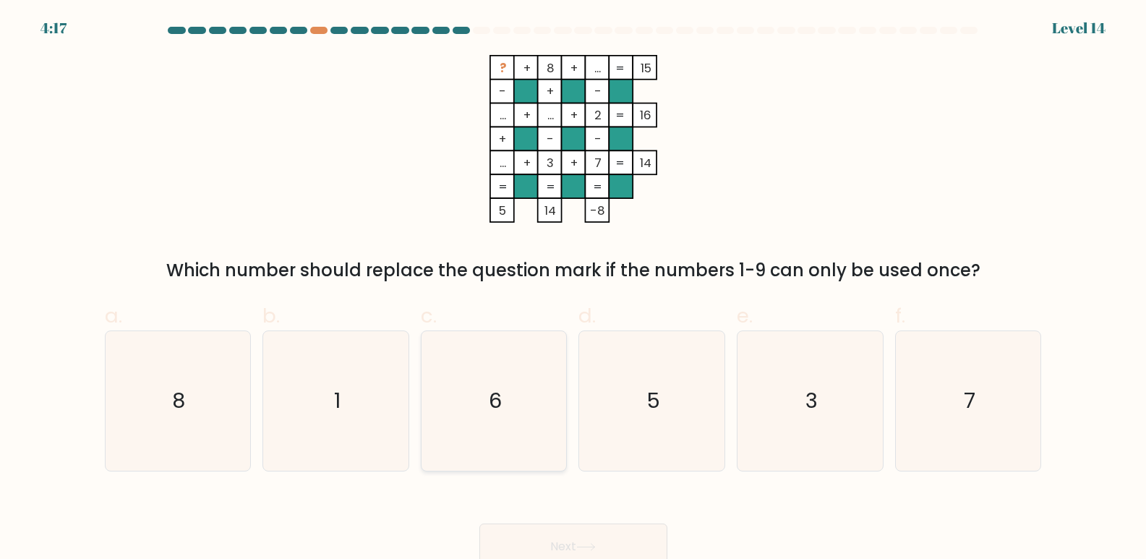
click at [439, 359] on icon "6" at bounding box center [494, 401] width 140 height 140
click at [573, 289] on input "c. 6" at bounding box center [573, 284] width 1 height 9
radio input "true"
click at [560, 545] on button "Next" at bounding box center [573, 546] width 188 height 46
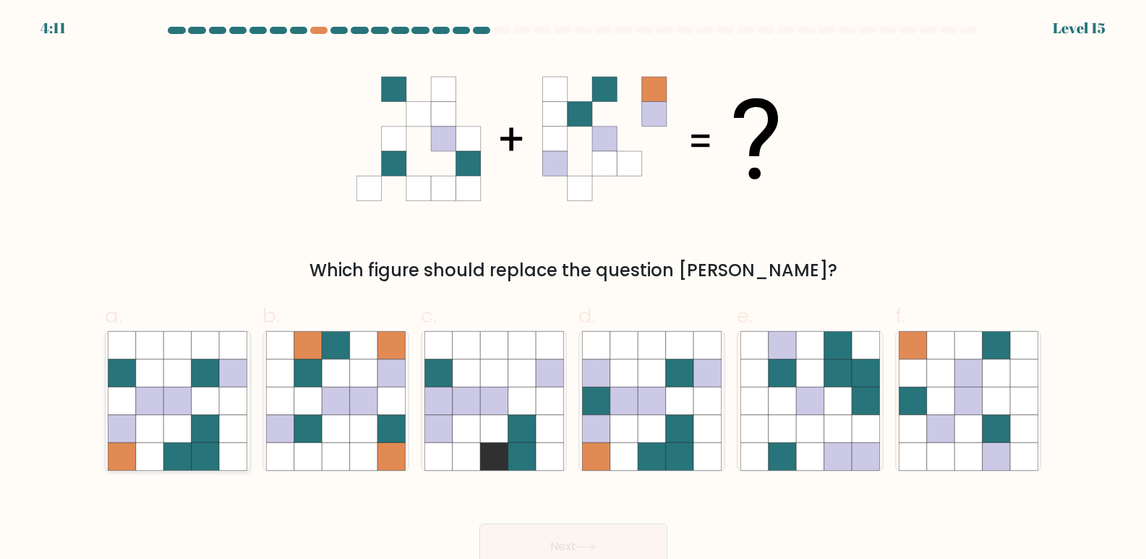
click at [214, 387] on icon at bounding box center [205, 372] width 27 height 27
click at [573, 289] on input "a." at bounding box center [573, 284] width 1 height 9
radio input "true"
click at [492, 549] on button "Next" at bounding box center [573, 546] width 188 height 46
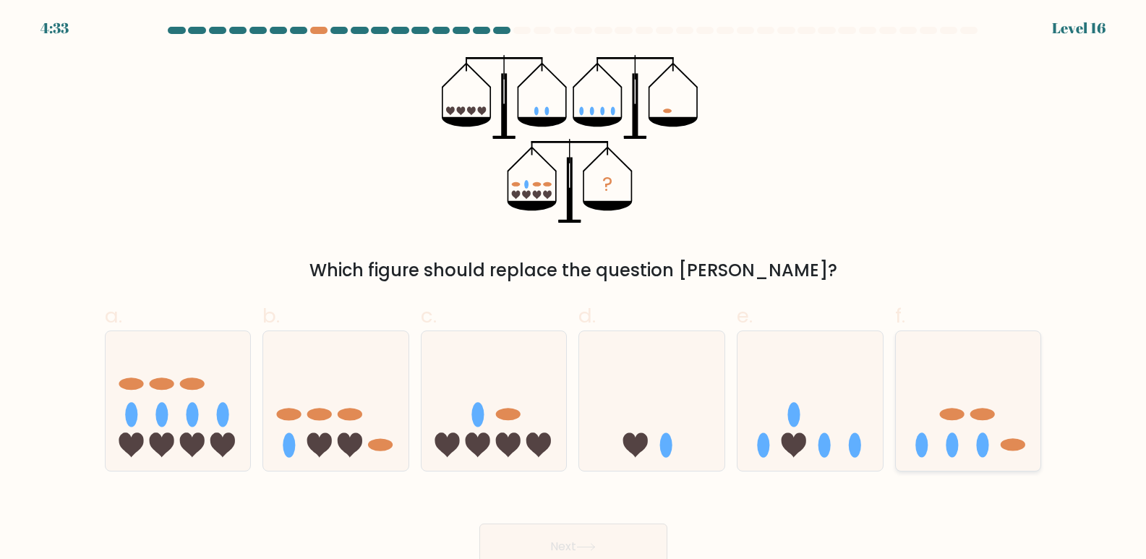
click at [1023, 374] on icon at bounding box center [968, 401] width 145 height 120
click at [574, 289] on input "f." at bounding box center [573, 284] width 1 height 9
radio input "true"
click at [621, 541] on button "Next" at bounding box center [573, 546] width 188 height 46
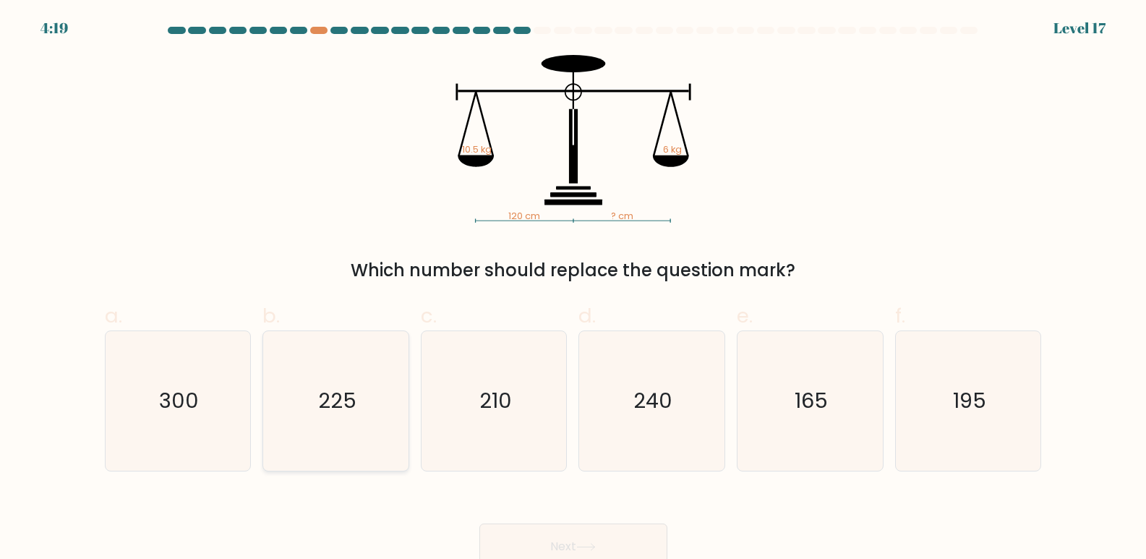
click at [394, 401] on icon "225" at bounding box center [336, 401] width 140 height 140
click at [573, 289] on input "b. 225" at bounding box center [573, 284] width 1 height 9
radio input "true"
click at [516, 541] on button "Next" at bounding box center [573, 546] width 188 height 46
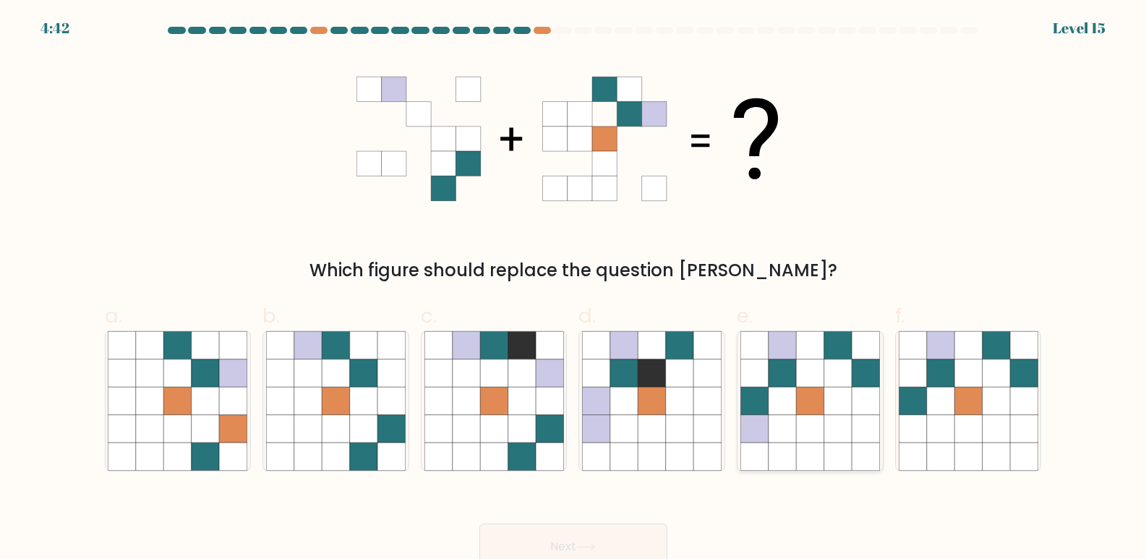
click at [800, 376] on icon at bounding box center [809, 372] width 27 height 27
click at [574, 289] on input "e." at bounding box center [573, 284] width 1 height 9
radio input "true"
click at [622, 533] on button "Next" at bounding box center [573, 546] width 188 height 46
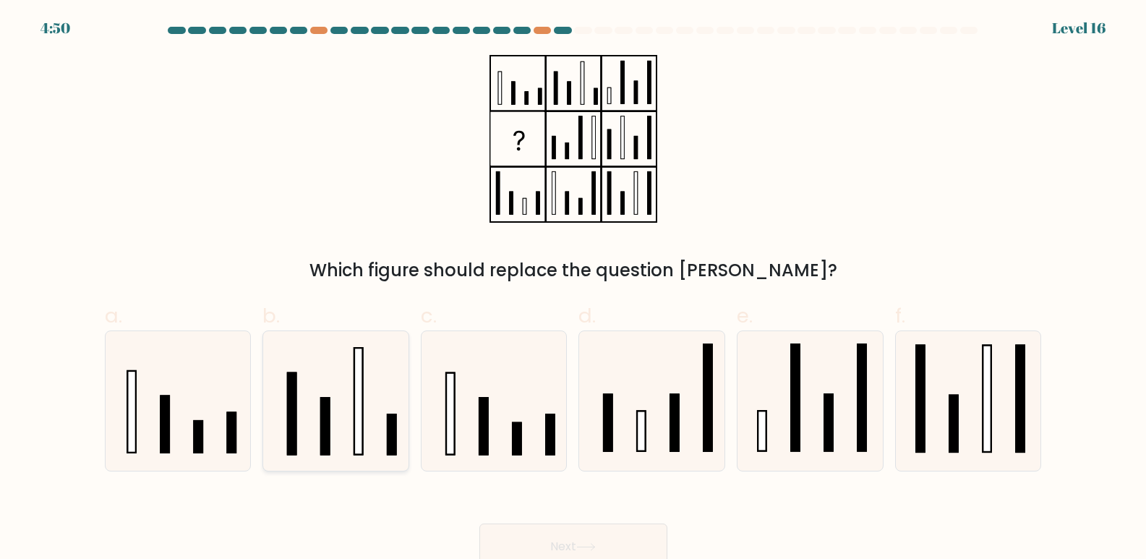
click at [348, 379] on icon at bounding box center [336, 401] width 140 height 140
click at [573, 289] on input "b." at bounding box center [573, 284] width 1 height 9
radio input "true"
click at [612, 549] on button "Next" at bounding box center [573, 546] width 188 height 46
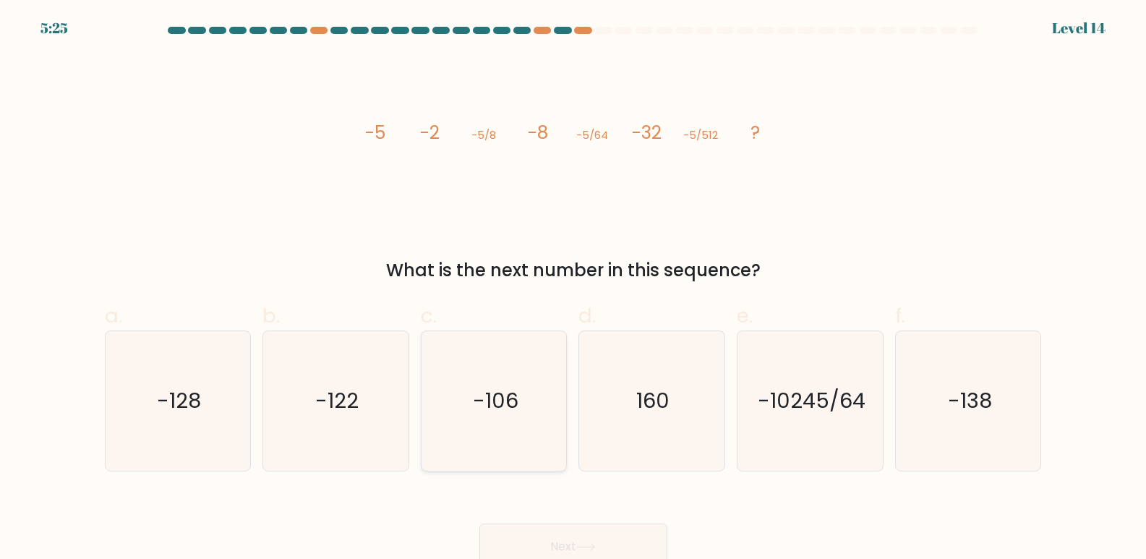
click at [543, 447] on icon "-106" at bounding box center [494, 401] width 140 height 140
click at [573, 289] on input "c. -106" at bounding box center [573, 284] width 1 height 9
radio input "true"
click at [581, 539] on button "Next" at bounding box center [573, 546] width 188 height 46
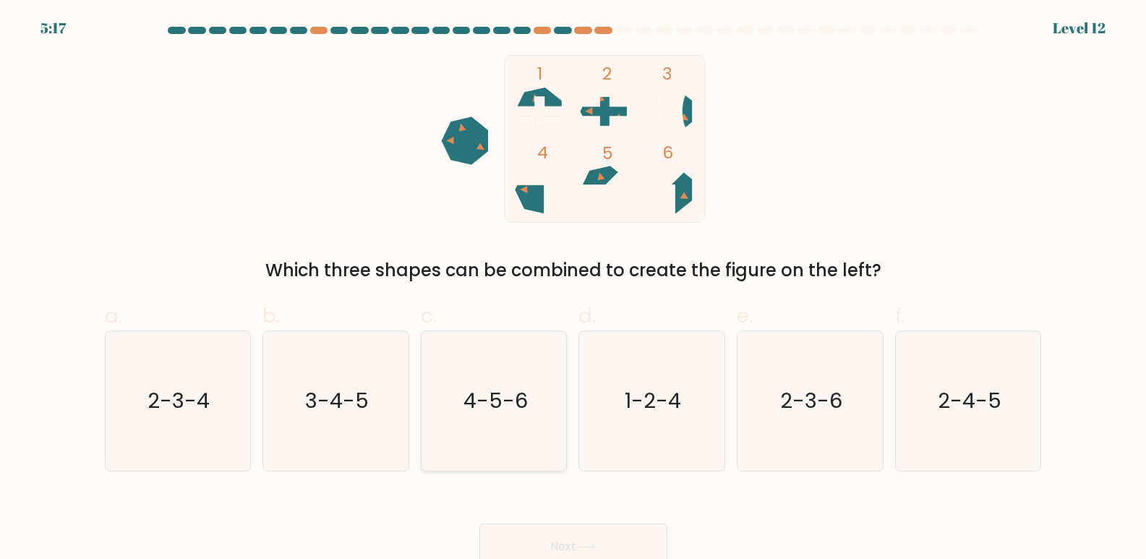
click at [521, 372] on icon "4-5-6" at bounding box center [494, 401] width 140 height 140
click at [573, 289] on input "c. 4-5-6" at bounding box center [573, 284] width 1 height 9
radio input "true"
click at [573, 543] on button "Next" at bounding box center [573, 546] width 188 height 46
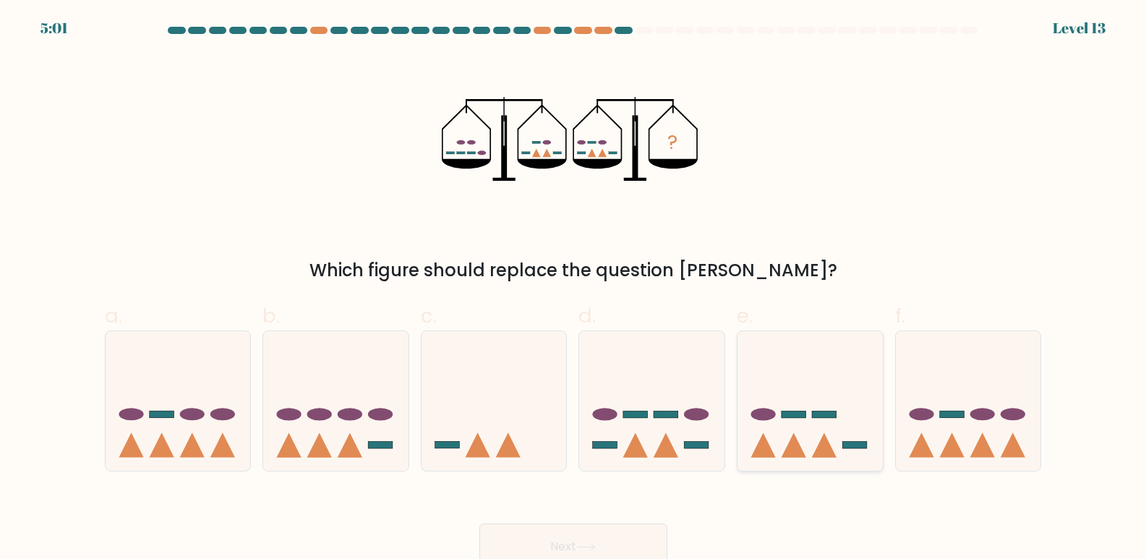
click at [805, 455] on icon at bounding box center [793, 444] width 25 height 25
click at [574, 289] on input "e." at bounding box center [573, 284] width 1 height 9
radio input "true"
click at [638, 546] on button "Next" at bounding box center [573, 546] width 188 height 46
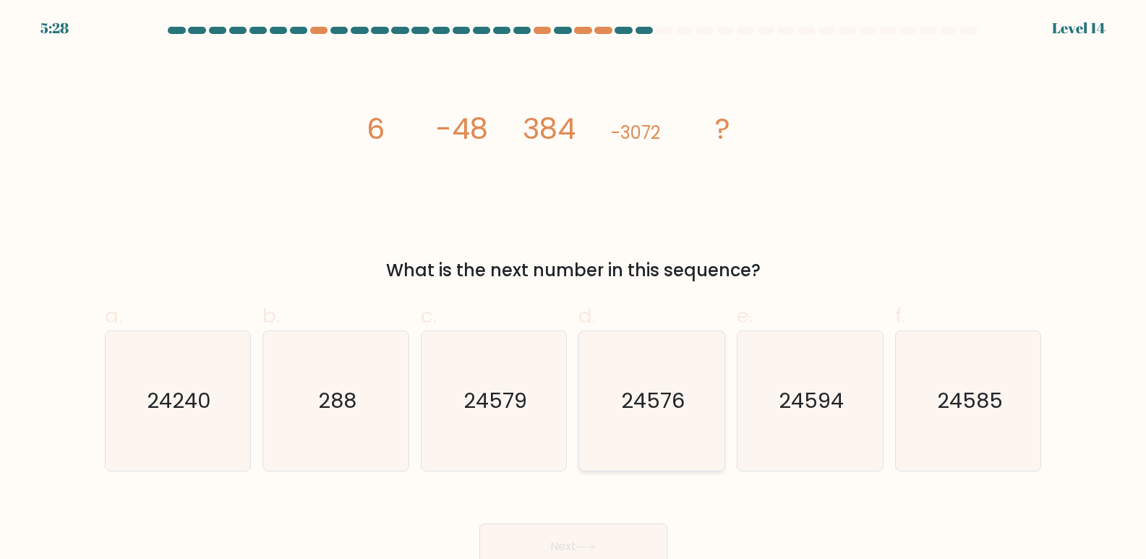
click at [624, 423] on icon "24576" at bounding box center [652, 401] width 140 height 140
click at [574, 289] on input "d. 24576" at bounding box center [573, 284] width 1 height 9
radio input "true"
click at [547, 534] on button "Next" at bounding box center [573, 546] width 188 height 46
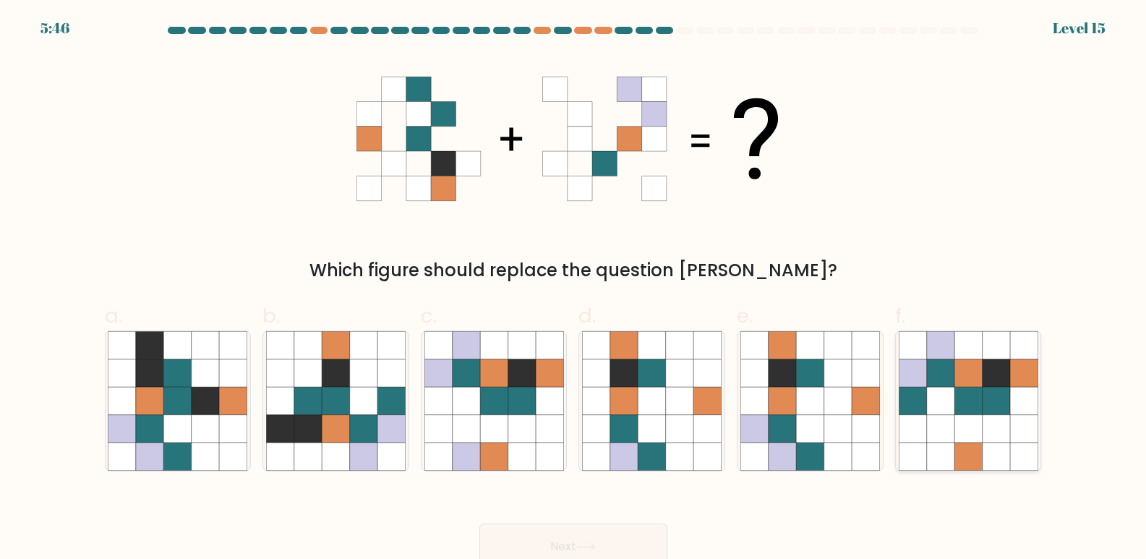
drag, startPoint x: 961, startPoint y: 411, endPoint x: 938, endPoint y: 411, distance: 23.9
click at [948, 411] on icon at bounding box center [969, 401] width 140 height 140
click at [574, 289] on input "f." at bounding box center [573, 284] width 1 height 9
radio input "true"
click at [613, 546] on button "Next" at bounding box center [573, 546] width 188 height 46
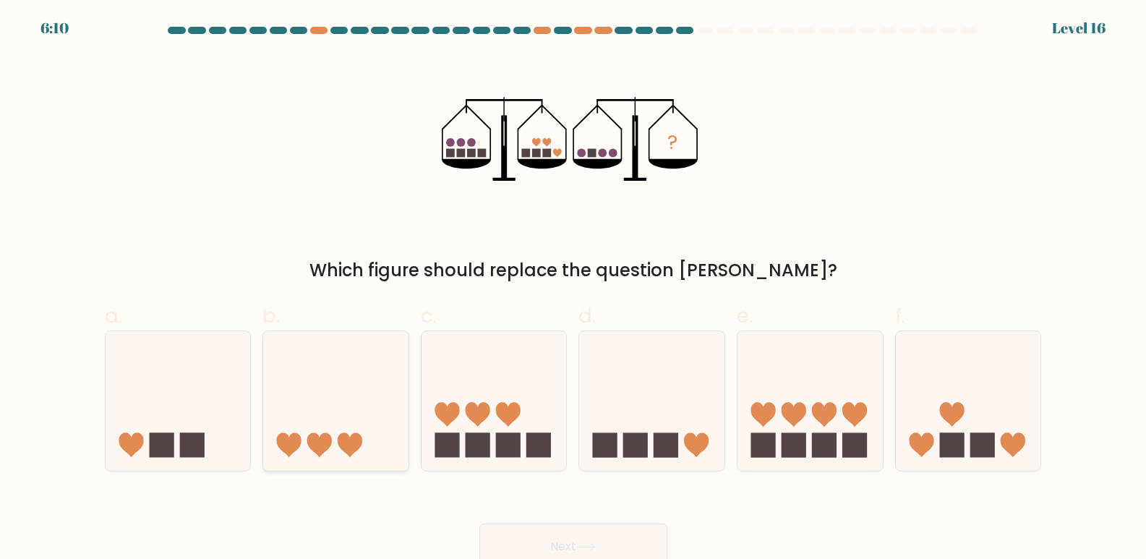
click at [336, 409] on icon at bounding box center [335, 401] width 145 height 120
click at [573, 289] on input "b." at bounding box center [573, 284] width 1 height 9
radio input "true"
click at [536, 541] on button "Next" at bounding box center [573, 546] width 188 height 46
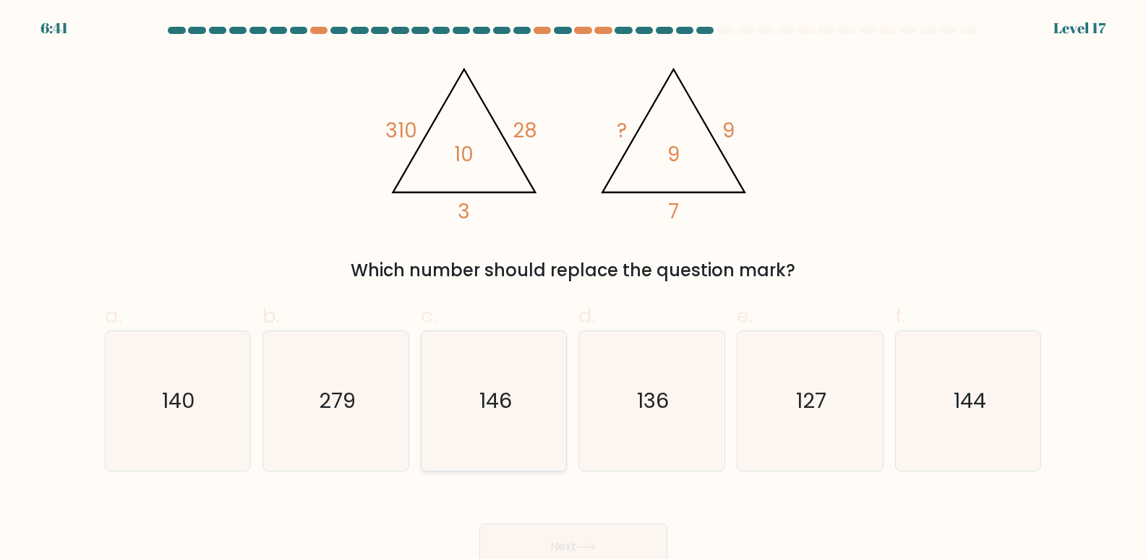
click at [515, 453] on icon "146" at bounding box center [494, 401] width 140 height 140
click at [573, 289] on input "c. 146" at bounding box center [573, 284] width 1 height 9
radio input "true"
click at [583, 550] on icon at bounding box center [586, 547] width 20 height 8
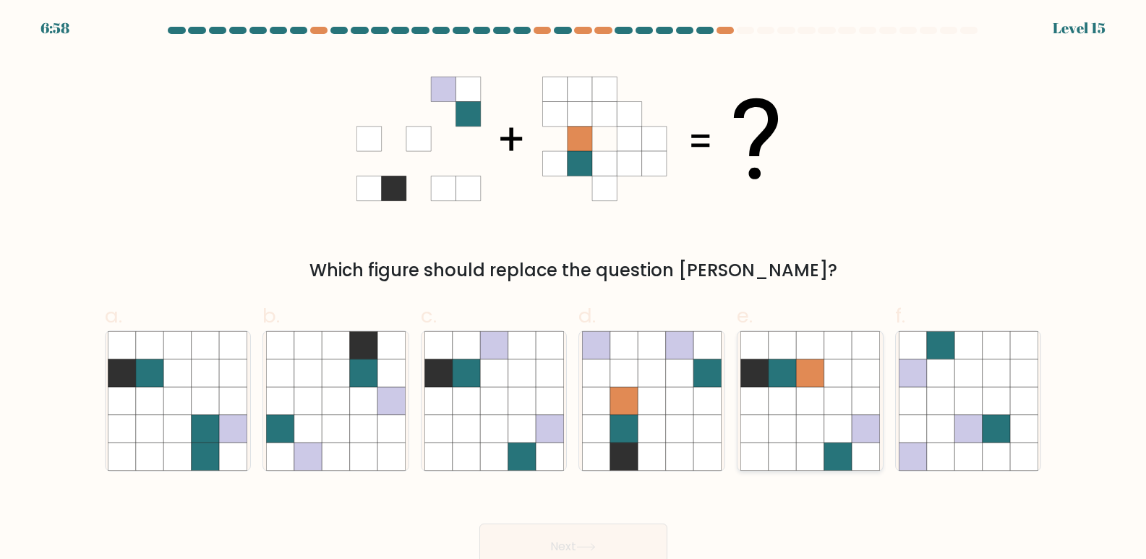
click at [840, 432] on icon at bounding box center [837, 428] width 27 height 27
click at [574, 289] on input "e." at bounding box center [573, 284] width 1 height 9
radio input "true"
click at [606, 540] on button "Next" at bounding box center [573, 546] width 188 height 46
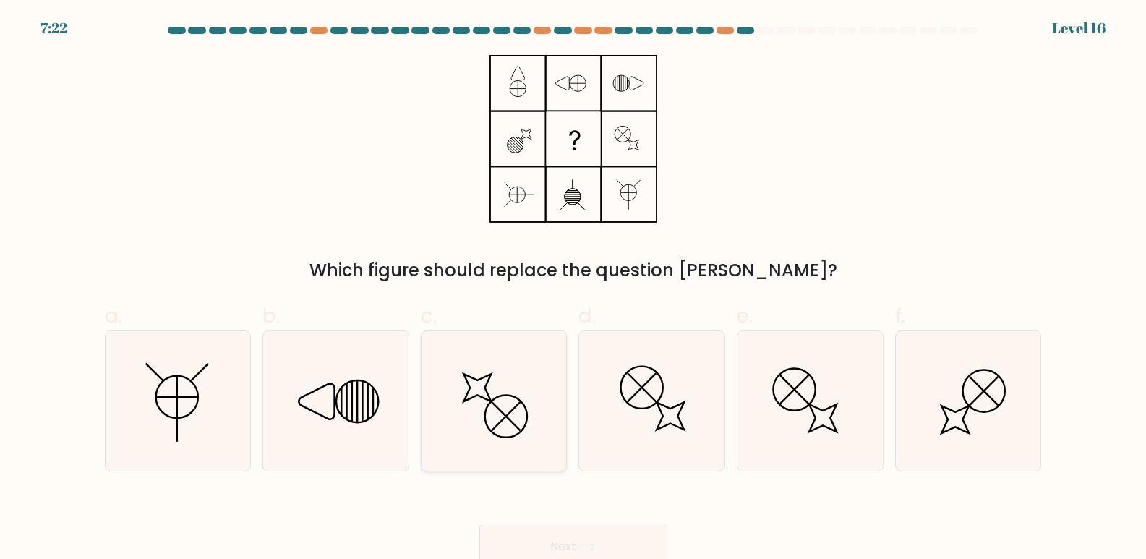
click at [503, 400] on icon at bounding box center [494, 401] width 140 height 140
click at [573, 289] on input "c." at bounding box center [573, 284] width 1 height 9
radio input "true"
click at [593, 546] on icon at bounding box center [586, 547] width 20 height 8
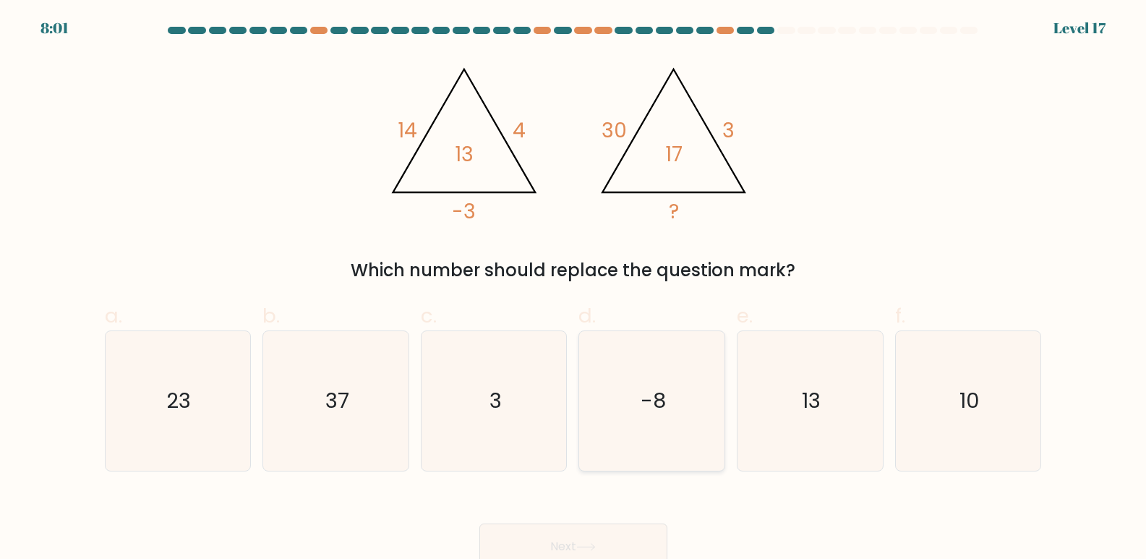
drag, startPoint x: 694, startPoint y: 423, endPoint x: 455, endPoint y: 275, distance: 280.8
click at [687, 423] on icon "-8" at bounding box center [652, 401] width 140 height 140
click at [574, 289] on input "d. -8" at bounding box center [573, 284] width 1 height 9
radio input "true"
click at [570, 535] on button "Next" at bounding box center [573, 546] width 188 height 46
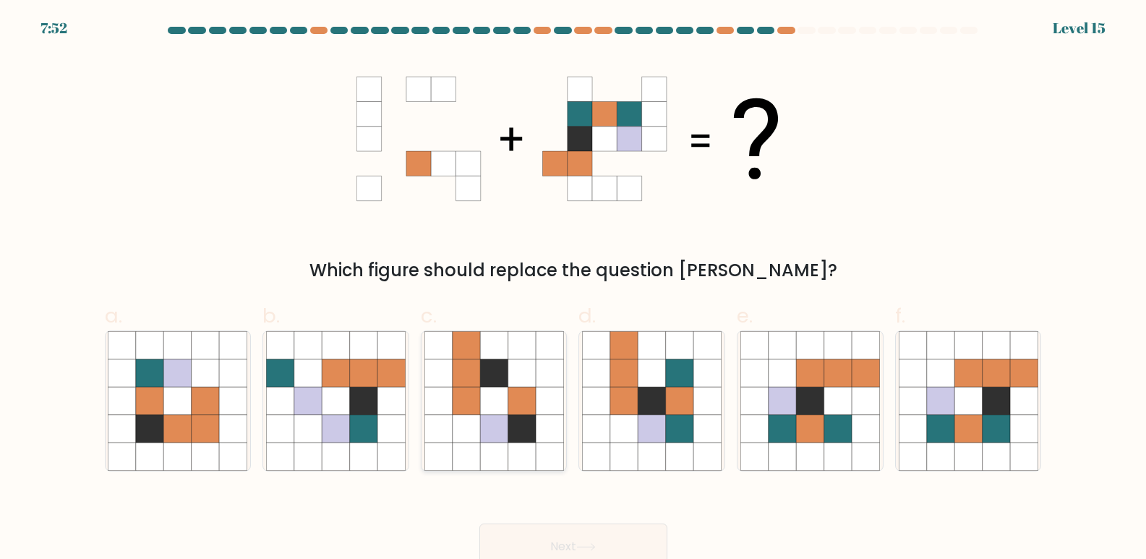
click at [468, 389] on icon at bounding box center [465, 400] width 27 height 27
click at [573, 289] on input "c." at bounding box center [573, 284] width 1 height 9
radio input "true"
click at [529, 536] on button "Next" at bounding box center [573, 546] width 188 height 46
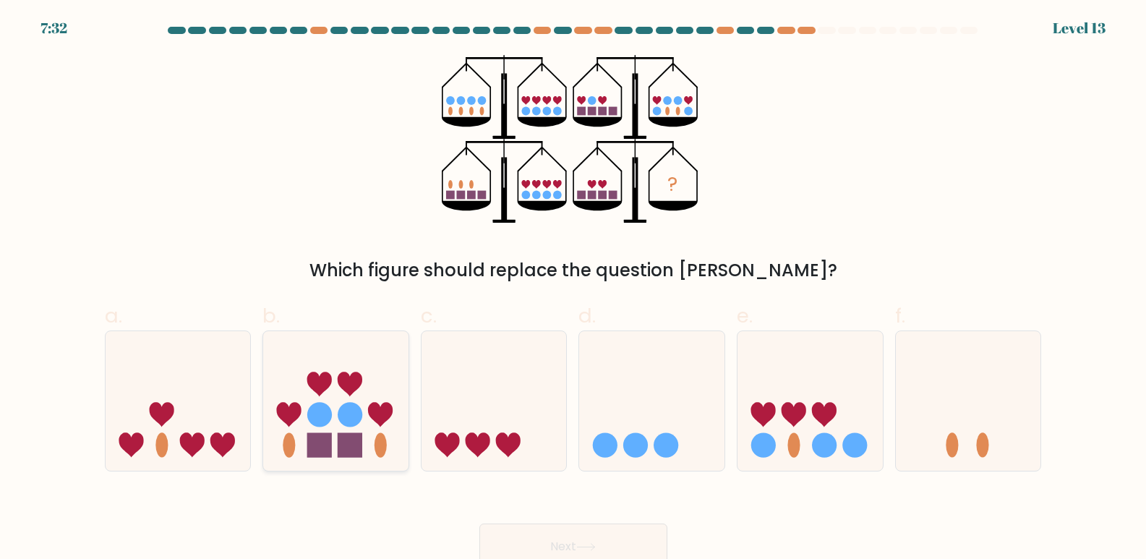
click at [346, 422] on icon at bounding box center [335, 401] width 145 height 120
click at [573, 289] on input "b." at bounding box center [573, 284] width 1 height 9
radio input "true"
click at [568, 541] on button "Next" at bounding box center [573, 546] width 188 height 46
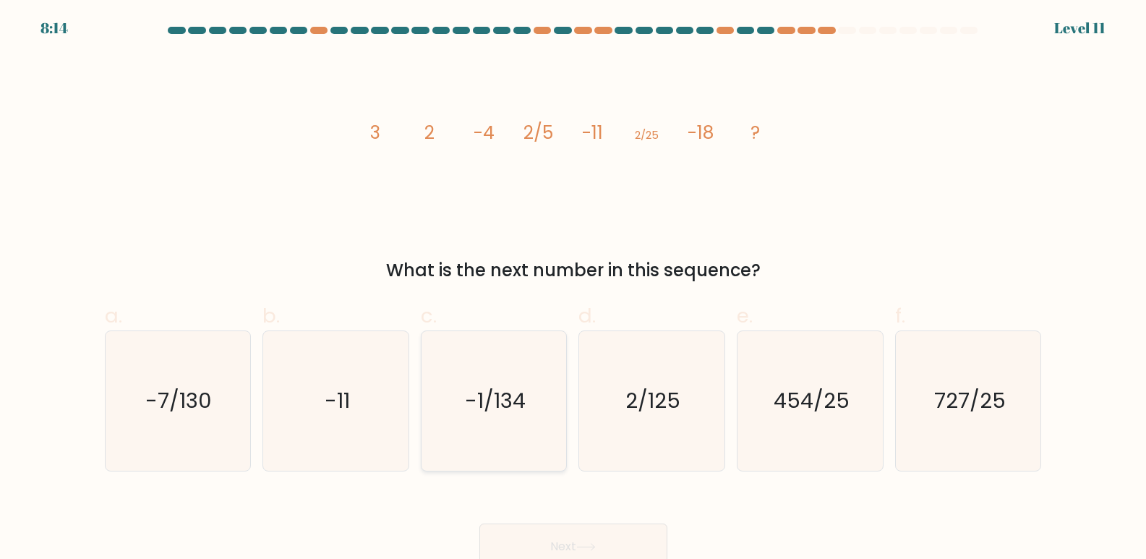
drag, startPoint x: 500, startPoint y: 398, endPoint x: 513, endPoint y: 424, distance: 28.8
click at [499, 408] on text "-1/134" at bounding box center [495, 401] width 61 height 29
click at [573, 289] on input "c. -1/134" at bounding box center [573, 284] width 1 height 9
radio input "true"
click at [554, 513] on div "Next" at bounding box center [573, 529] width 954 height 81
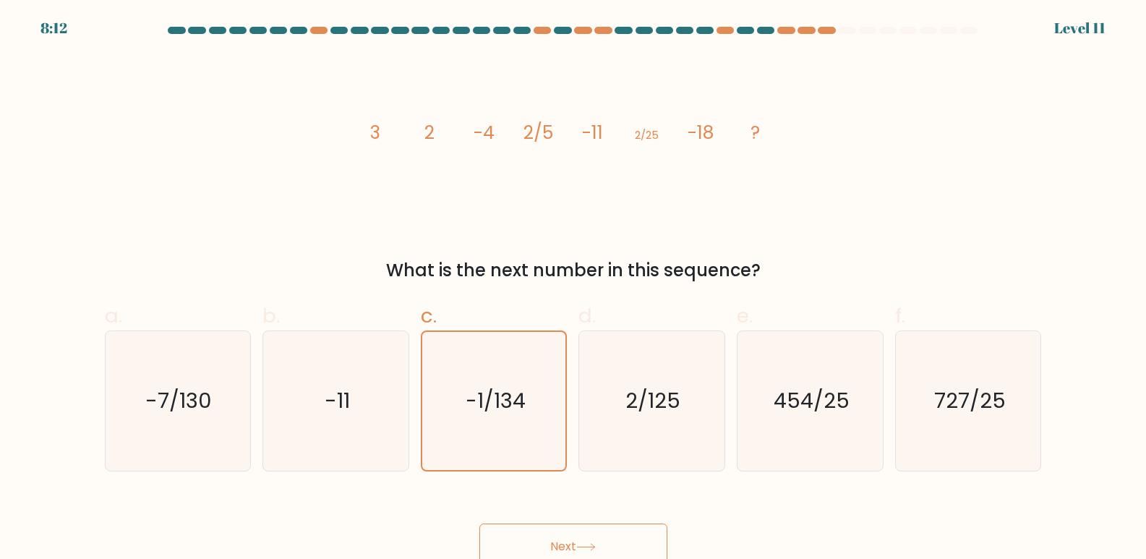
click at [546, 531] on button "Next" at bounding box center [573, 546] width 188 height 46
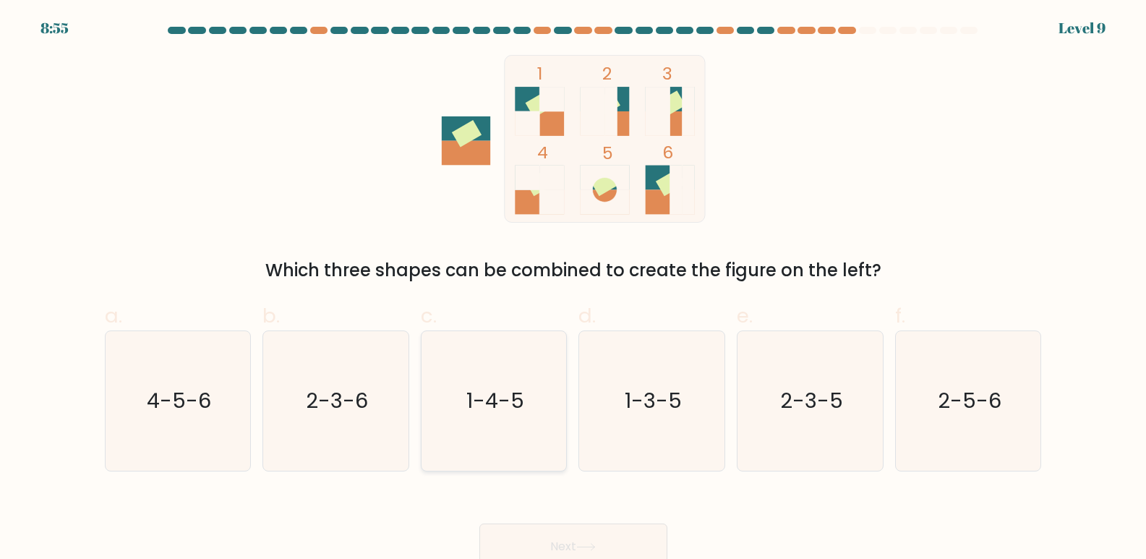
click at [554, 417] on icon "1-4-5" at bounding box center [494, 401] width 140 height 140
click at [573, 289] on input "c. 1-4-5" at bounding box center [573, 284] width 1 height 9
radio input "true"
click at [588, 539] on button "Next" at bounding box center [573, 546] width 188 height 46
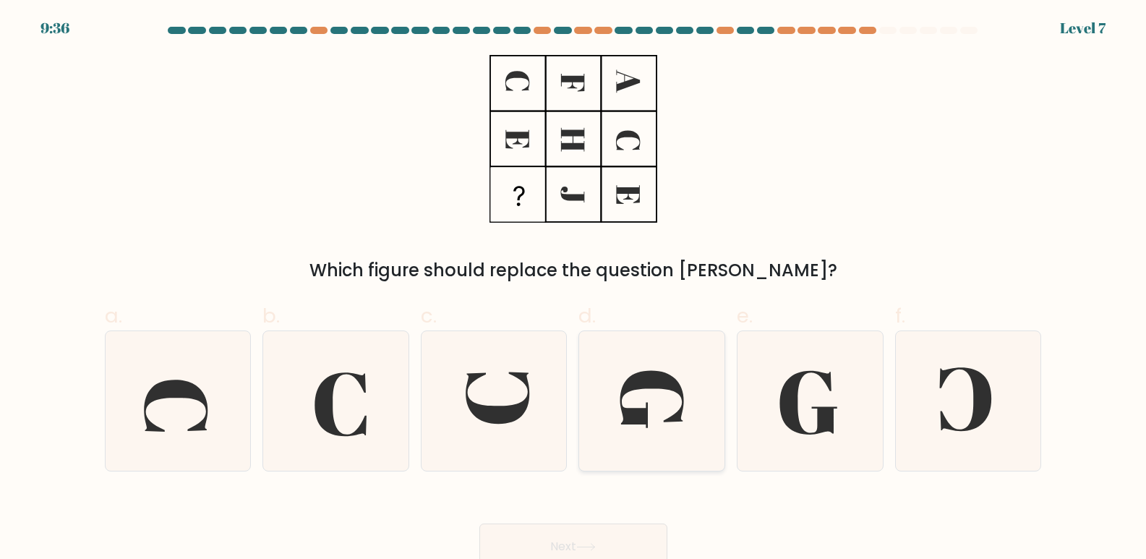
drag, startPoint x: 690, startPoint y: 416, endPoint x: 672, endPoint y: 439, distance: 30.4
click at [690, 415] on icon at bounding box center [652, 401] width 140 height 140
click at [574, 289] on input "d." at bounding box center [573, 284] width 1 height 9
radio input "true"
click at [634, 546] on button "Next" at bounding box center [573, 546] width 188 height 46
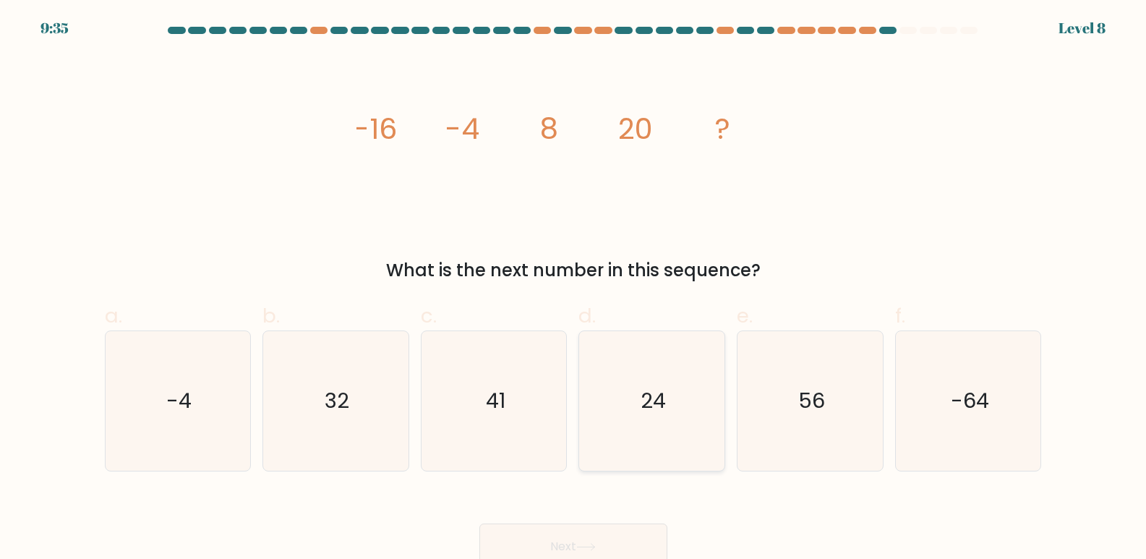
click at [660, 434] on icon "24" at bounding box center [652, 401] width 140 height 140
click at [574, 289] on input "d. 24" at bounding box center [573, 284] width 1 height 9
radio input "true"
click at [599, 542] on button "Next" at bounding box center [573, 546] width 188 height 46
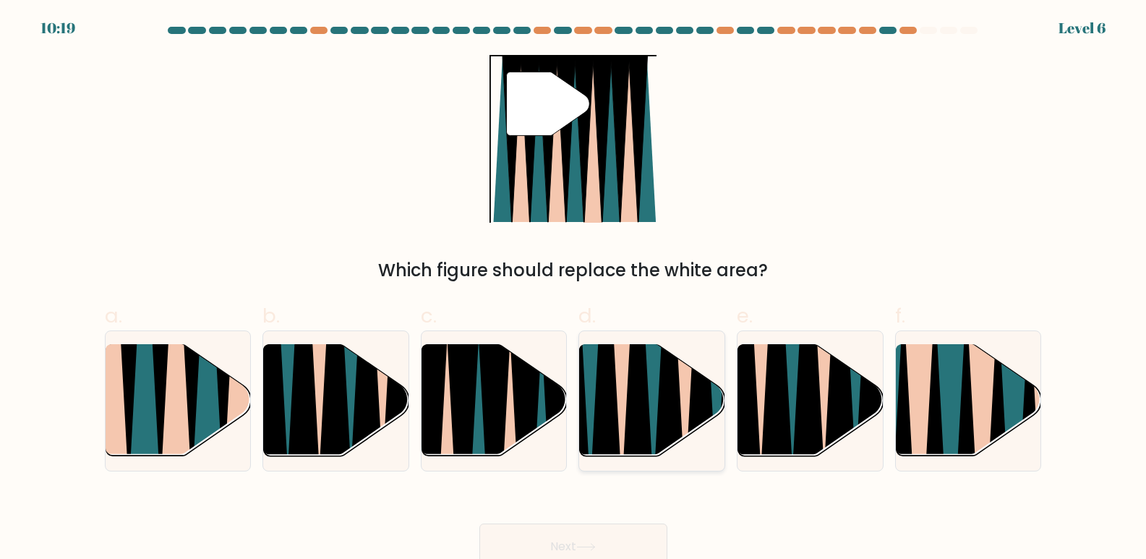
click at [636, 439] on icon at bounding box center [638, 344] width 32 height 289
click at [574, 289] on input "d." at bounding box center [573, 284] width 1 height 9
radio input "true"
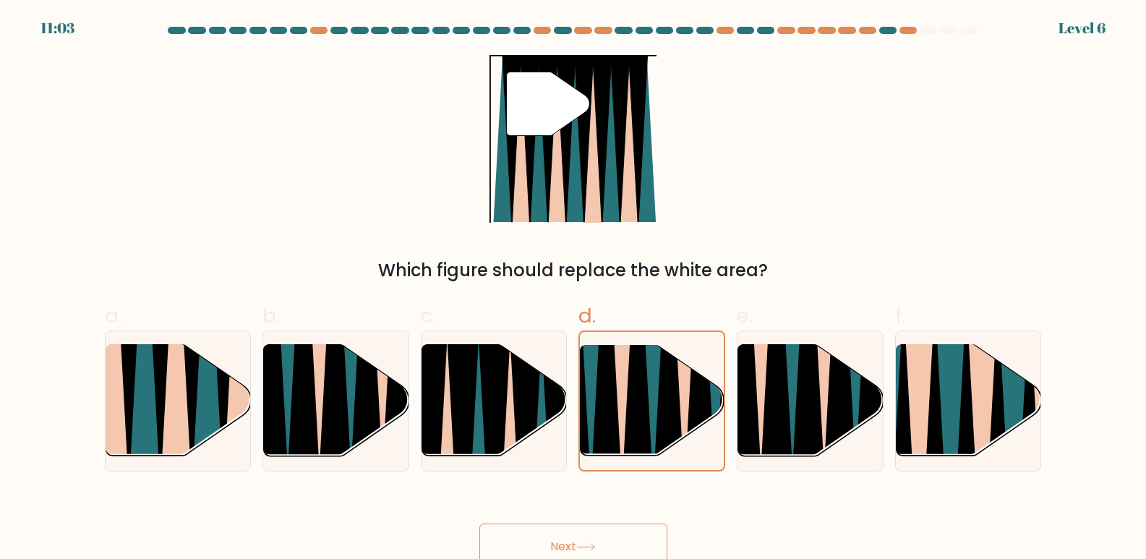
click at [590, 549] on icon at bounding box center [586, 547] width 20 height 8
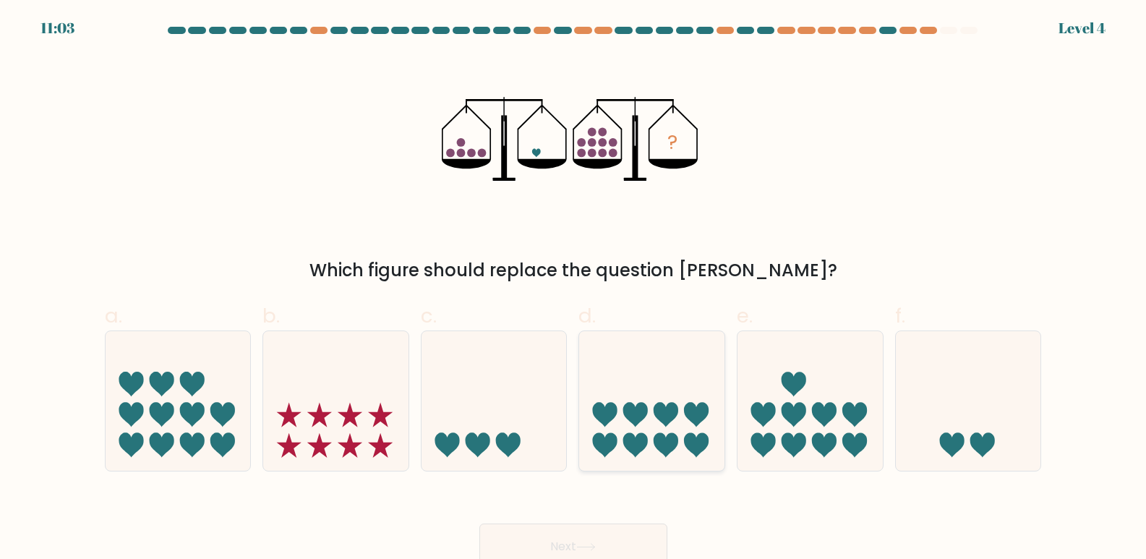
click at [630, 437] on icon at bounding box center [635, 444] width 25 height 25
click at [574, 289] on input "d." at bounding box center [573, 284] width 1 height 9
radio input "true"
click at [583, 537] on button "Next" at bounding box center [573, 546] width 188 height 46
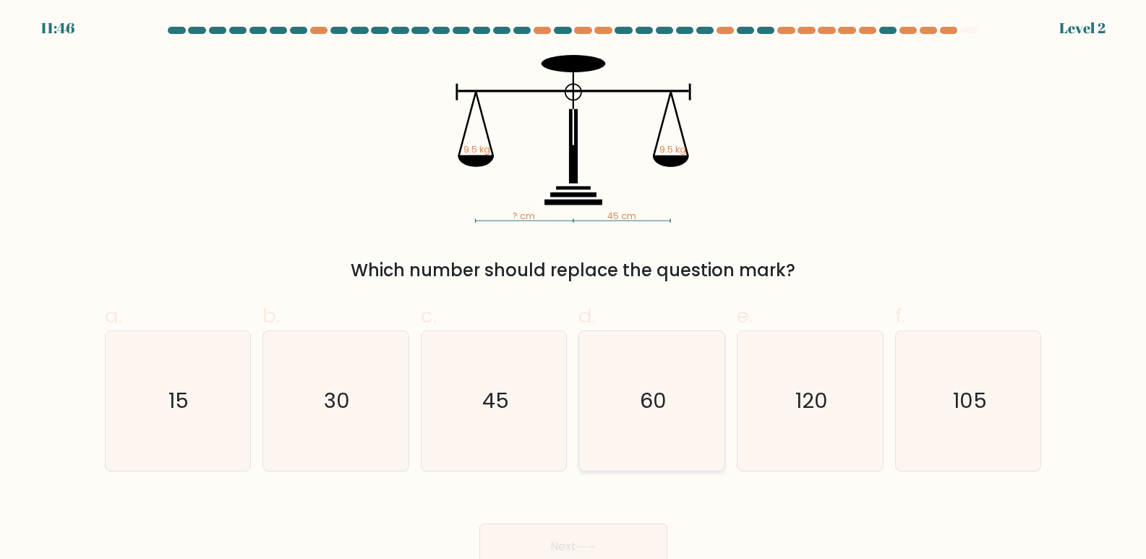
click at [620, 404] on icon "60" at bounding box center [652, 401] width 140 height 140
click at [574, 289] on input "d. 60" at bounding box center [573, 284] width 1 height 9
radio input "true"
click at [603, 519] on div "Next" at bounding box center [573, 529] width 954 height 81
click at [592, 538] on button "Next" at bounding box center [573, 546] width 188 height 46
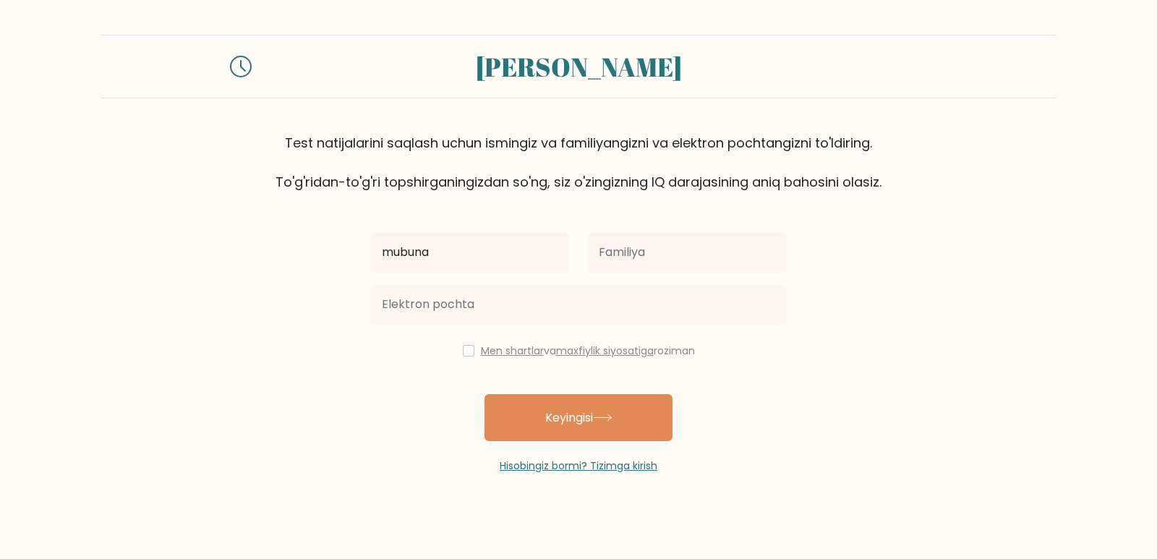
click at [413, 251] on input "mubuna" at bounding box center [470, 252] width 200 height 40
type input "mubna"
click at [600, 273] on div at bounding box center [686, 252] width 217 height 52
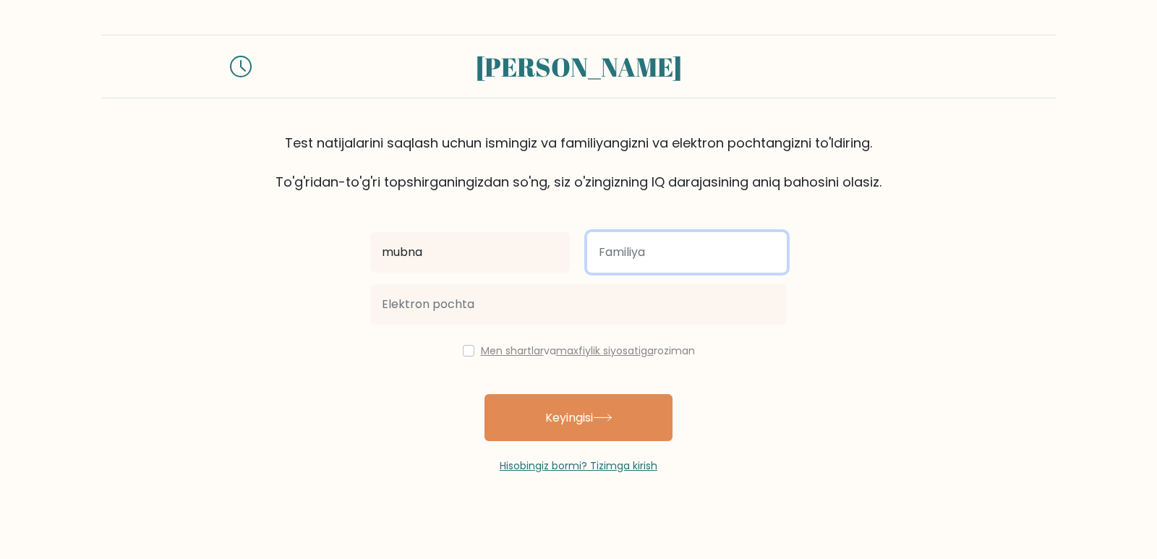
click at [599, 253] on input "text" at bounding box center [687, 252] width 200 height 40
type input "xamidullaueva"
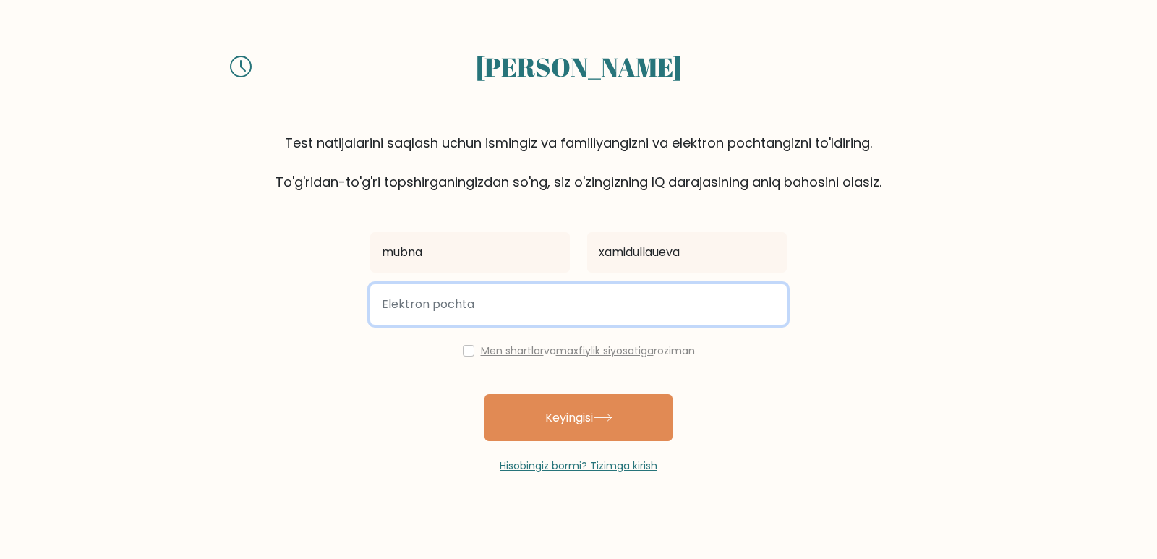
click at [505, 296] on input "email" at bounding box center [578, 304] width 416 height 40
click at [517, 305] on input "mubina.xamidullayeva.gmail.com" at bounding box center [578, 304] width 416 height 40
click at [515, 304] on input "mubina.xamidullayeva@gmail.com" at bounding box center [578, 304] width 416 height 40
type input "mubina@gmail.com"
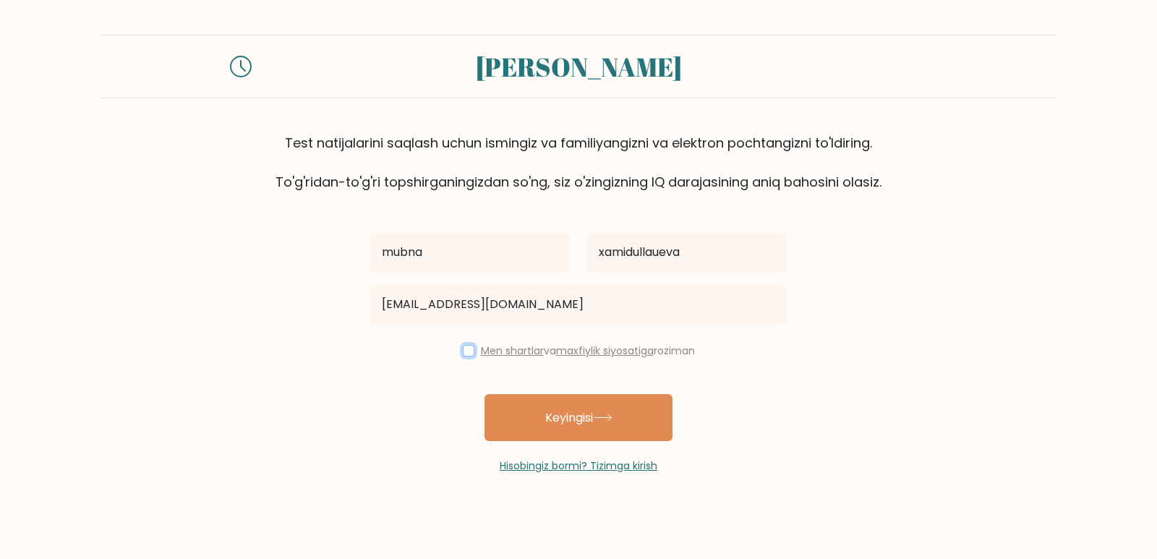
click at [463, 348] on input "checkbox" at bounding box center [469, 351] width 12 height 12
checkbox input "true"
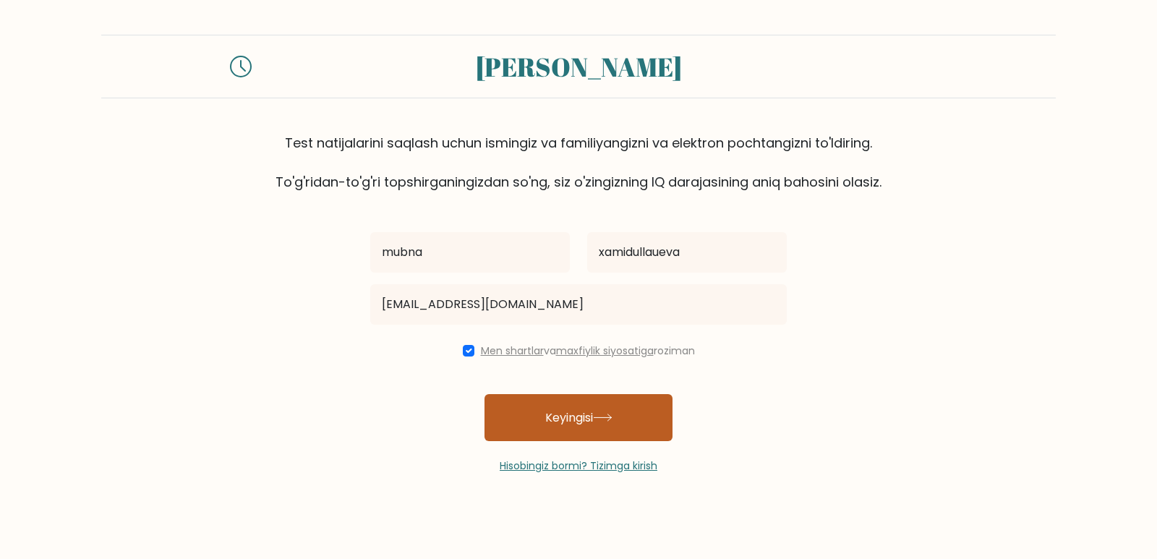
click at [510, 408] on button "Keyingisi" at bounding box center [578, 417] width 188 height 47
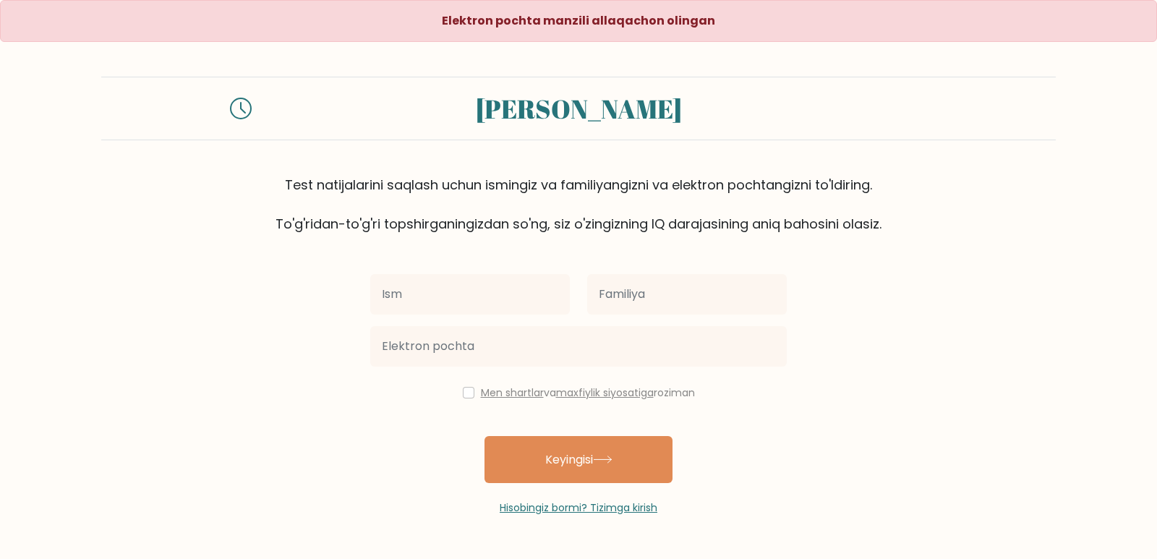
click at [478, 283] on input "text" at bounding box center [470, 294] width 200 height 40
click at [406, 293] on input "mubna" at bounding box center [470, 294] width 200 height 40
type input "mubina"
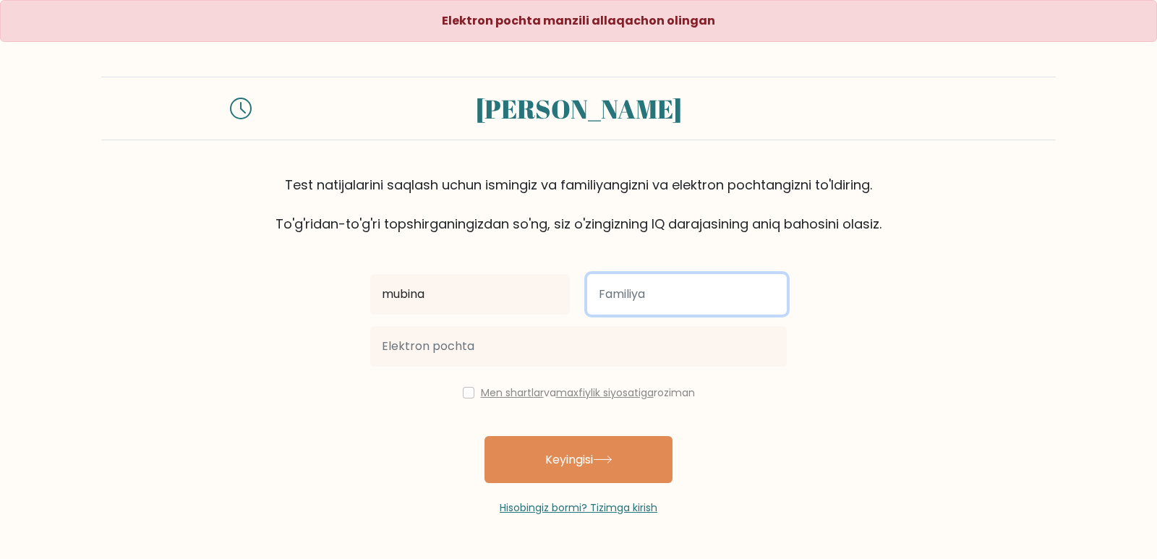
click at [642, 304] on input "text" at bounding box center [687, 294] width 200 height 40
click at [661, 293] on input "xamidullaueva" at bounding box center [687, 294] width 200 height 40
type input "[PERSON_NAME]"
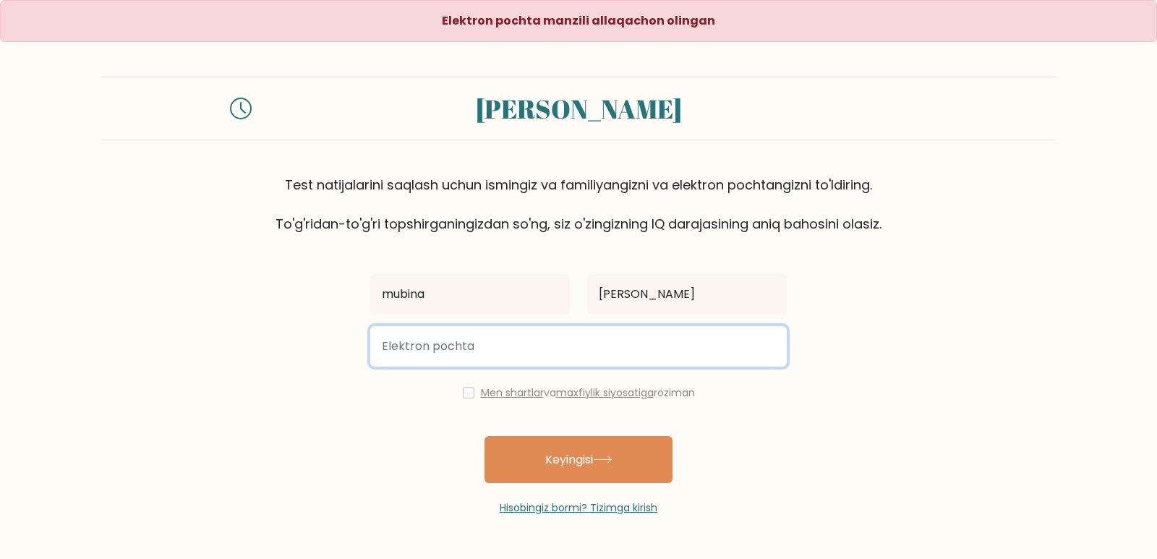
click at [565, 347] on input "email" at bounding box center [578, 346] width 416 height 40
type input "[EMAIL_ADDRESS][DOMAIN_NAME]"
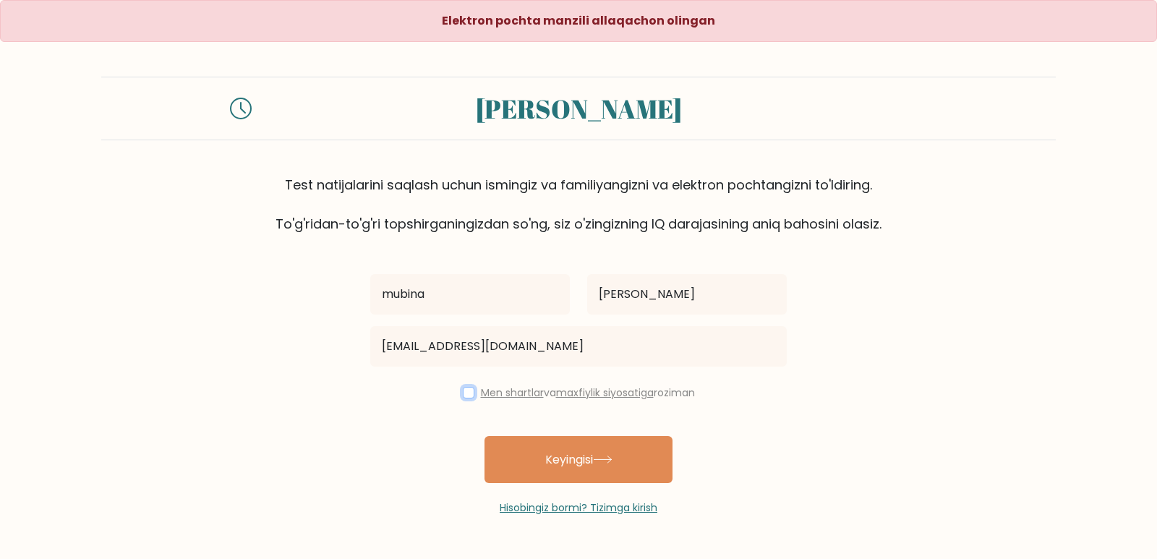
click at [463, 387] on input "checkbox" at bounding box center [469, 393] width 12 height 12
checkbox input "true"
drag, startPoint x: 554, startPoint y: 460, endPoint x: 565, endPoint y: 456, distance: 11.7
click at [545, 464] on font "Keyingisi" at bounding box center [569, 459] width 48 height 17
